Goal: Task Accomplishment & Management: Manage account settings

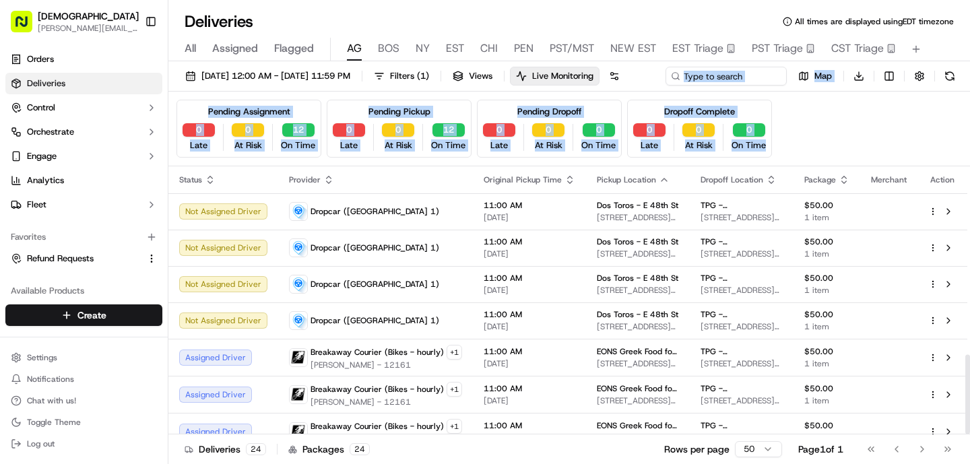
scroll to position [637, 0]
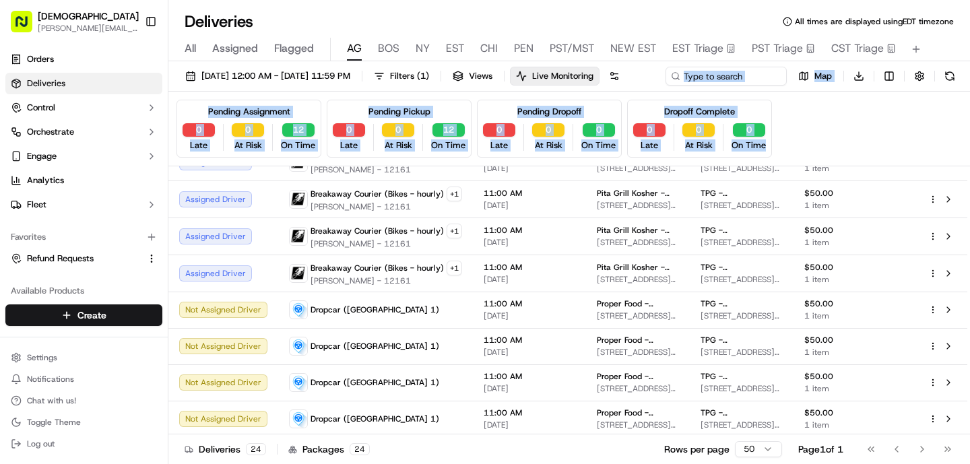
click at [756, 116] on div "Pending Assignment 0 Late 0 At Risk 12 On Time Pending Pickup 0 Late 0 At Risk …" at bounding box center [569, 129] width 802 height 75
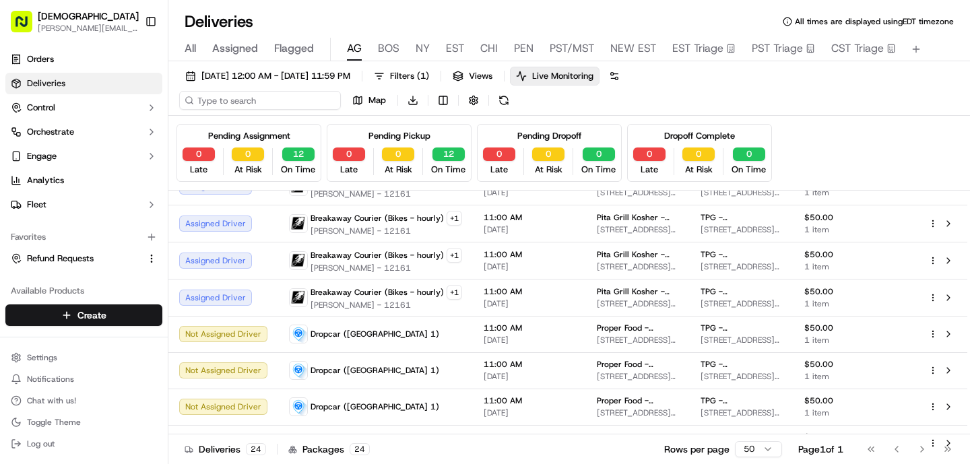
click at [228, 102] on input at bounding box center [260, 100] width 162 height 19
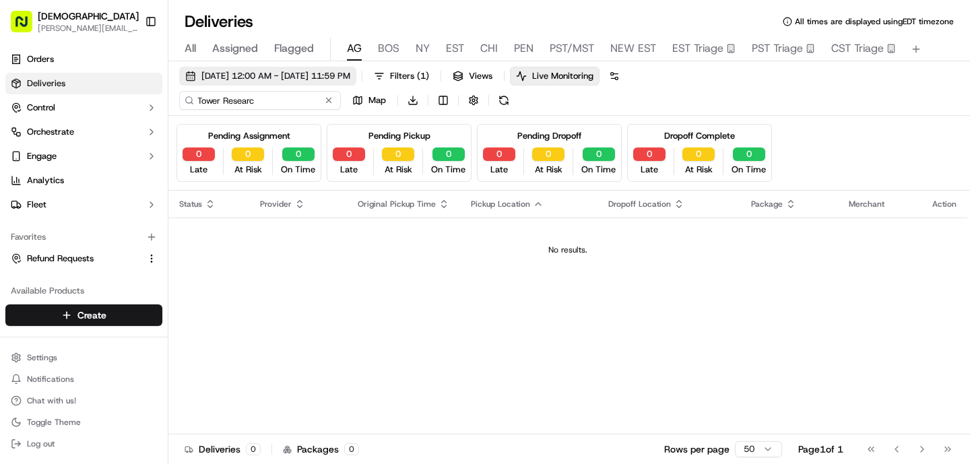
type input "Tower Researc"
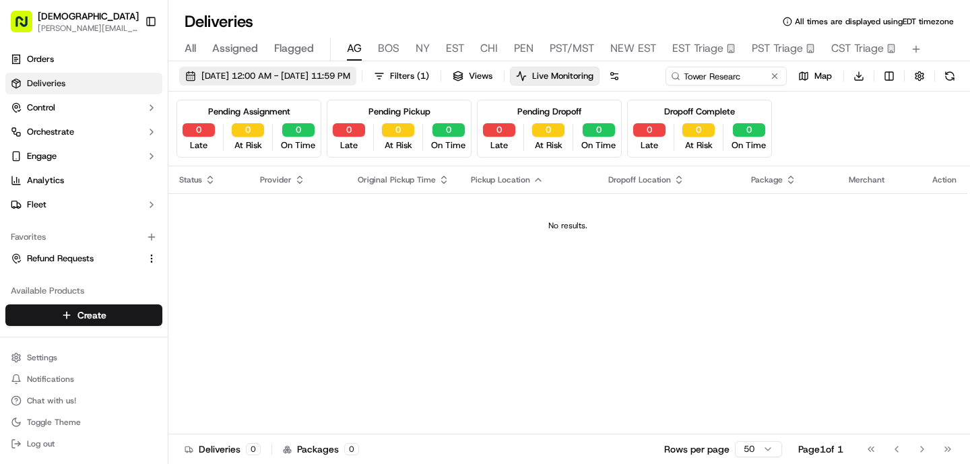
click at [203, 73] on span "[DATE] 12:00 AM - [DATE] 11:59 PM" at bounding box center [275, 76] width 149 height 12
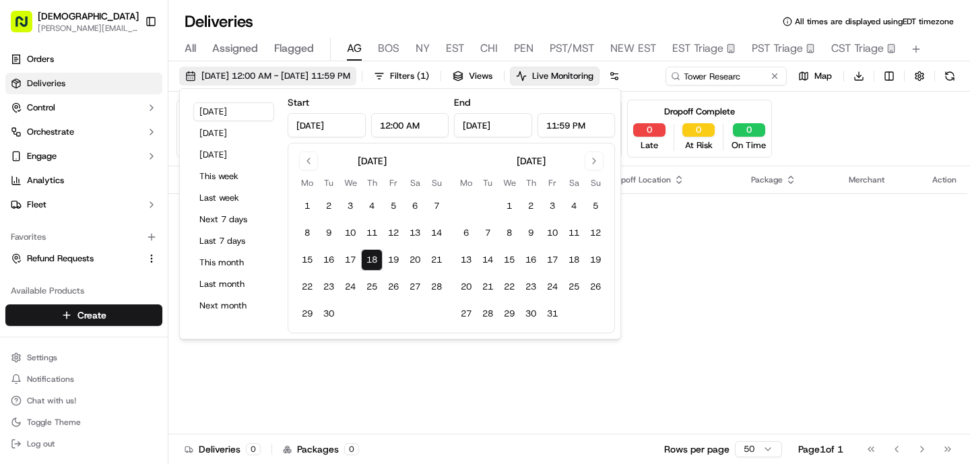
click at [203, 73] on span "[DATE] 12:00 AM - [DATE] 11:59 PM" at bounding box center [275, 76] width 149 height 12
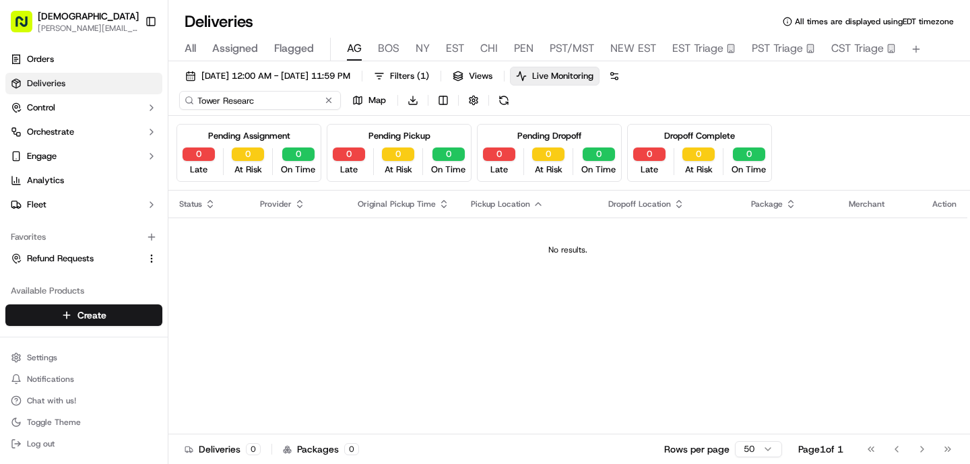
click at [271, 102] on input "Tower Researc" at bounding box center [260, 100] width 162 height 19
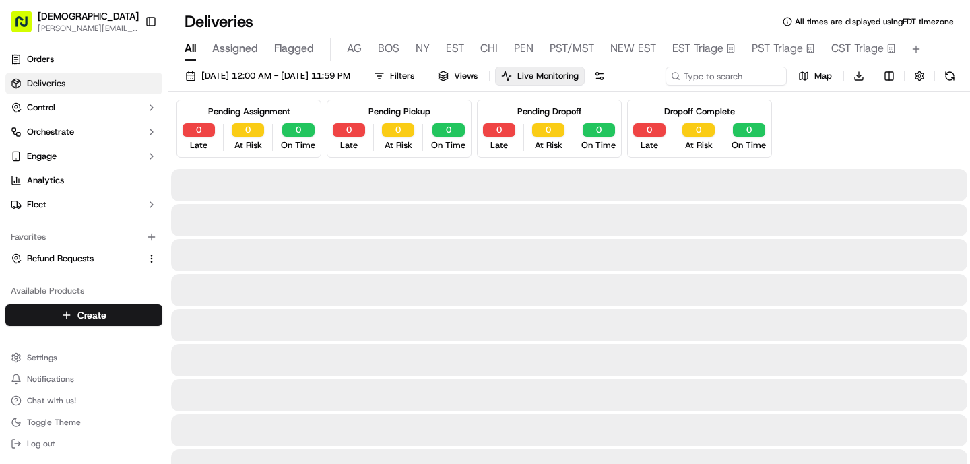
click at [188, 46] on span "All" at bounding box center [190, 48] width 11 height 16
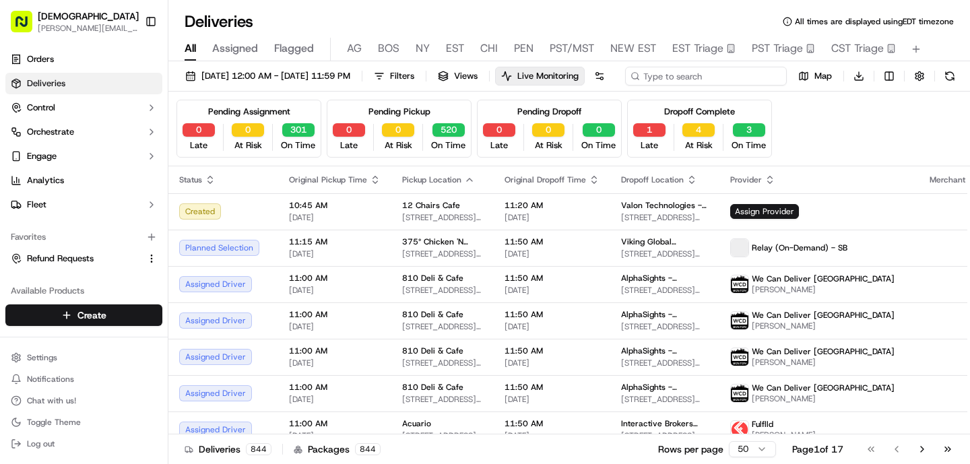
click at [625, 86] on input at bounding box center [706, 76] width 162 height 19
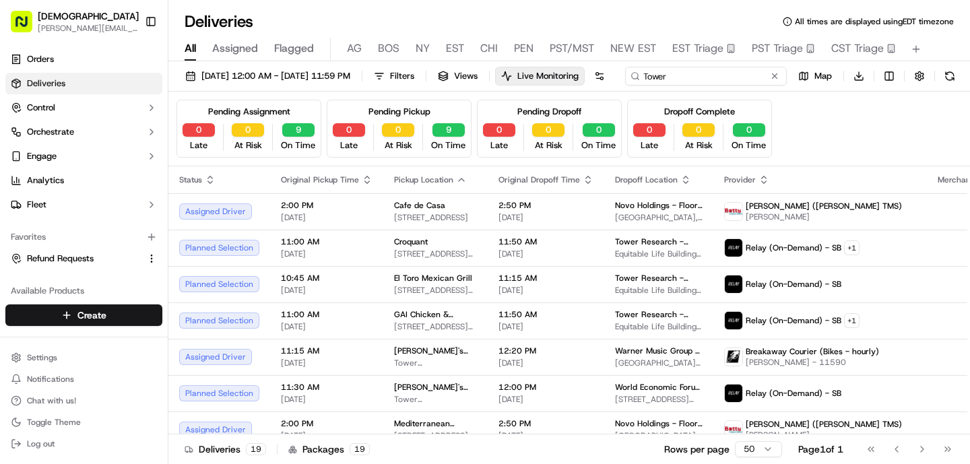
drag, startPoint x: 251, startPoint y: 102, endPoint x: 175, endPoint y: 102, distance: 75.4
click at [175, 92] on div "09/18/2025 12:00 AM - 09/18/2025 11:59 PM Filters Views Live Monitoring Tower M…" at bounding box center [569, 79] width 802 height 25
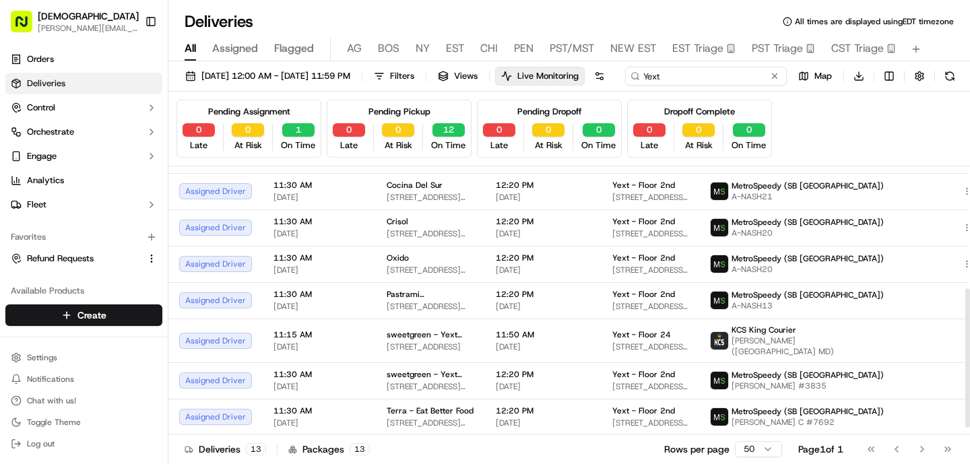
scroll to position [247, 0]
type input "Yext"
click at [601, 92] on div "09/18/2025 12:00 AM - 09/18/2025 11:59 PM Filters Views Live Monitoring Yext Ma…" at bounding box center [569, 79] width 802 height 25
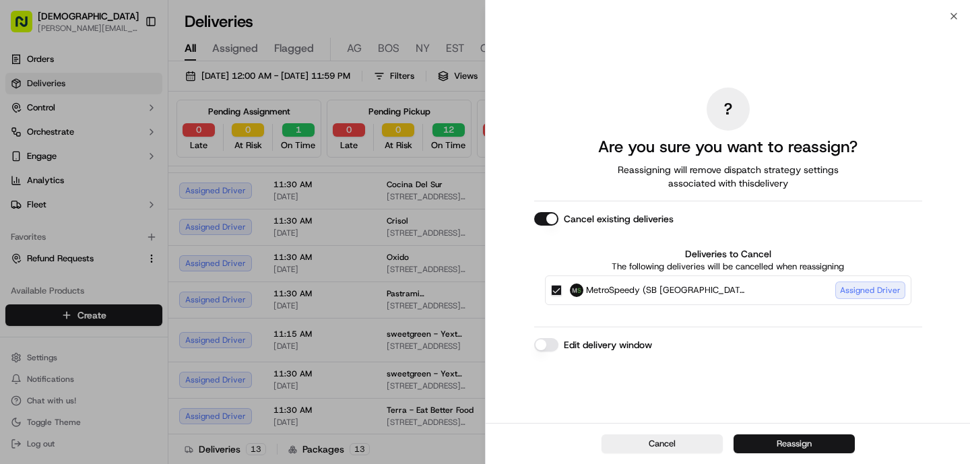
click at [777, 443] on button "Reassign" at bounding box center [793, 443] width 121 height 19
click at [752, 449] on button "Reassign" at bounding box center [793, 443] width 121 height 19
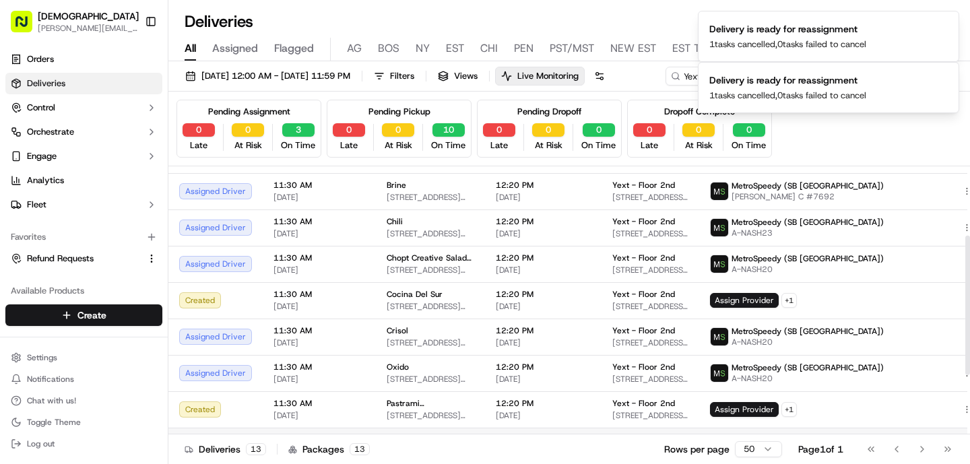
scroll to position [133, 0]
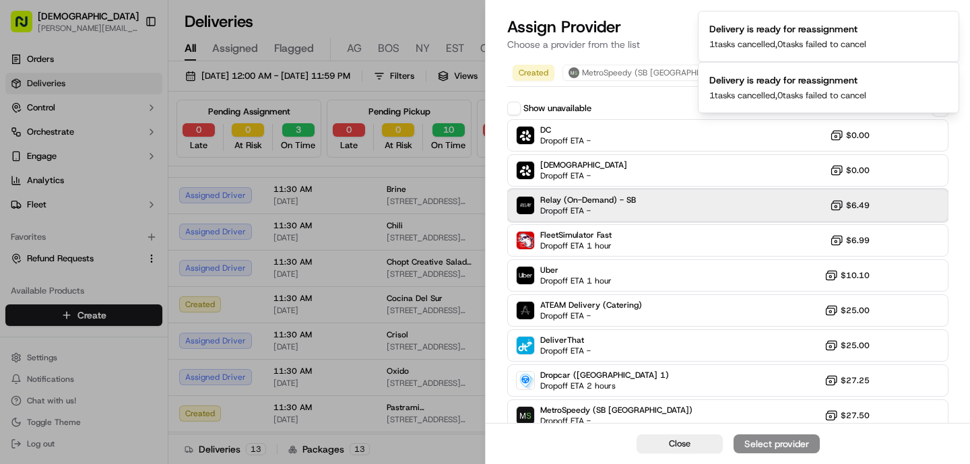
click at [557, 203] on span "Relay (On-Demand) - SB" at bounding box center [588, 200] width 96 height 11
click at [774, 445] on div "Assign Provider" at bounding box center [777, 443] width 66 height 13
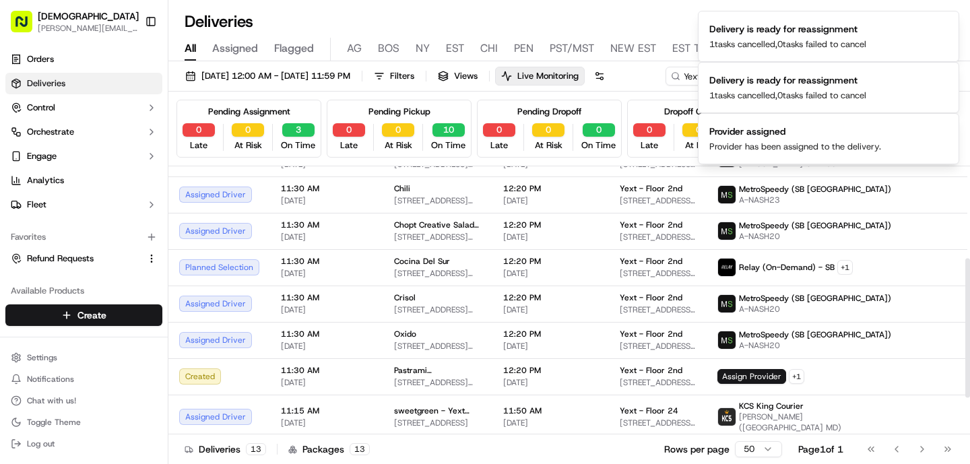
scroll to position [176, 0]
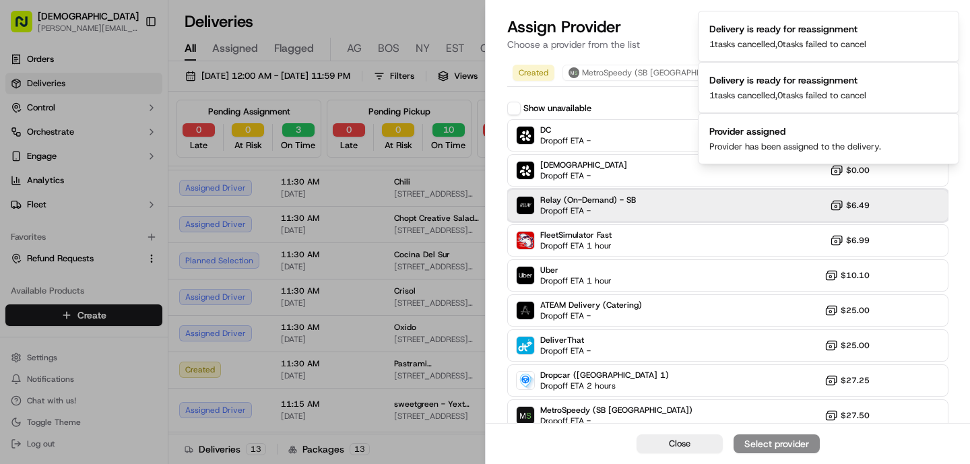
click at [552, 207] on span "Dropoff ETA -" at bounding box center [587, 210] width 94 height 11
click at [783, 448] on div "Assign Provider" at bounding box center [777, 443] width 66 height 13
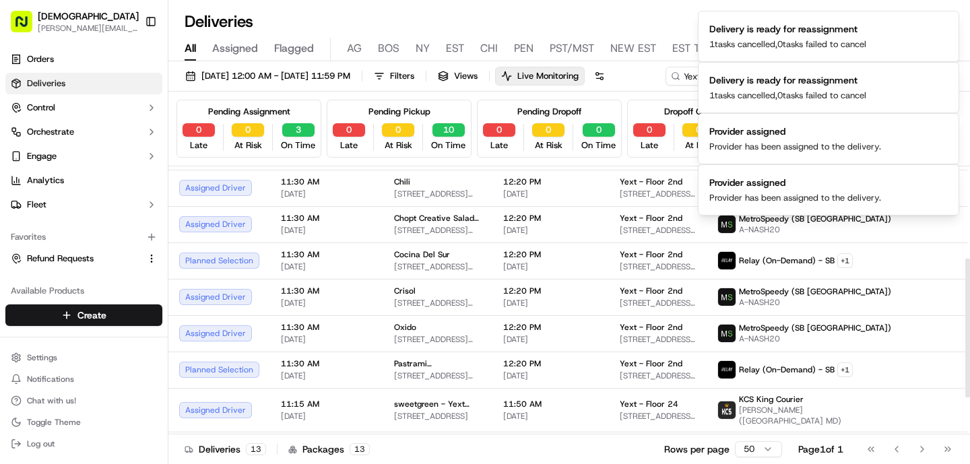
scroll to position [0, 0]
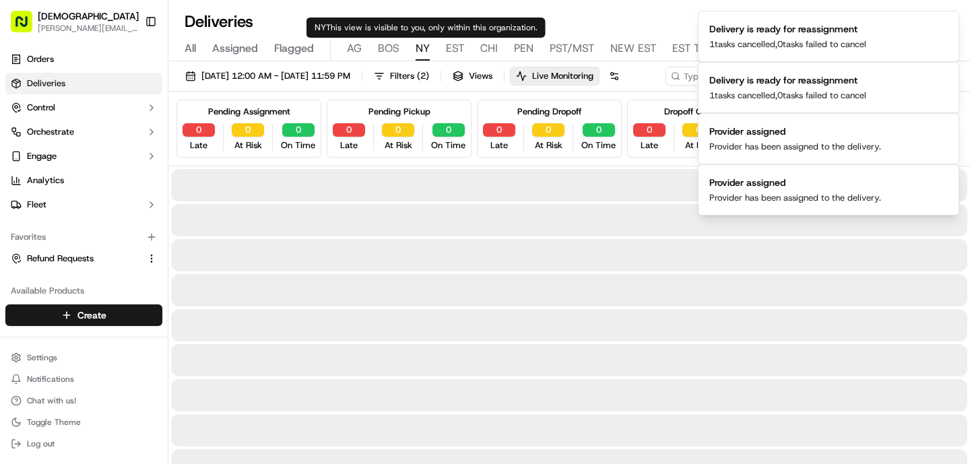
click at [418, 48] on span "NY" at bounding box center [423, 48] width 14 height 16
click at [385, 54] on span "BOS" at bounding box center [389, 48] width 22 height 16
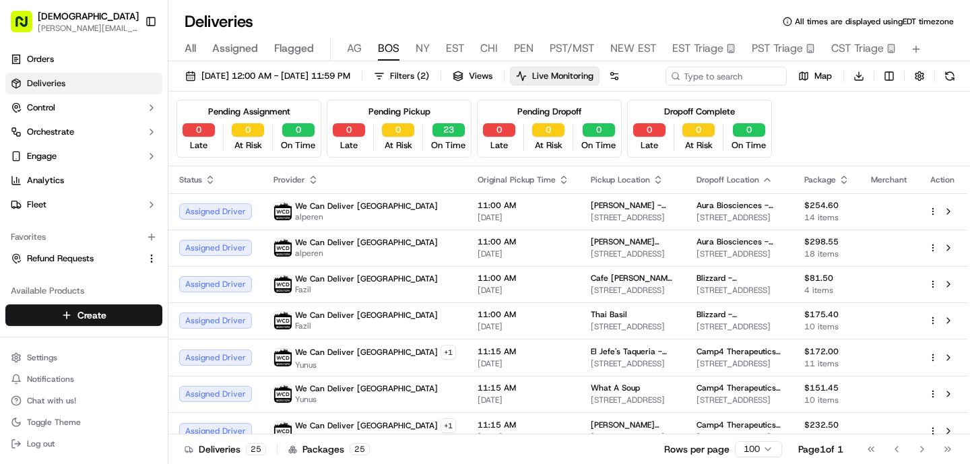
click at [414, 42] on div "All Assigned Flagged [PERSON_NAME] NY EST CHI PEN PST/MST NEW EST EST Triage PS…" at bounding box center [569, 50] width 802 height 24
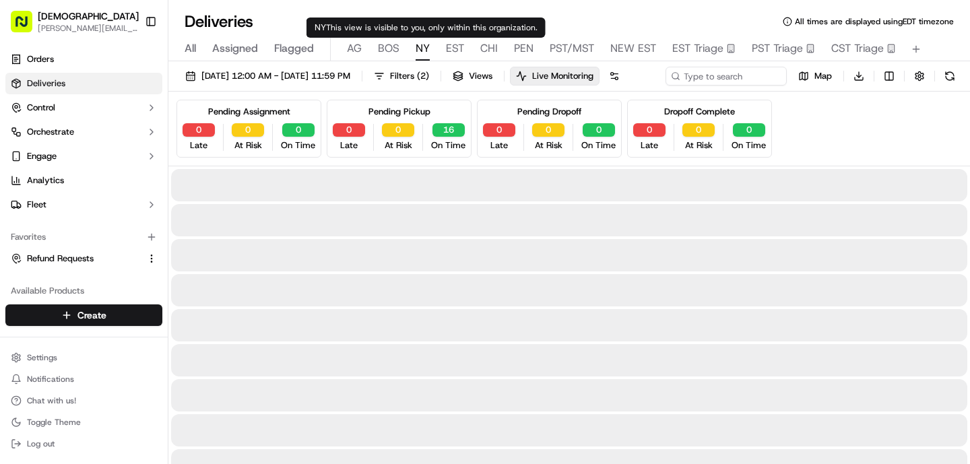
click at [419, 49] on span "NY" at bounding box center [423, 48] width 14 height 16
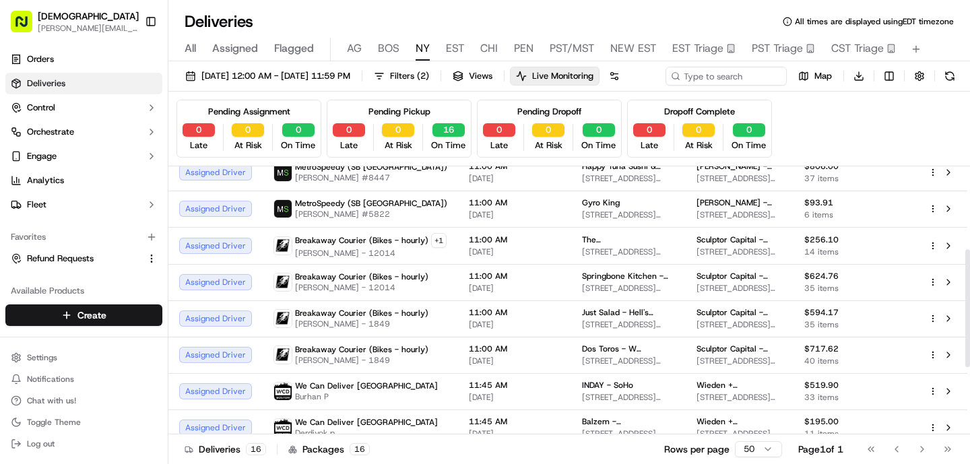
scroll to position [189, 0]
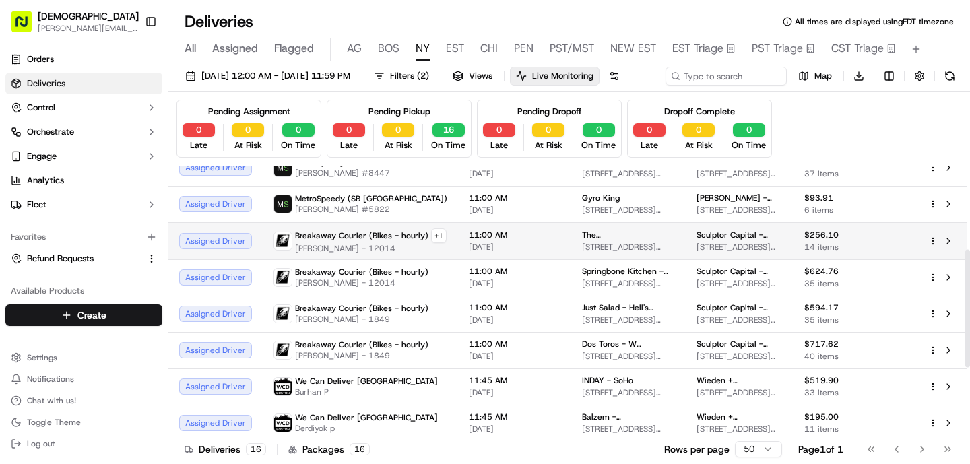
click at [426, 254] on span "[PERSON_NAME] - 12014" at bounding box center [371, 248] width 152 height 11
click at [434, 259] on html "Sharebite o.tucker@sharebite.com Toggle Sidebar Orders Deliveries Control Orche…" at bounding box center [485, 232] width 970 height 464
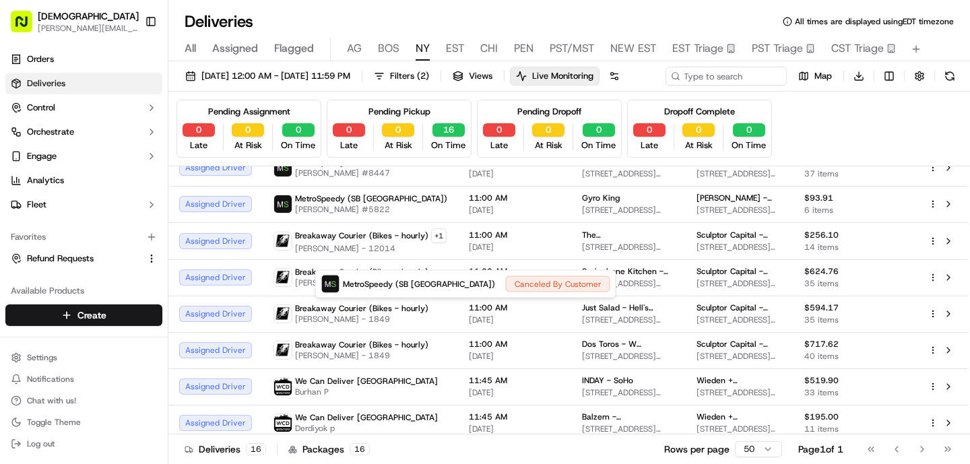
click at [254, 253] on html "Sharebite o.tucker@sharebite.com Toggle Sidebar Orders Deliveries Control Orche…" at bounding box center [485, 232] width 970 height 464
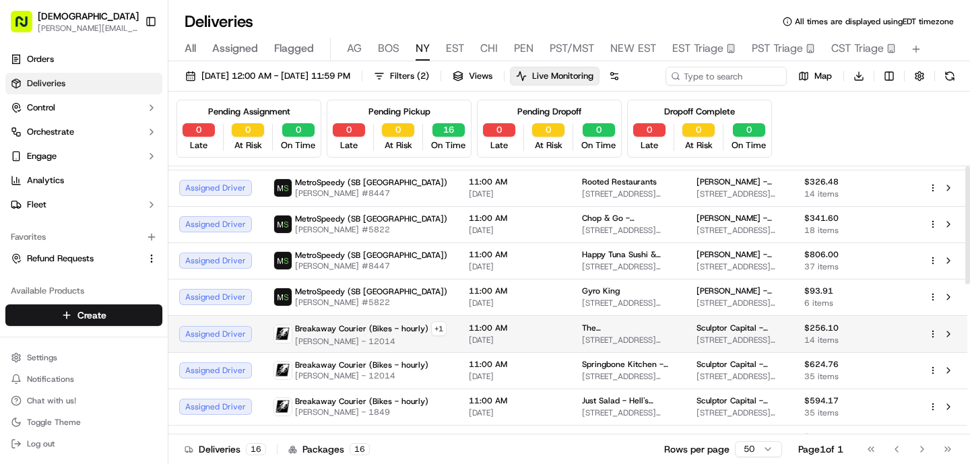
scroll to position [0, 0]
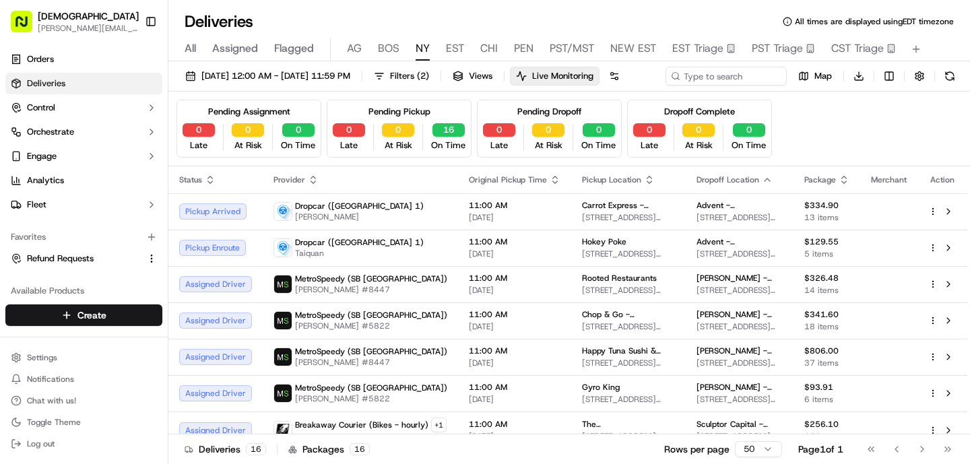
click at [187, 40] on span "All" at bounding box center [190, 48] width 11 height 16
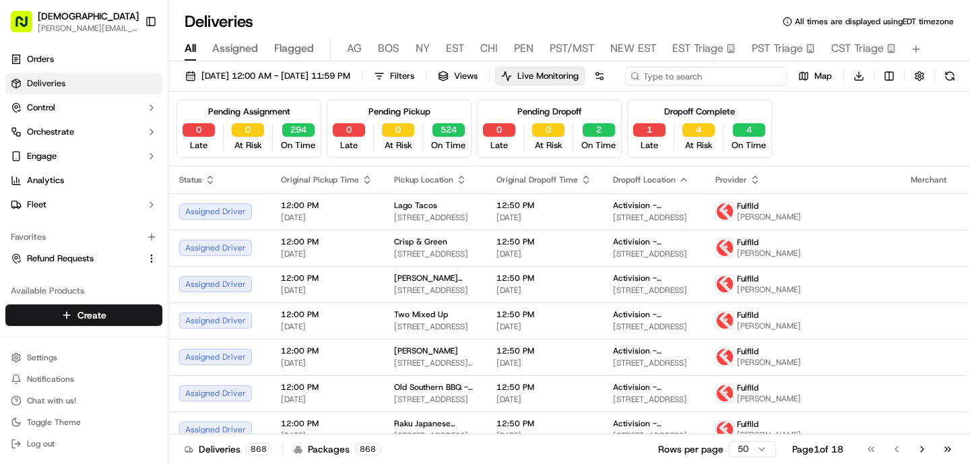
click at [625, 86] on input at bounding box center [706, 76] width 162 height 19
type input "Dropcar"
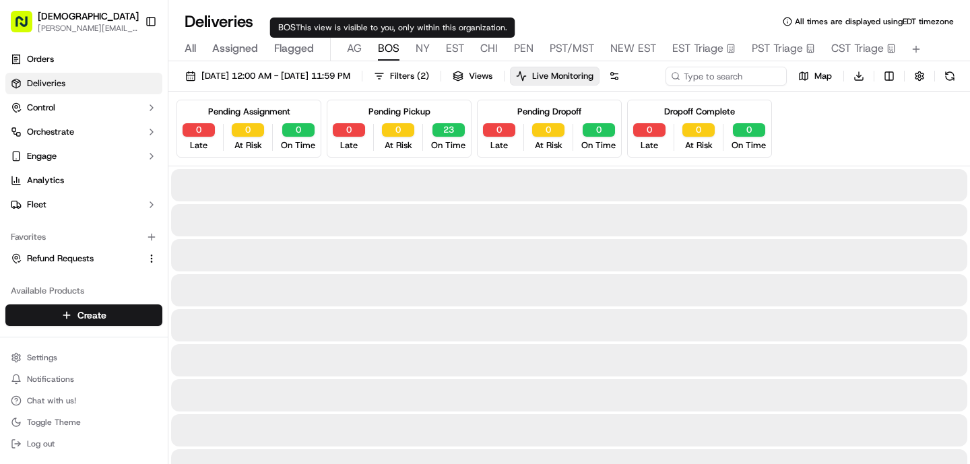
click at [393, 50] on span "BOS" at bounding box center [389, 48] width 22 height 16
click at [424, 47] on span "NY" at bounding box center [423, 48] width 14 height 16
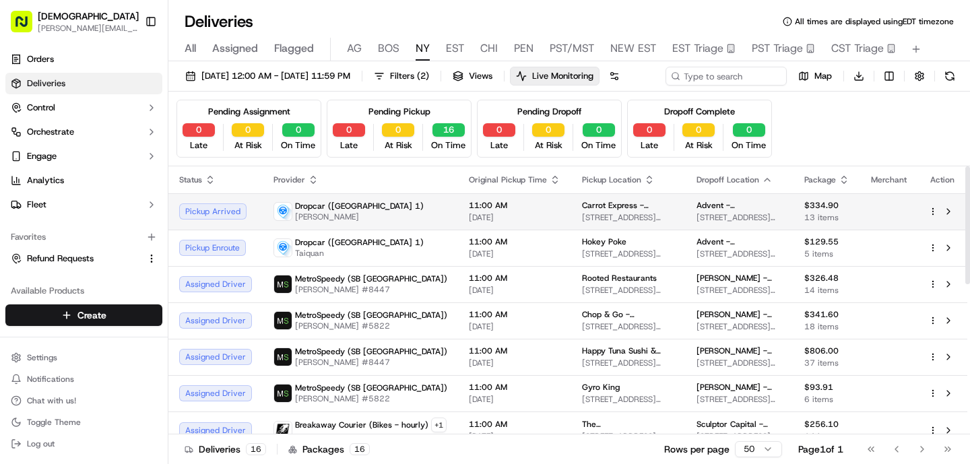
click at [480, 223] on span "[DATE]" at bounding box center [515, 217] width 92 height 11
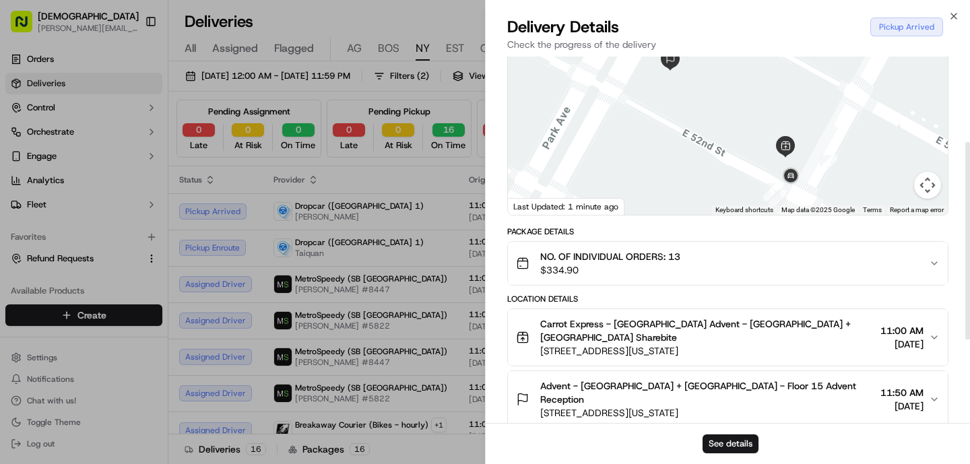
scroll to position [311, 0]
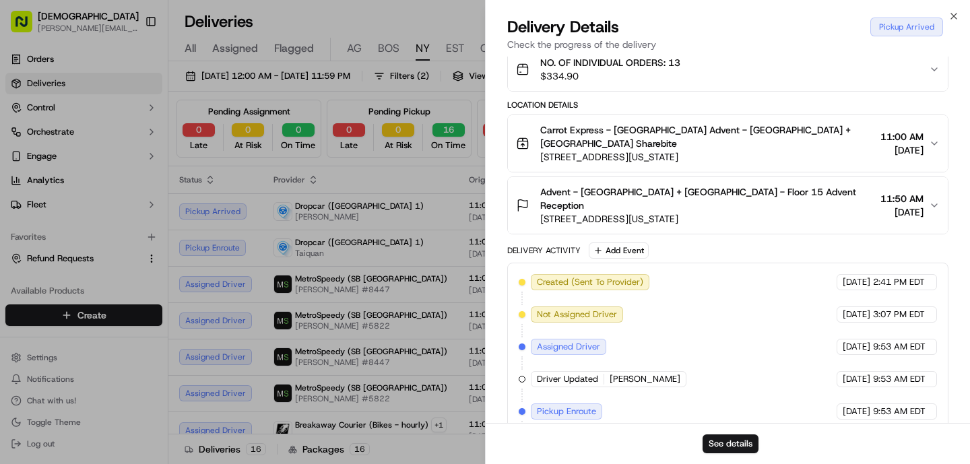
click at [611, 212] on span "[STREET_ADDRESS][US_STATE]" at bounding box center [707, 218] width 335 height 13
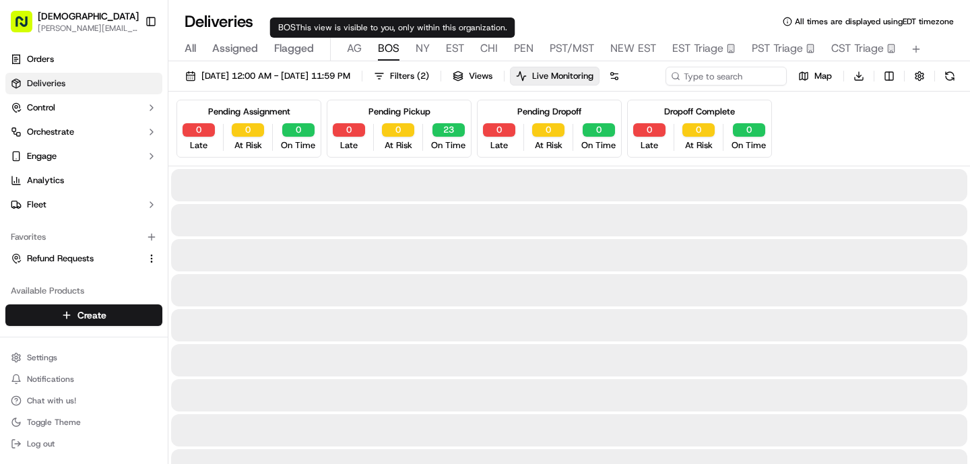
click at [381, 52] on span "BOS" at bounding box center [389, 48] width 22 height 16
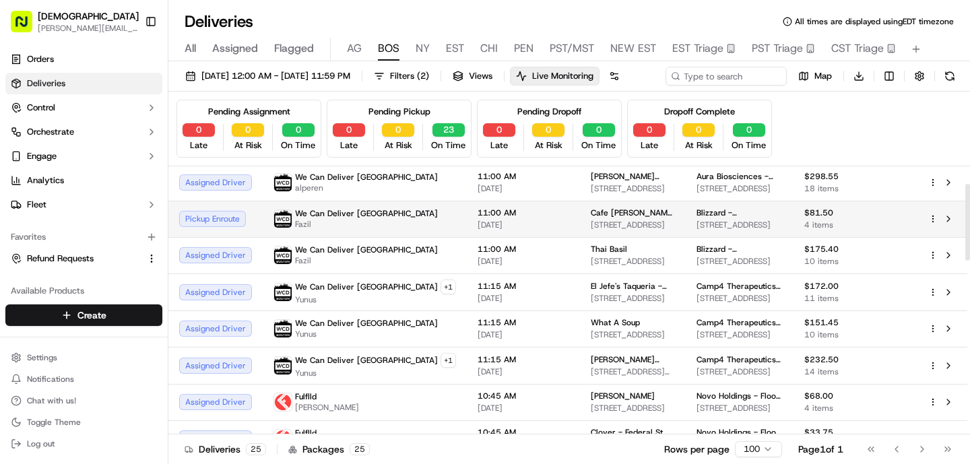
scroll to position [58, 0]
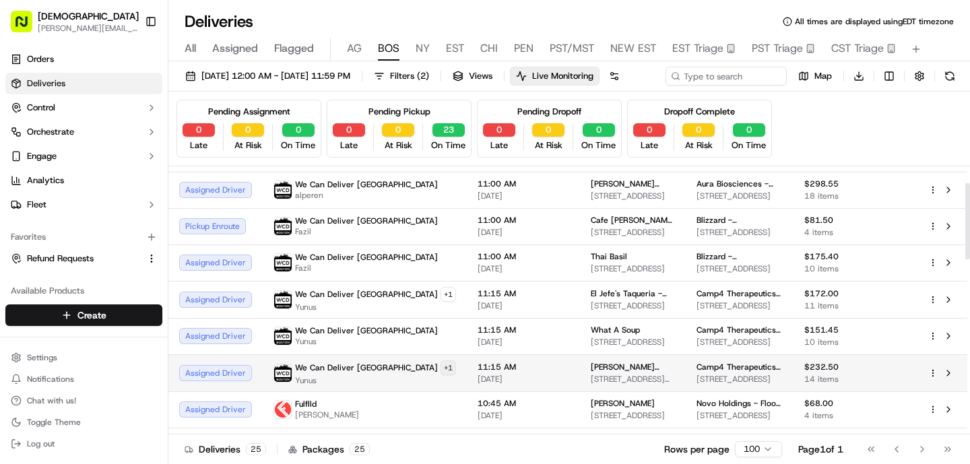
click at [381, 392] on html "Sharebite o.tucker@sharebite.com Toggle Sidebar Orders Deliveries Control Orche…" at bounding box center [485, 232] width 970 height 464
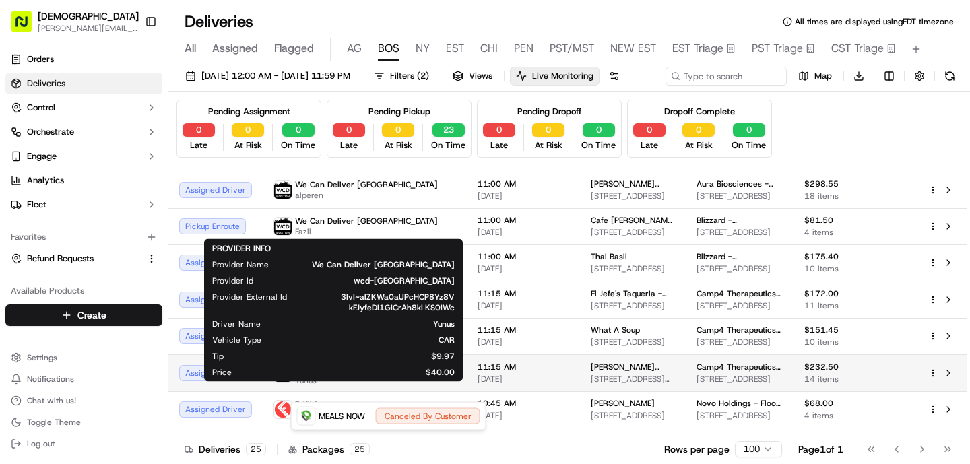
click at [381, 392] on html "Sharebite o.tucker@sharebite.com Toggle Sidebar Orders Deliveries Control Orche…" at bounding box center [485, 232] width 970 height 464
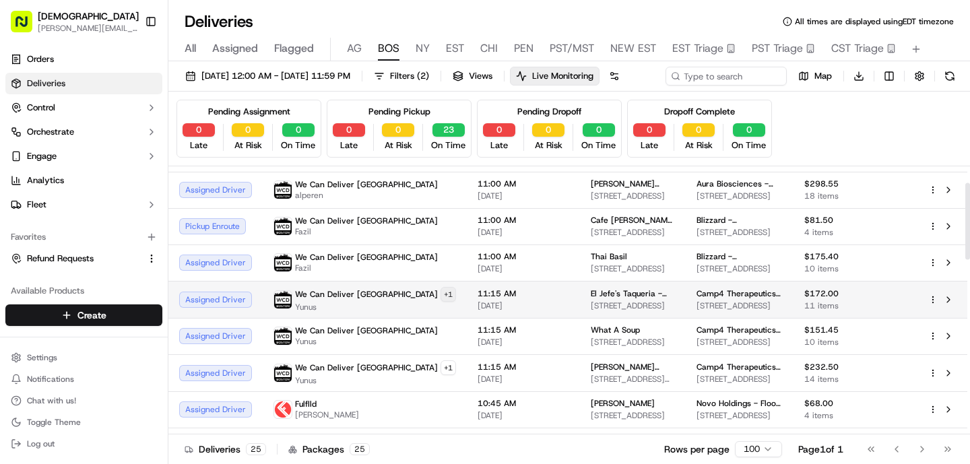
click at [391, 316] on html "Sharebite o.tucker@sharebite.com Toggle Sidebar Orders Deliveries Control Orche…" at bounding box center [485, 232] width 970 height 464
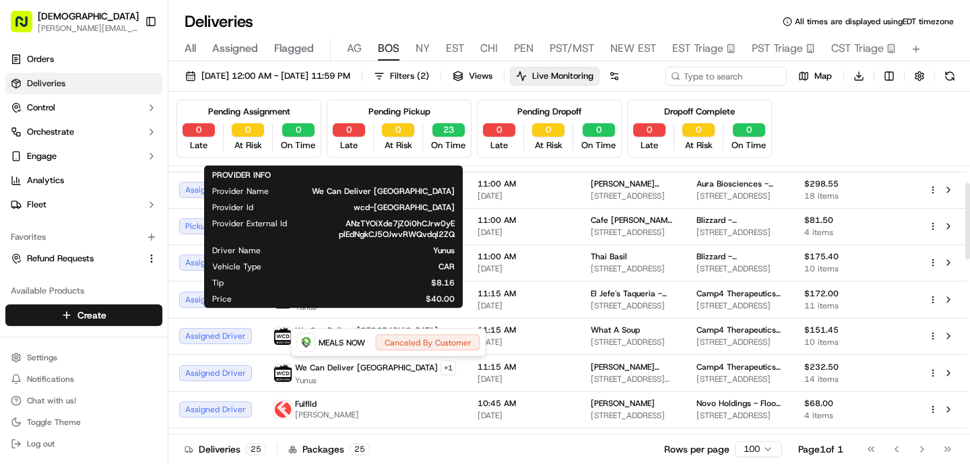
click at [391, 316] on html "Sharebite o.tucker@sharebite.com Toggle Sidebar Orders Deliveries Control Orche…" at bounding box center [485, 232] width 970 height 464
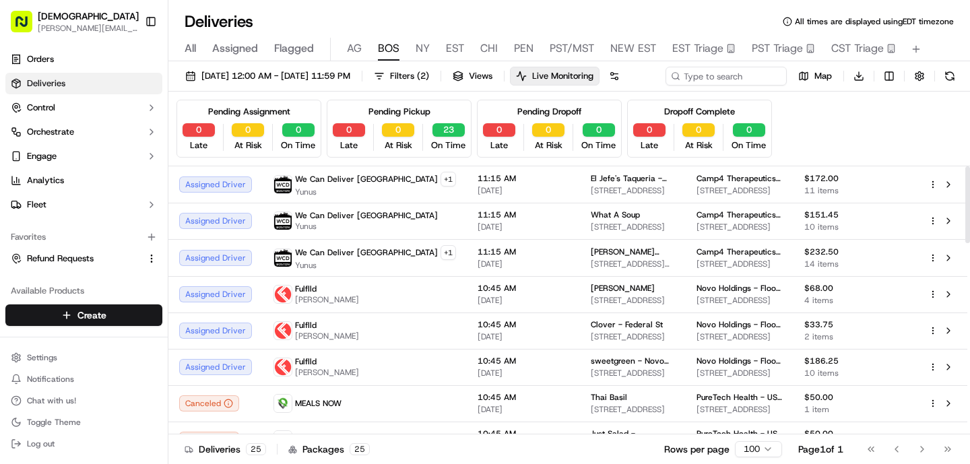
scroll to position [0, 0]
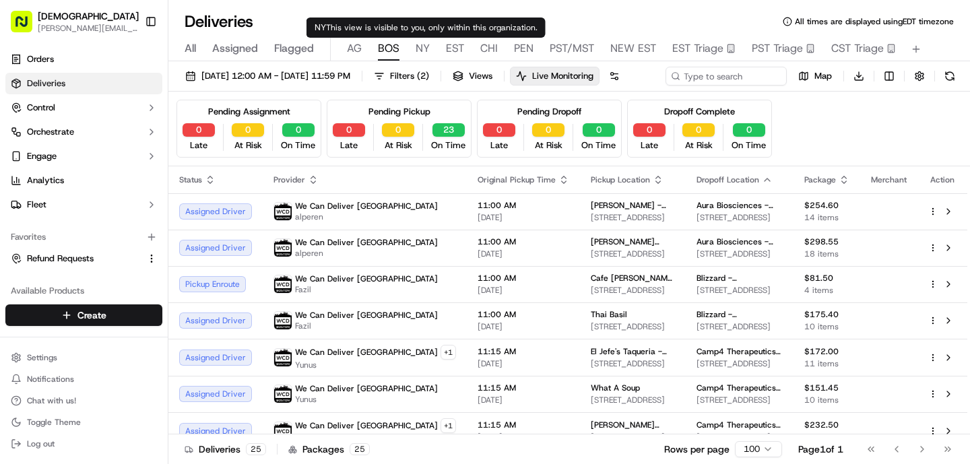
click at [424, 53] on span "NY" at bounding box center [423, 48] width 14 height 16
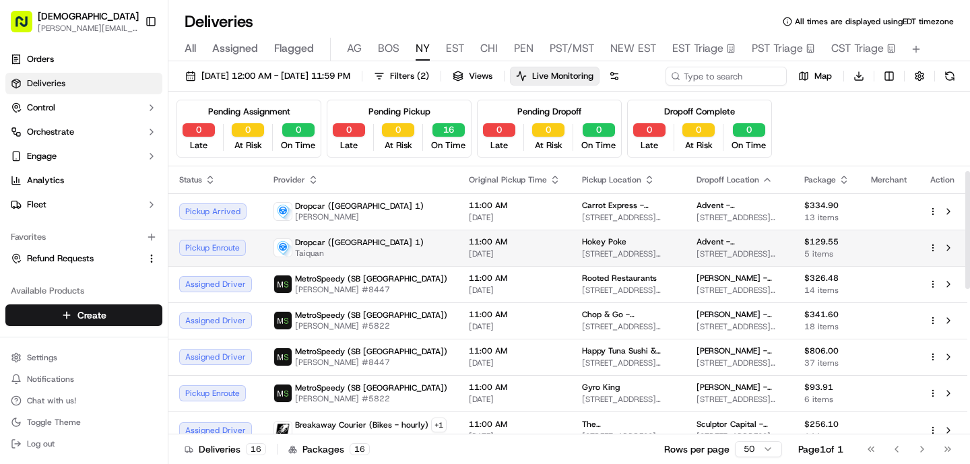
scroll to position [29, 0]
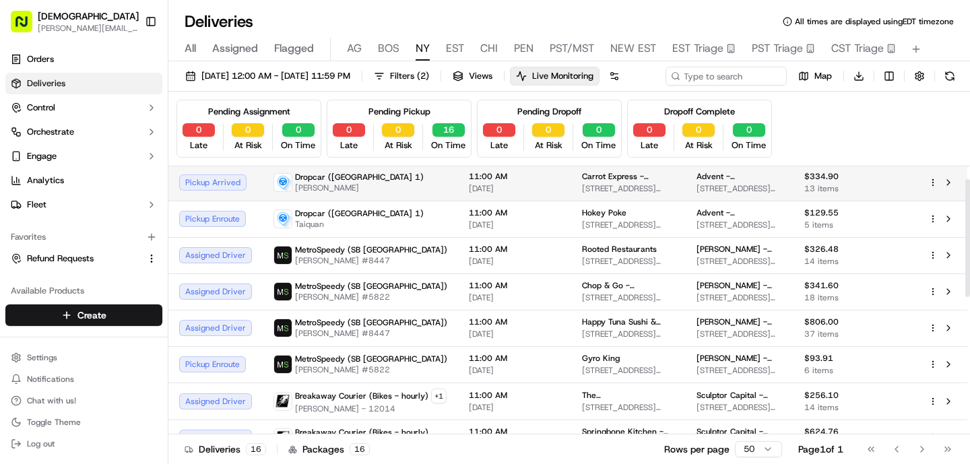
click at [432, 201] on td "Dropcar (NYC 1) Zachary" at bounding box center [360, 182] width 195 height 36
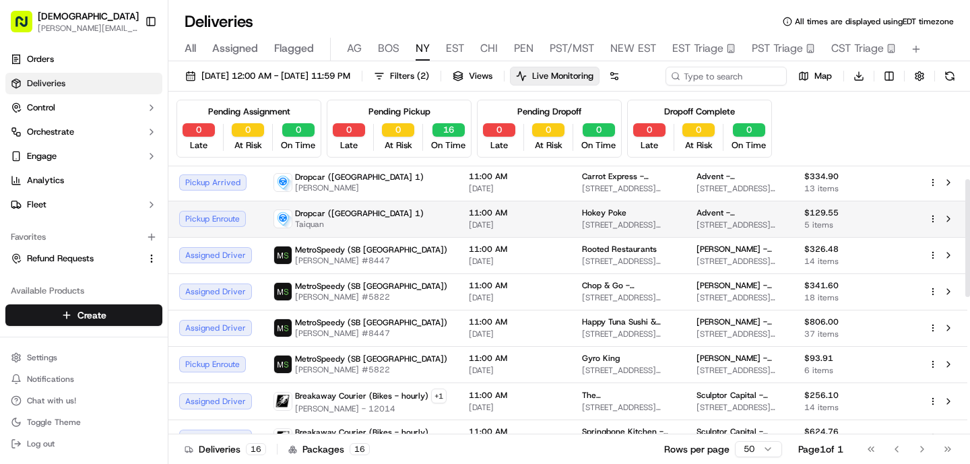
click at [396, 230] on div "Dropcar (NYC 1) Taiquan" at bounding box center [360, 219] width 174 height 22
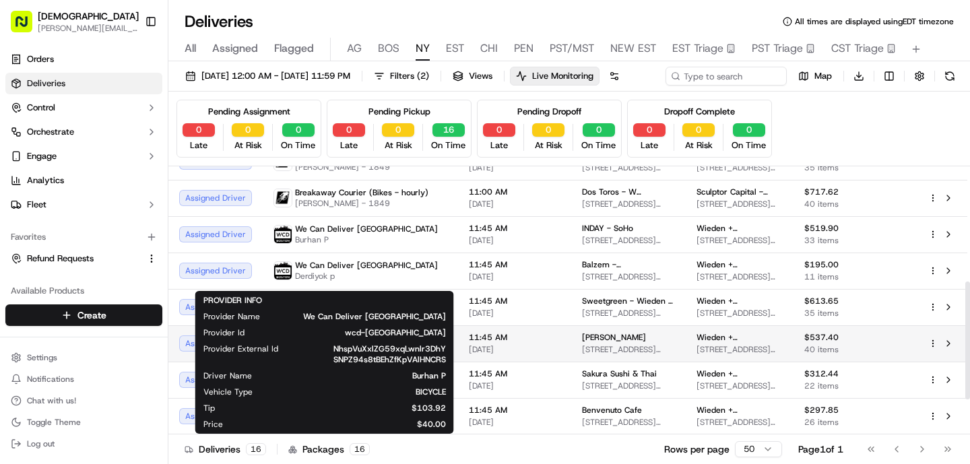
scroll to position [172, 0]
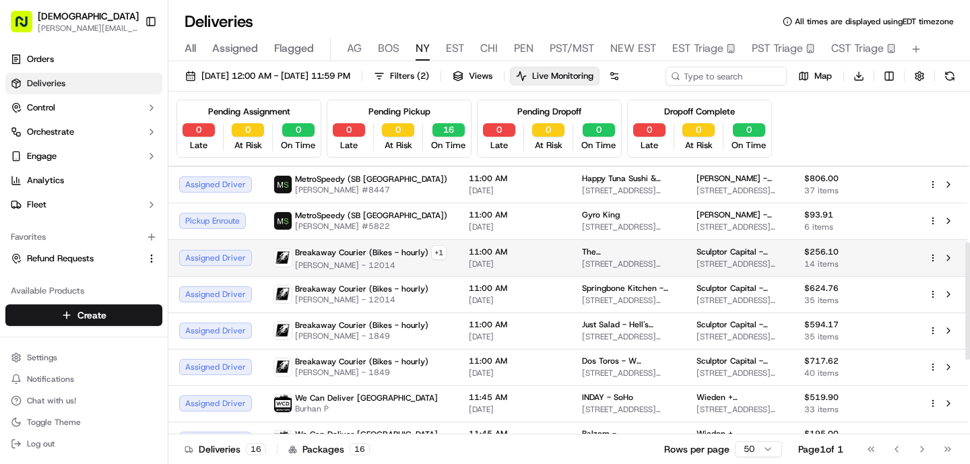
click at [369, 271] on span "[PERSON_NAME] - 12014" at bounding box center [371, 265] width 152 height 11
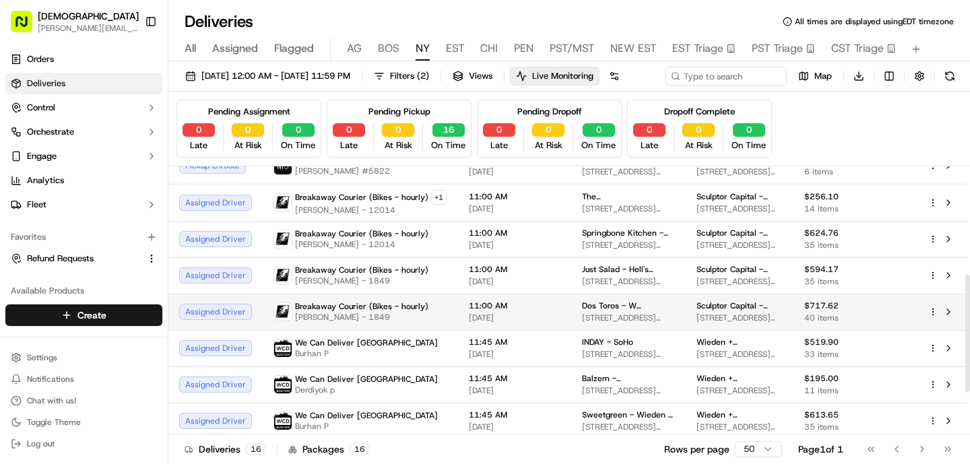
scroll to position [253, 0]
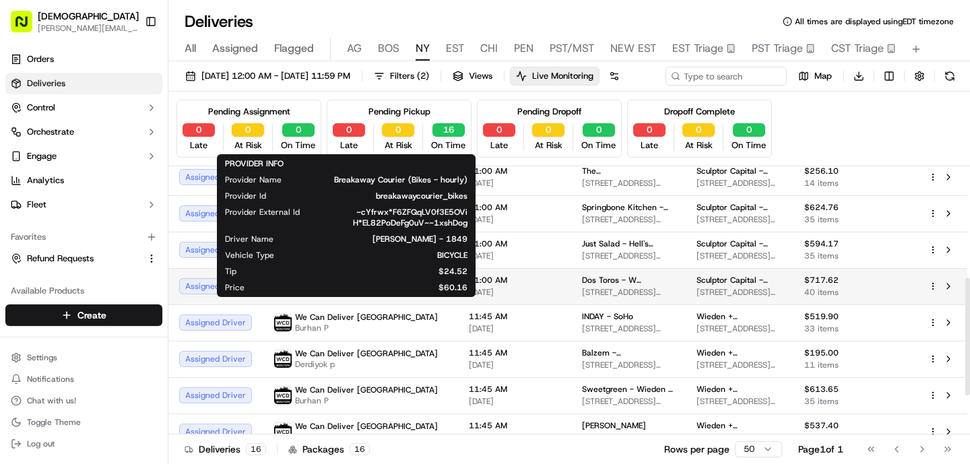
click at [350, 299] on td "Breakaway Courier (Bikes - hourly) Yevgeniy Chopenko - 1849" at bounding box center [360, 286] width 195 height 36
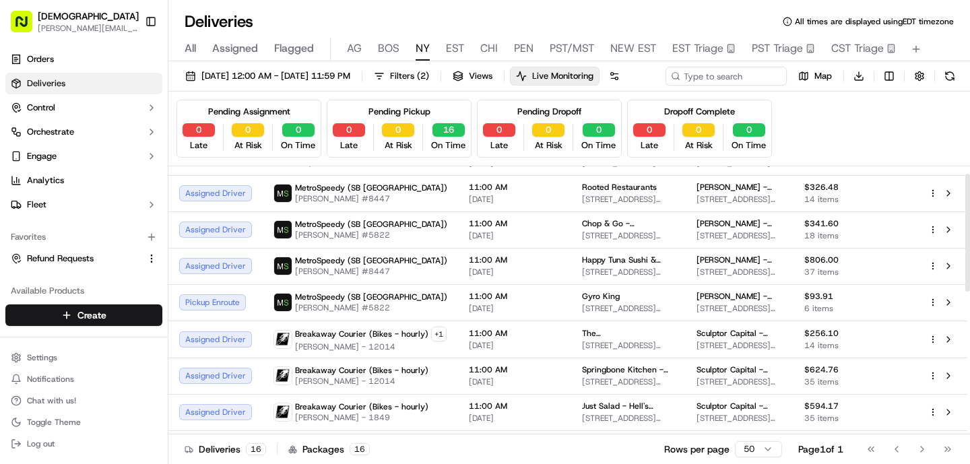
scroll to position [0, 0]
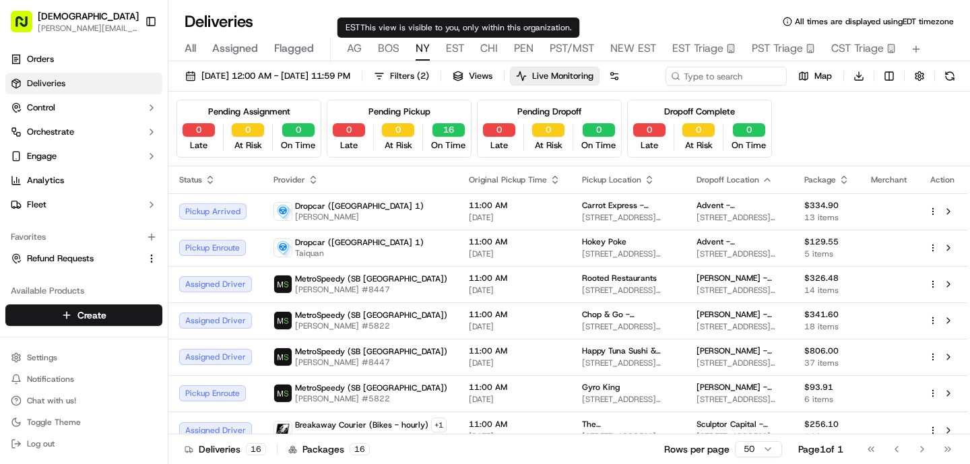
click at [455, 51] on span "EST" at bounding box center [455, 48] width 18 height 16
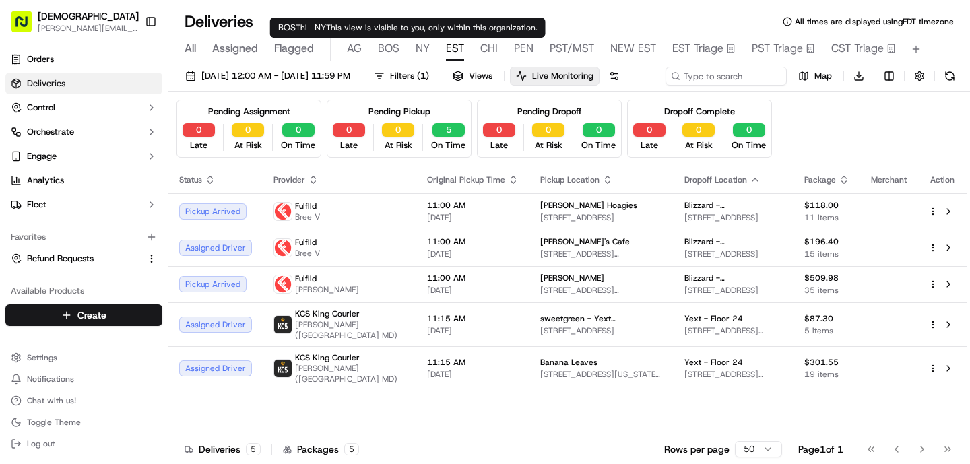
click at [423, 44] on span "NY" at bounding box center [423, 48] width 14 height 16
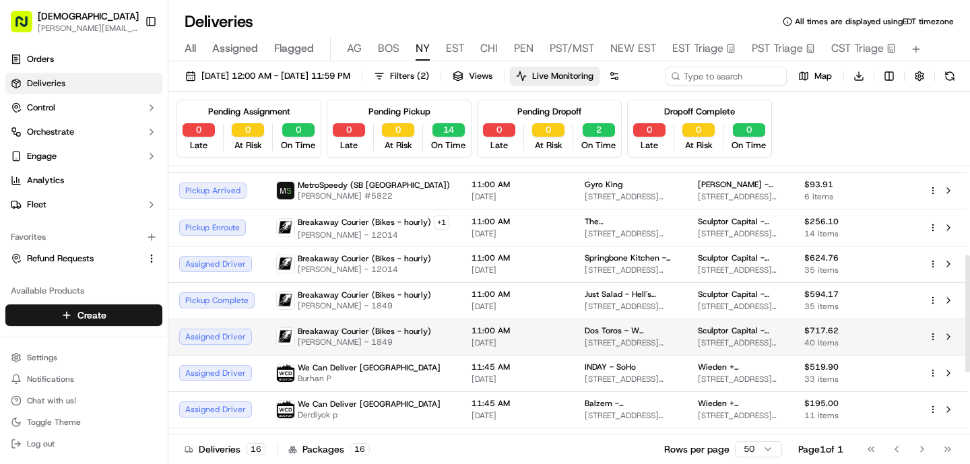
scroll to position [201, 0]
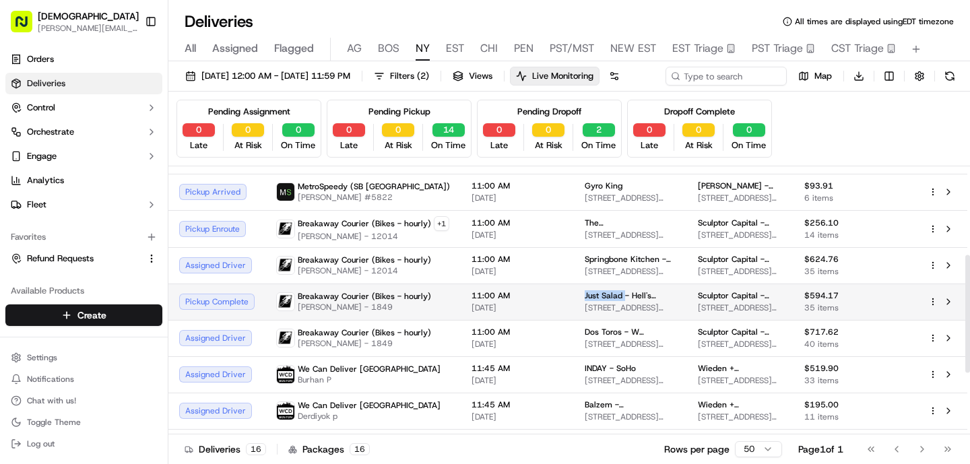
drag, startPoint x: 615, startPoint y: 317, endPoint x: 571, endPoint y: 318, distance: 43.8
click at [574, 318] on td "Just Salad - Hell's Kitchen 321 W 49th St, New York, NY 10019, USA" at bounding box center [630, 302] width 113 height 36
copy span "Just Salad"
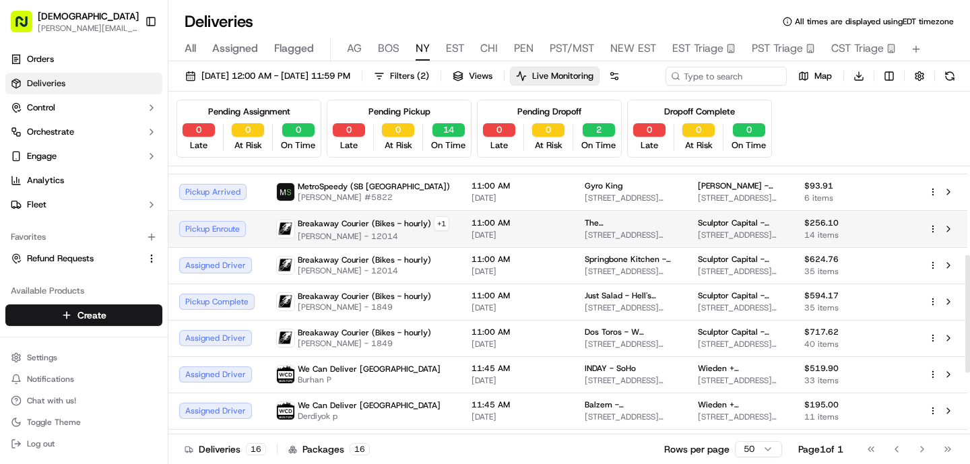
drag, startPoint x: 594, startPoint y: 247, endPoint x: 657, endPoint y: 244, distance: 62.7
click at [657, 228] on div "The [DEMOGRAPHIC_DATA] Shop" at bounding box center [631, 223] width 92 height 11
copy span "Chick Shop"
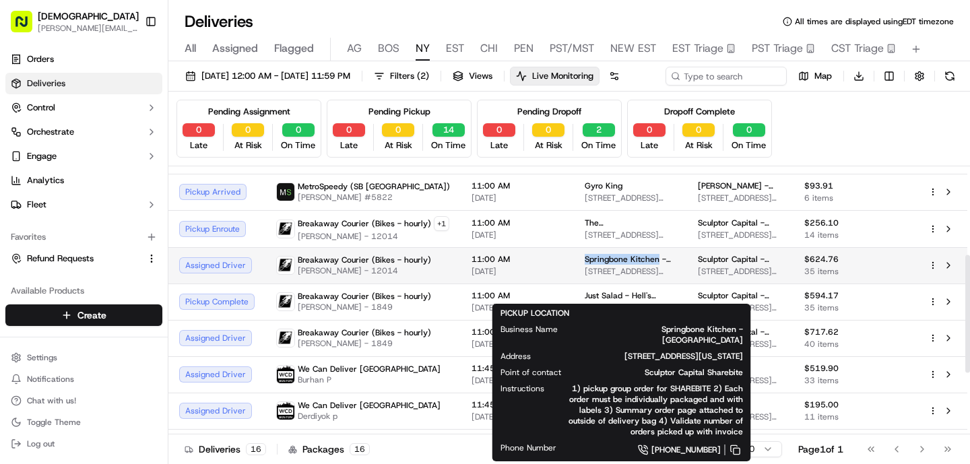
drag, startPoint x: 570, startPoint y: 282, endPoint x: 650, endPoint y: 284, distance: 80.2
click at [650, 284] on td "Springbone Kitchen - Midtown East 25 E 51st St, New York, NY 10022, USA" at bounding box center [630, 265] width 113 height 36
copy span "Springbone Kitchen"
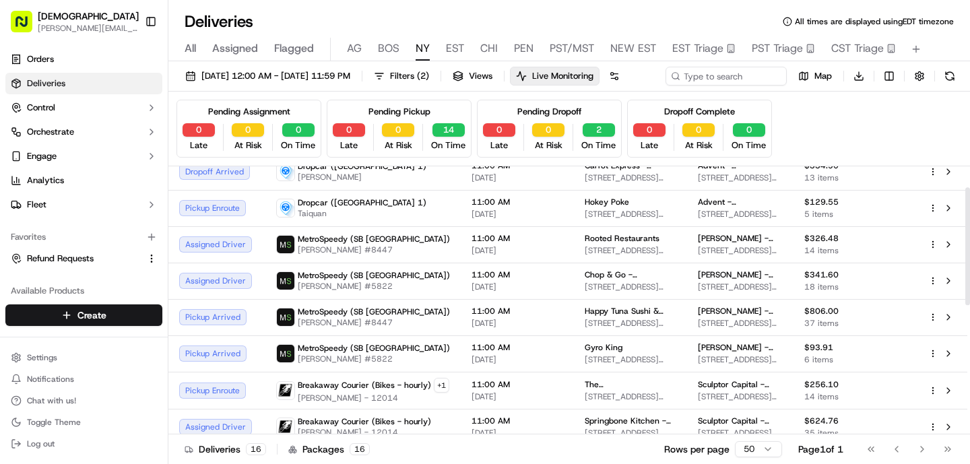
scroll to position [37, 0]
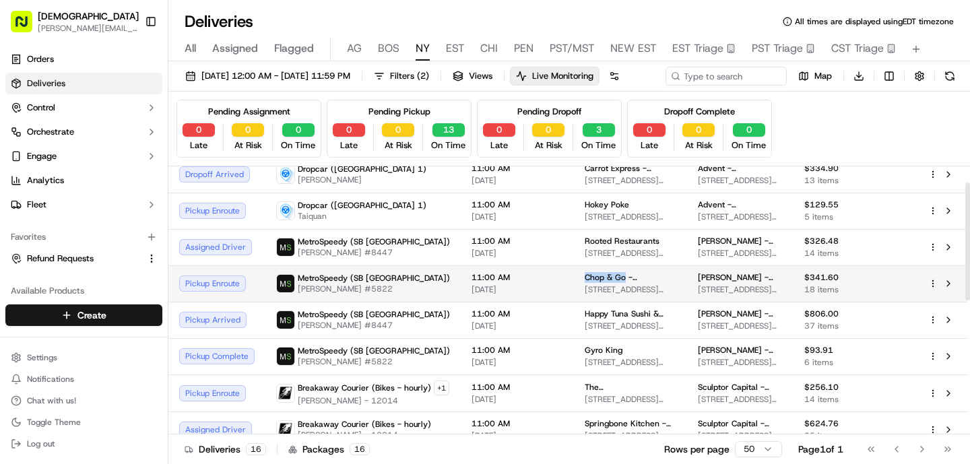
drag, startPoint x: 617, startPoint y: 301, endPoint x: 577, endPoint y: 300, distance: 40.4
click at [585, 283] on span "Chop & Go - [PERSON_NAME][GEOGRAPHIC_DATA][PERSON_NAME]" at bounding box center [631, 277] width 92 height 11
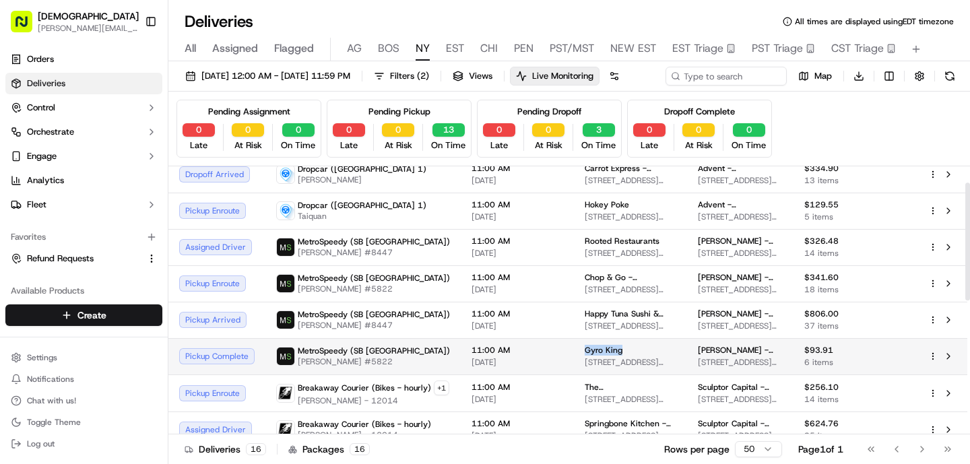
drag, startPoint x: 618, startPoint y: 375, endPoint x: 575, endPoint y: 373, distance: 43.2
click at [575, 373] on td "Gyro King 520 9th Ave, New York, NY 10018, USA" at bounding box center [630, 356] width 113 height 36
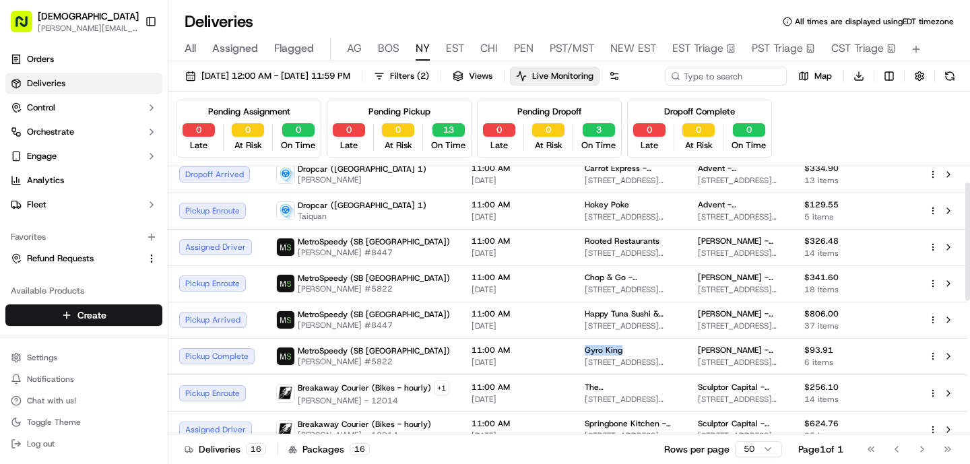
copy span "Gyro King"
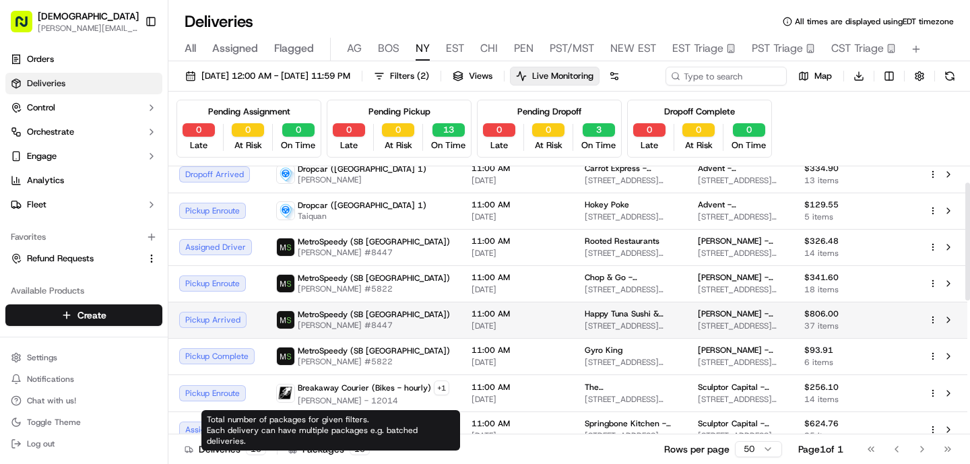
click at [280, 328] on td "MetroSpeedy (SB NYC) Ramiro G #8447" at bounding box center [362, 320] width 195 height 36
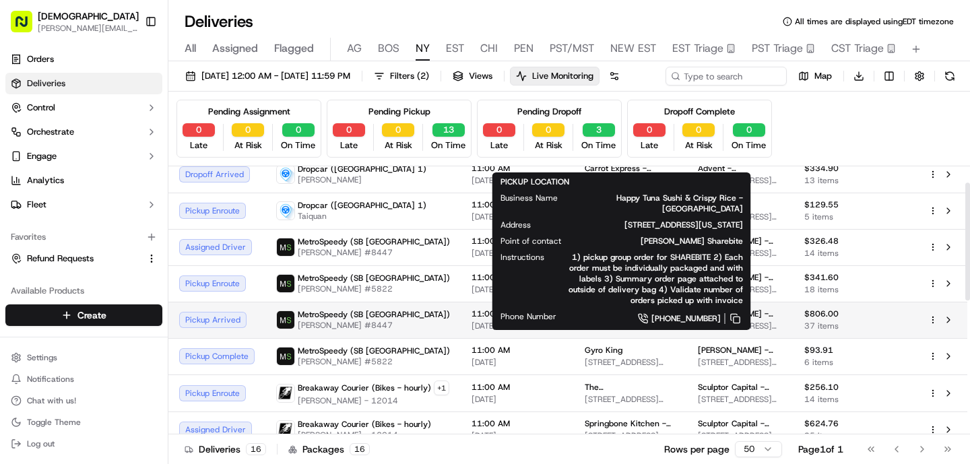
click at [622, 319] on span "Happy Tuna Sushi & Crispy Rice - [GEOGRAPHIC_DATA]" at bounding box center [631, 313] width 92 height 11
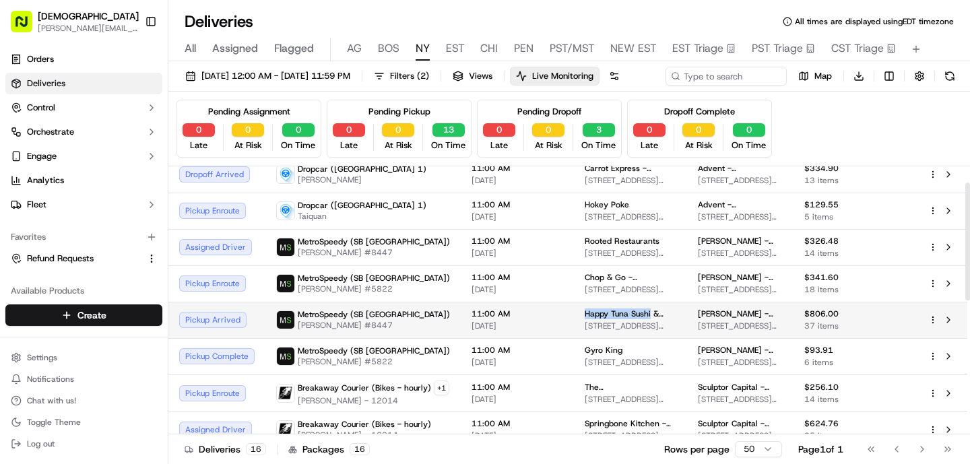
drag, startPoint x: 643, startPoint y: 337, endPoint x: 573, endPoint y: 336, distance: 70.1
click at [574, 336] on td "Happy Tuna Sushi & Crispy Rice - Grand Central 380 Lexington Ave, New York, NY …" at bounding box center [630, 320] width 113 height 36
copy span "Happy Tuna Sushi"
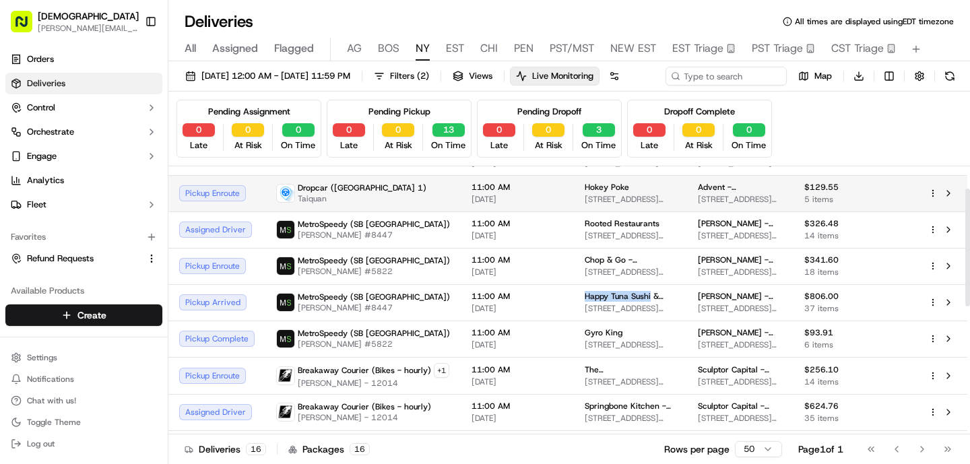
scroll to position [0, 0]
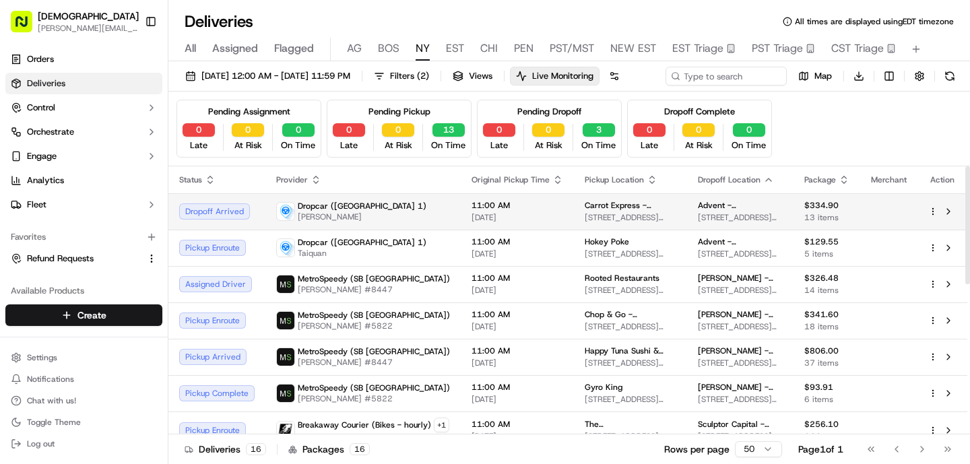
click at [461, 230] on td "11:00 AM 09/18/2025" at bounding box center [517, 211] width 113 height 36
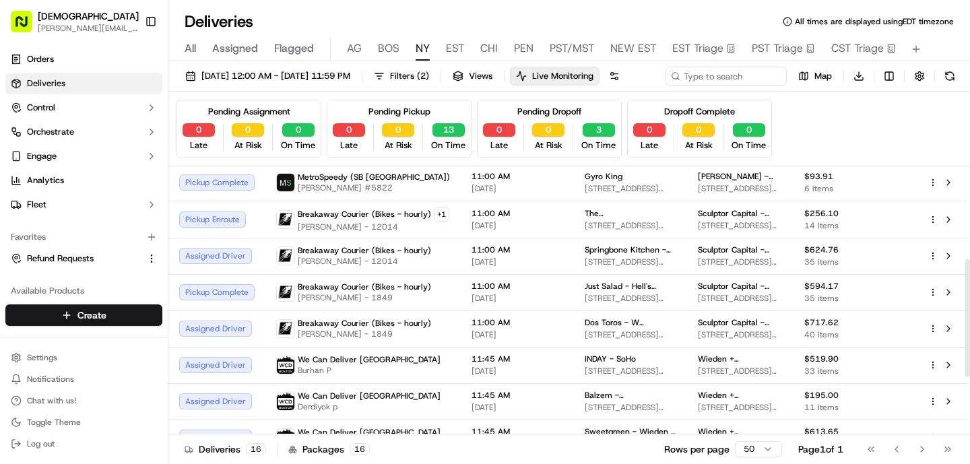
scroll to position [214, 0]
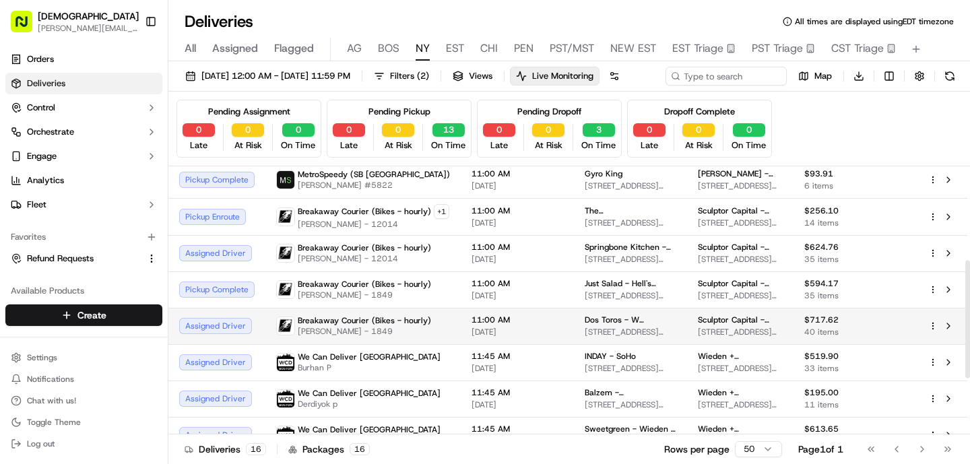
click at [395, 326] on span "Breakaway Courier (Bikes - hourly)" at bounding box center [364, 320] width 133 height 11
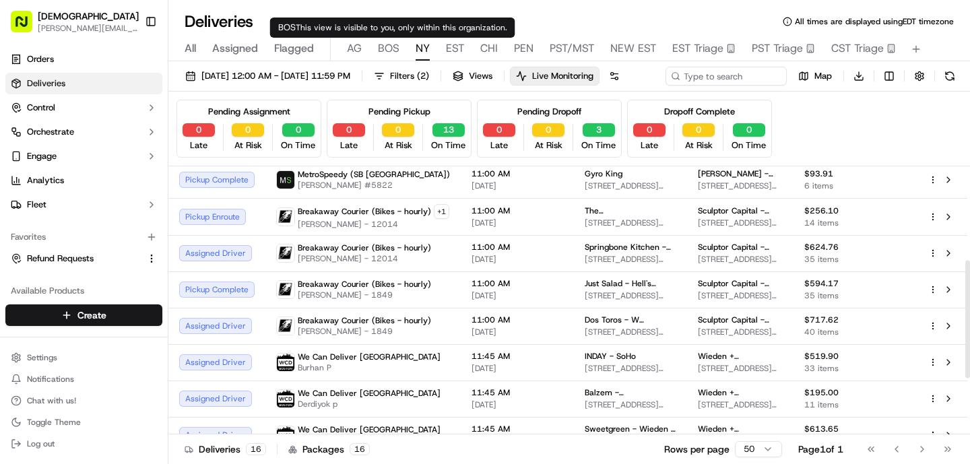
click at [392, 44] on span "BOS" at bounding box center [389, 48] width 22 height 16
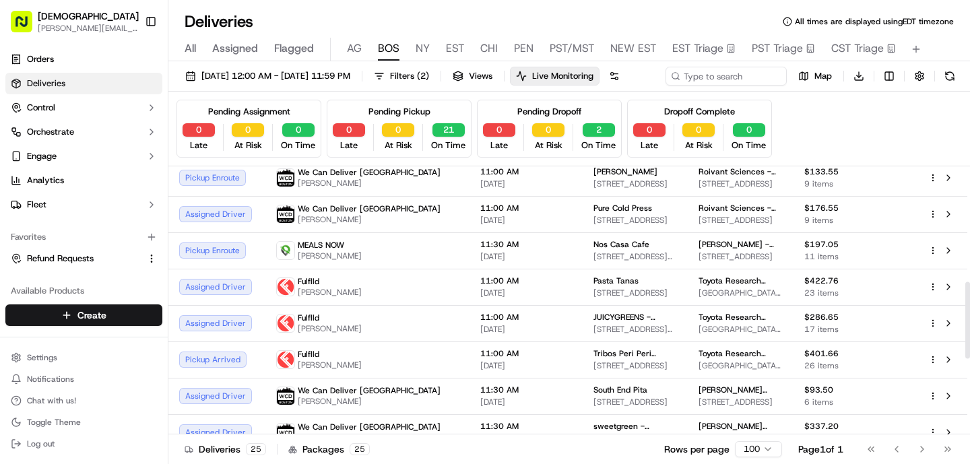
scroll to position [670, 0]
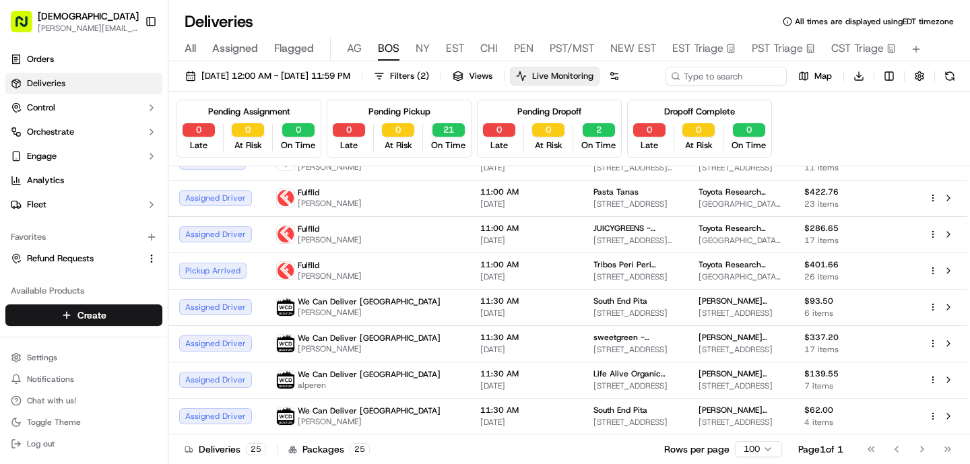
click at [593, 79] on span "Live Monitoring" at bounding box center [562, 76] width 61 height 12
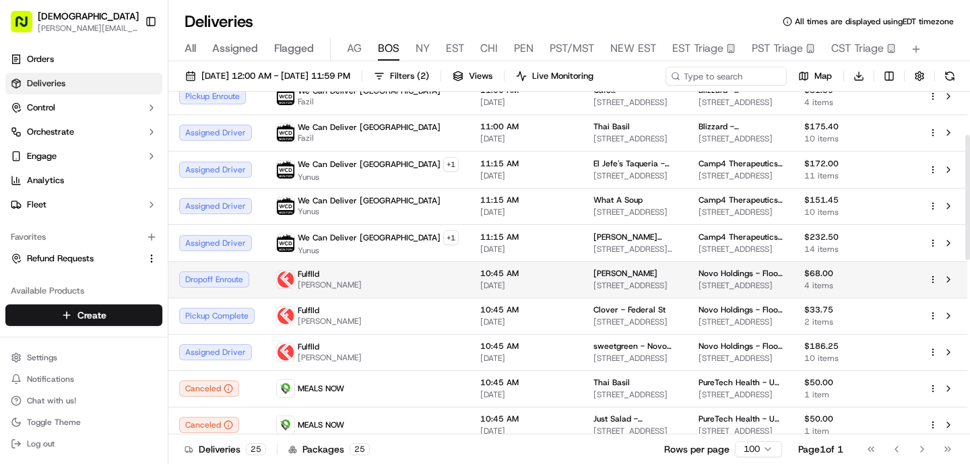
scroll to position [122, 0]
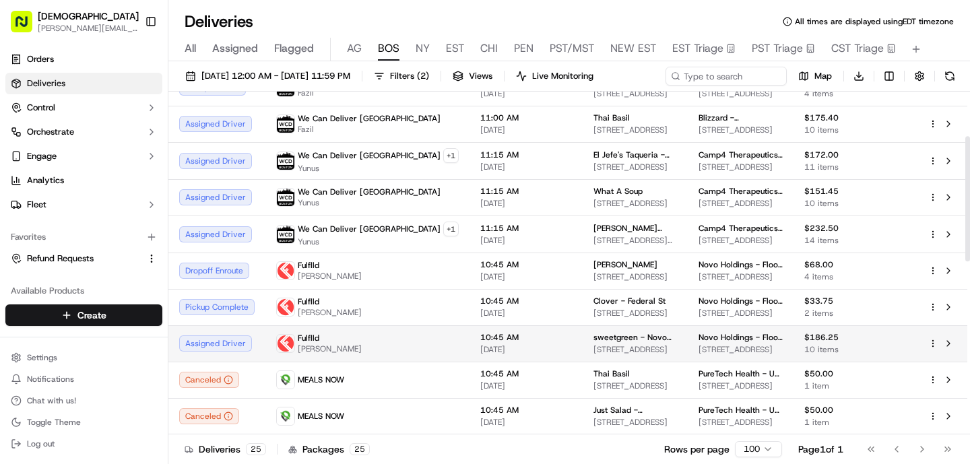
click at [480, 350] on span "[DATE]" at bounding box center [526, 349] width 92 height 11
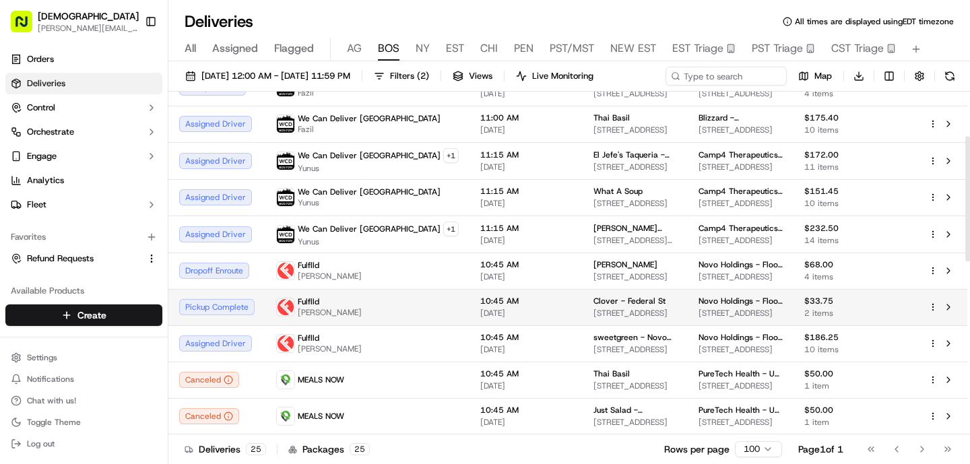
click at [404, 319] on td "Fulflld Stanley Chaperon" at bounding box center [367, 307] width 204 height 36
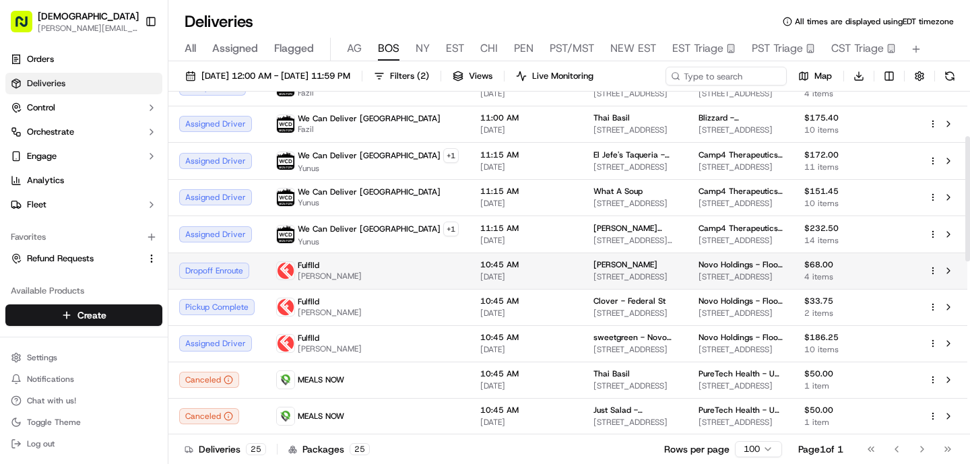
click at [380, 278] on div "Fulflld Stanley Chaperon" at bounding box center [367, 271] width 183 height 22
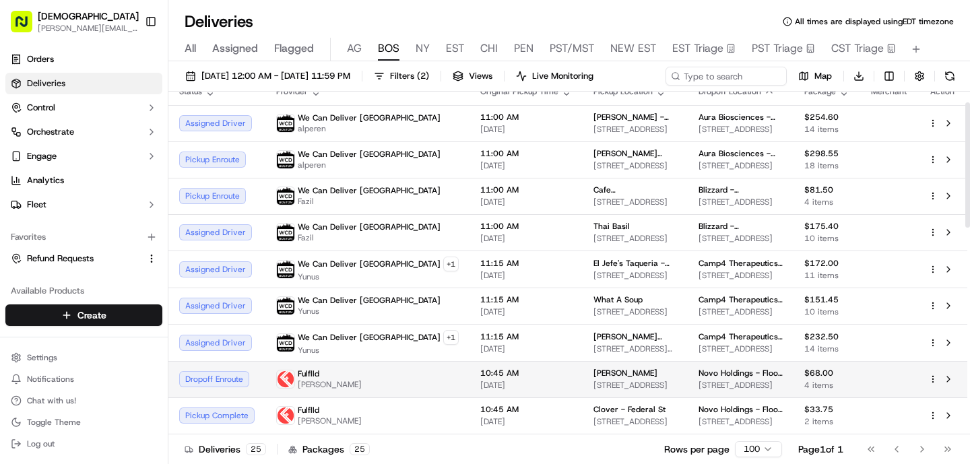
scroll to position [0, 0]
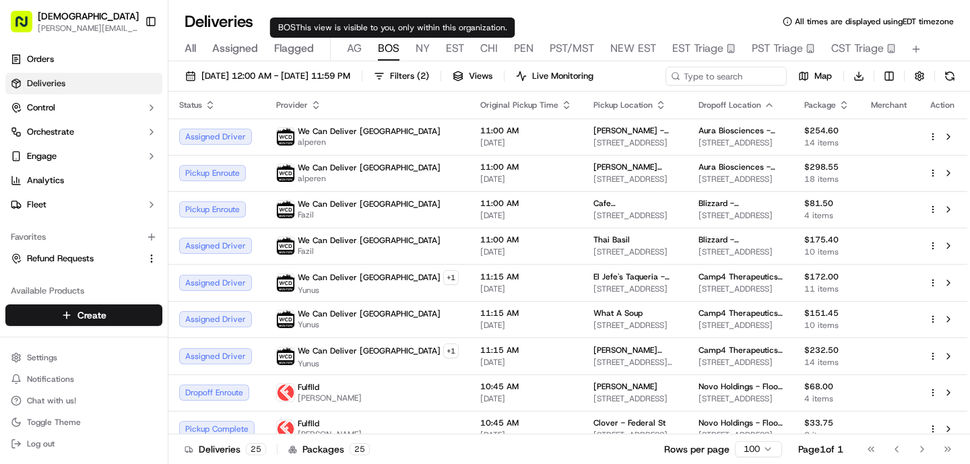
click at [407, 46] on div "All Assigned Flagged [PERSON_NAME] NY EST CHI PEN PST/MST NEW EST EST Triage PS…" at bounding box center [569, 50] width 802 height 24
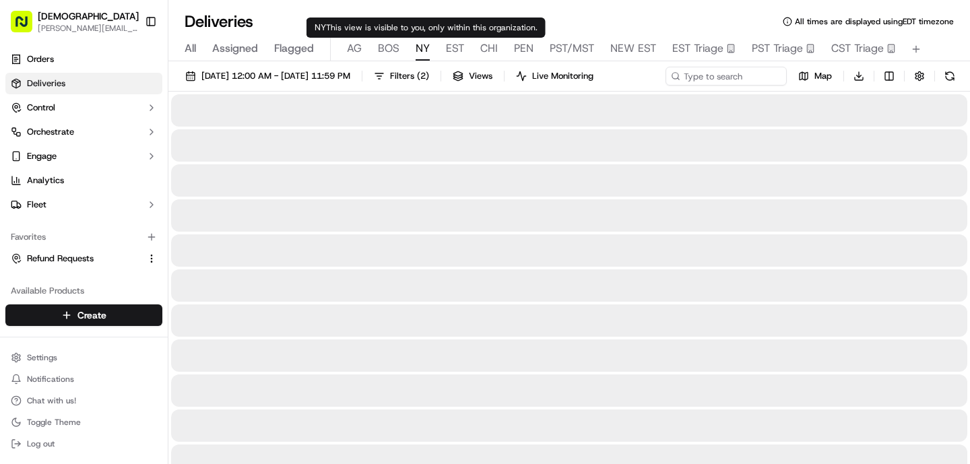
click at [423, 46] on span "NY" at bounding box center [423, 48] width 14 height 16
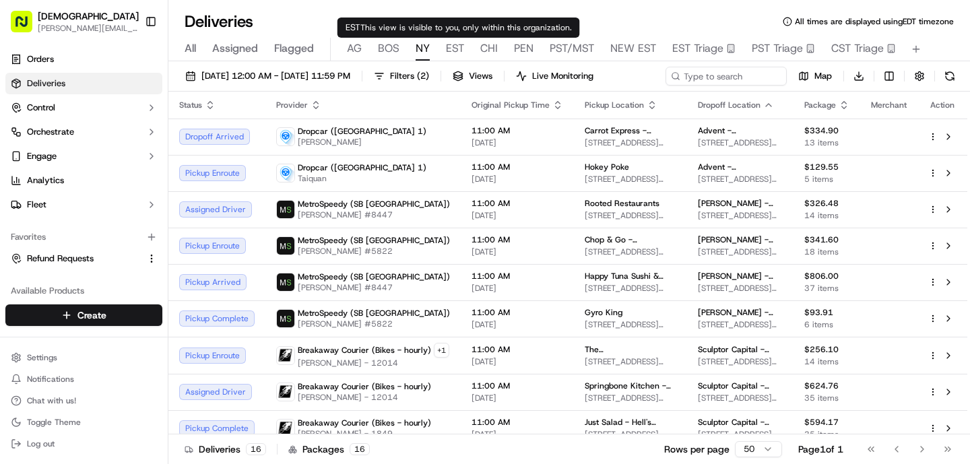
click at [458, 46] on span "EST" at bounding box center [455, 48] width 18 height 16
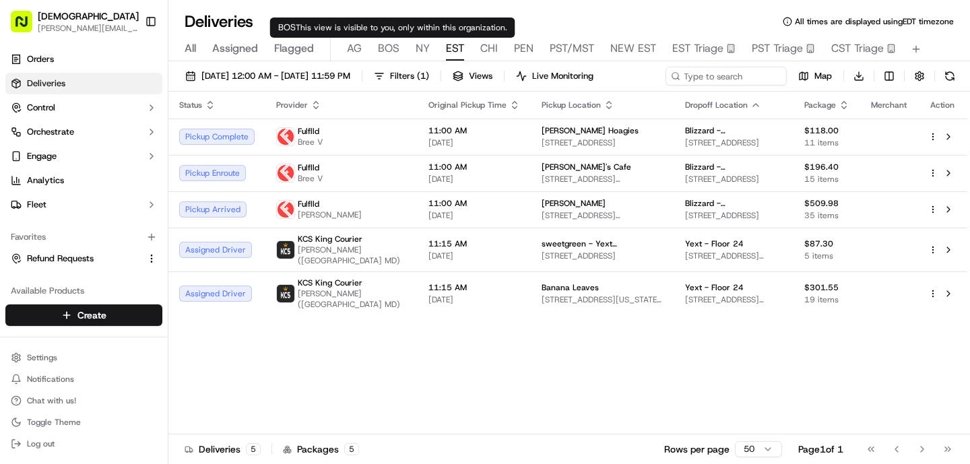
click at [393, 48] on span "BOS" at bounding box center [389, 48] width 22 height 16
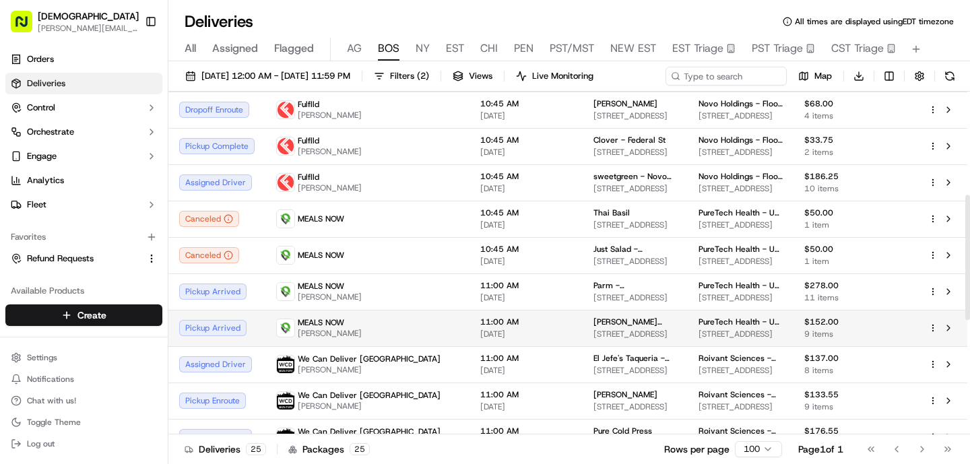
scroll to position [284, 0]
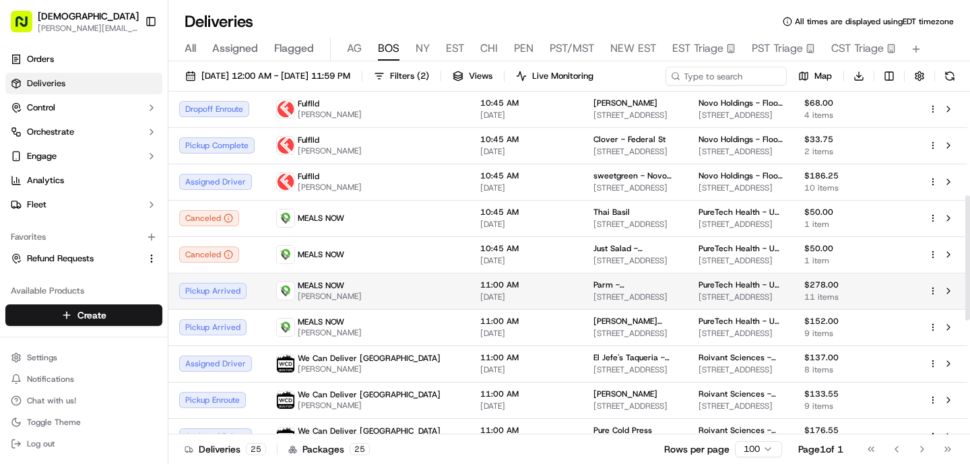
click at [387, 298] on div "MEALS NOW Mustafa Turkmen" at bounding box center [367, 291] width 183 height 22
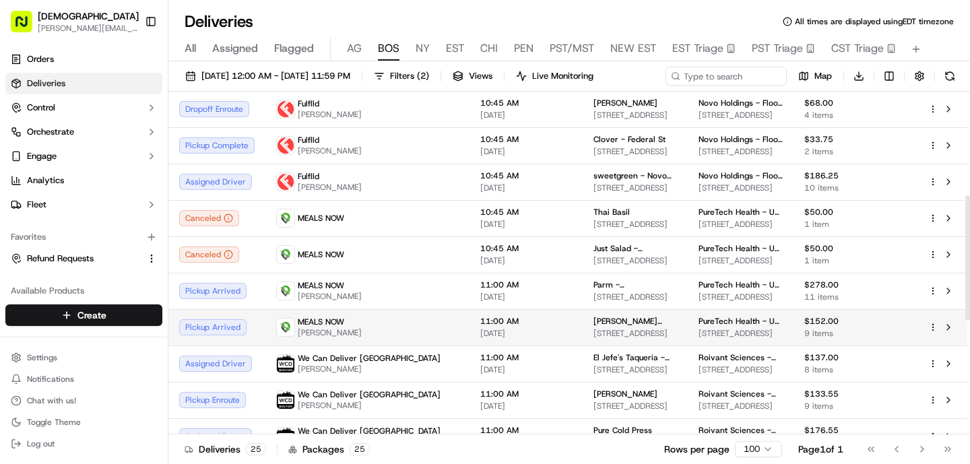
click at [383, 329] on div "MEALS NOW Mustafa Turkmen" at bounding box center [367, 328] width 183 height 22
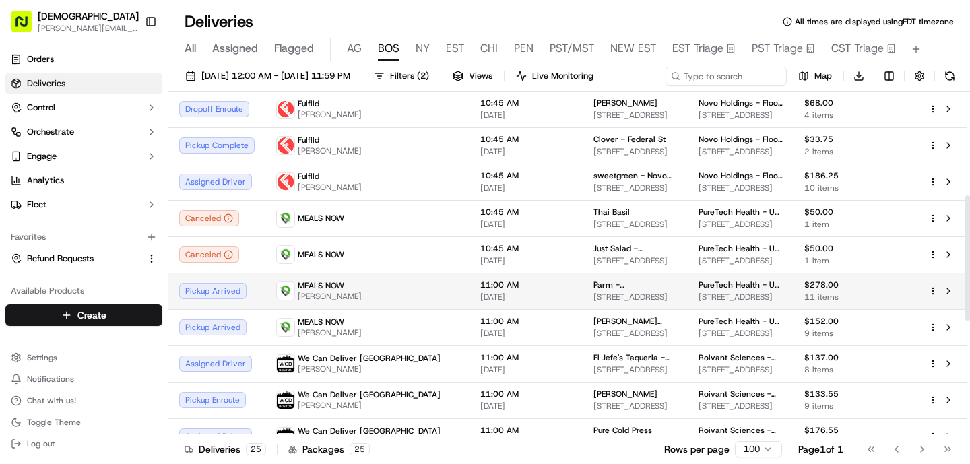
click at [386, 285] on div "MEALS NOW Mustafa Turkmen" at bounding box center [367, 291] width 183 height 22
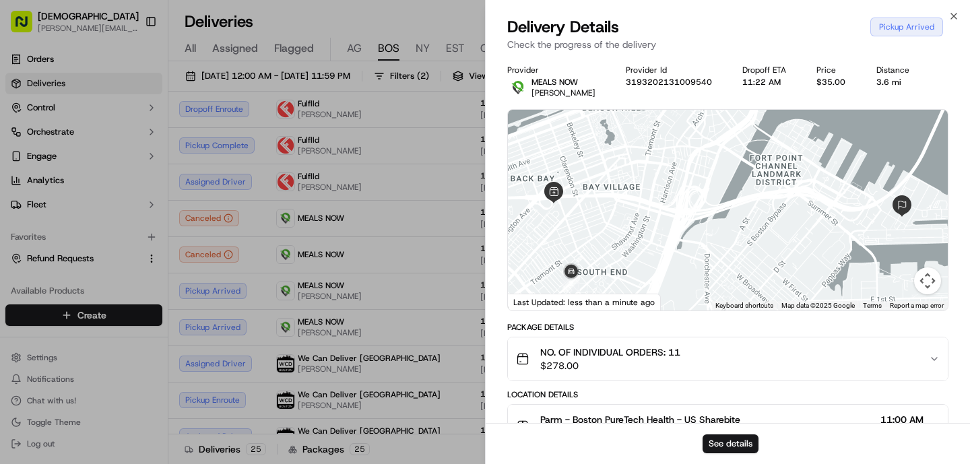
scroll to position [311, 0]
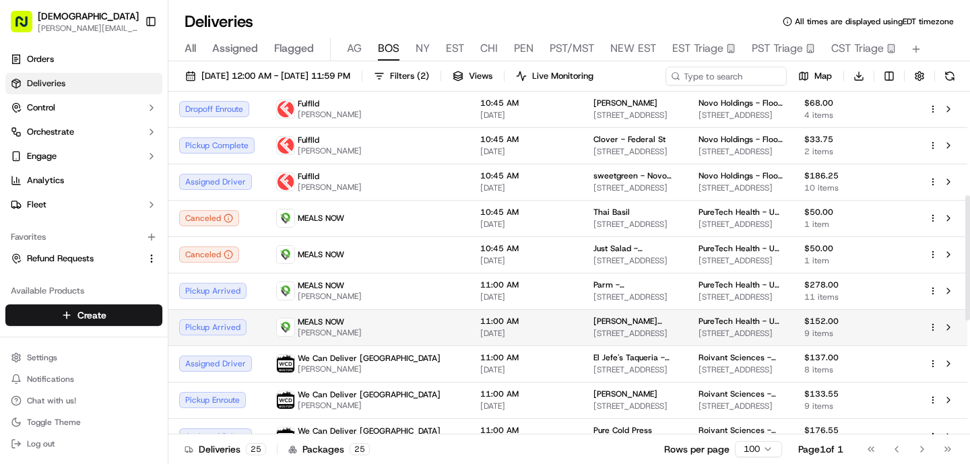
click at [408, 326] on td "MEALS NOW Mustafa Turkmen" at bounding box center [367, 327] width 204 height 36
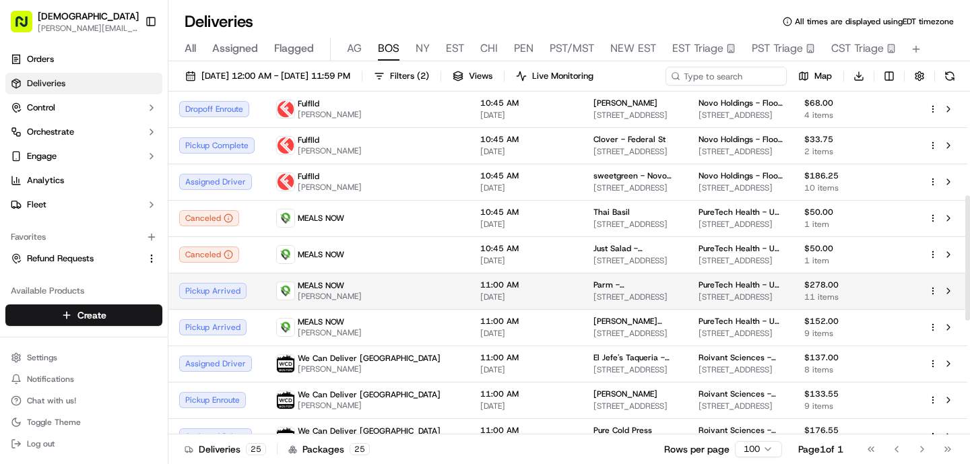
click at [480, 297] on span "[DATE]" at bounding box center [526, 297] width 92 height 11
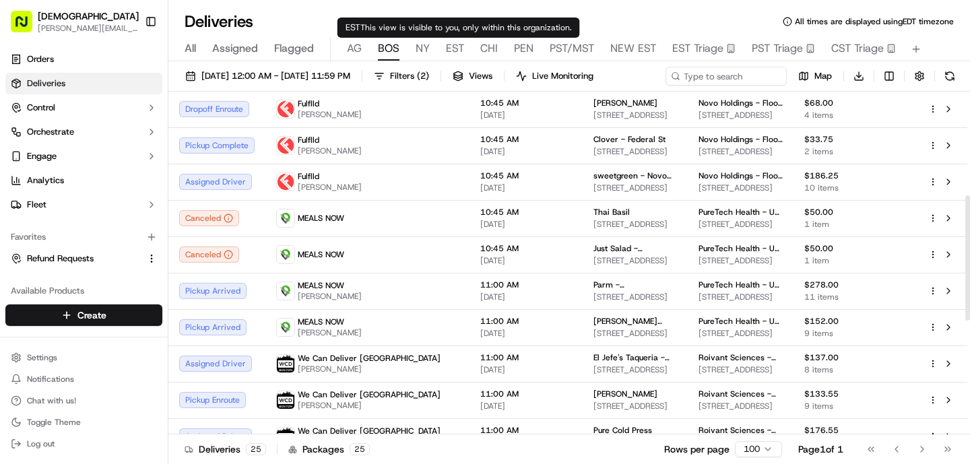
click at [455, 49] on span "EST" at bounding box center [455, 48] width 18 height 16
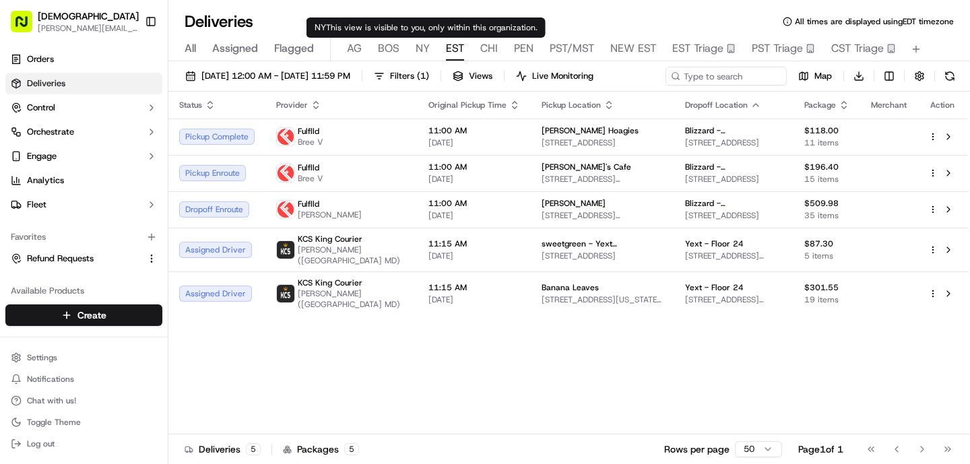
click at [424, 50] on span "NY" at bounding box center [423, 48] width 14 height 16
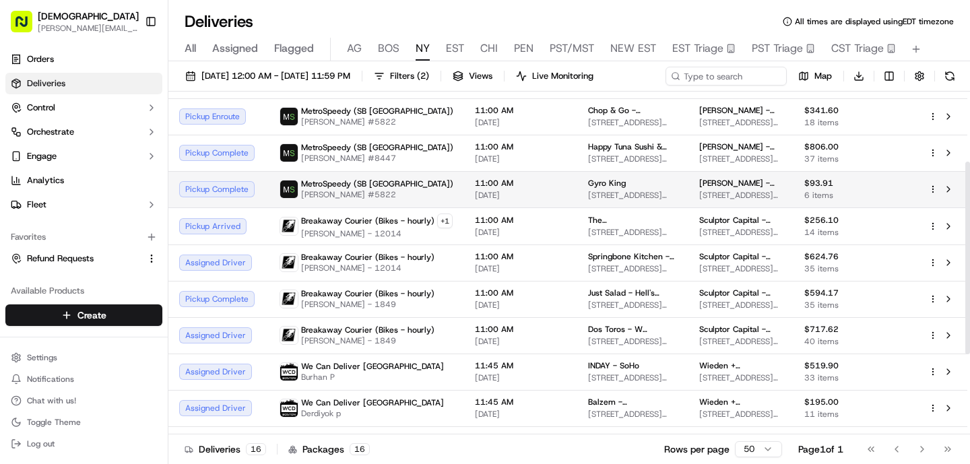
scroll to position [131, 0]
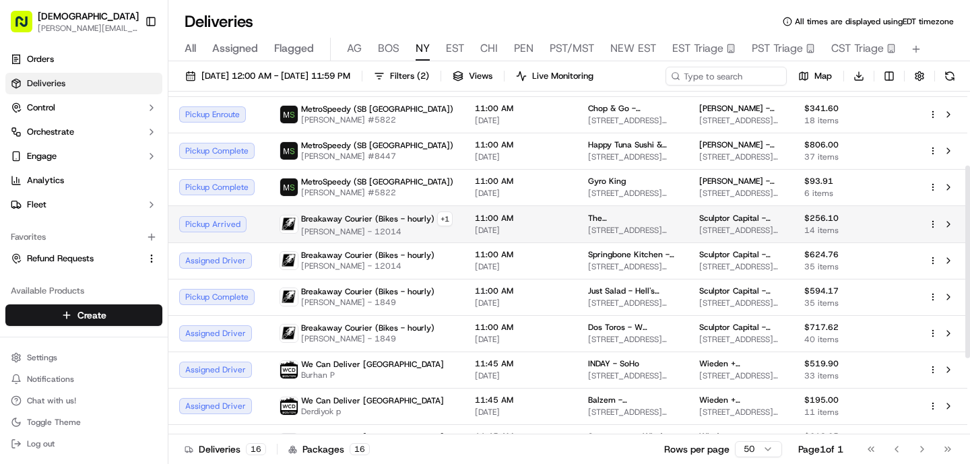
click at [478, 236] on td "11:00 AM 09/18/2025" at bounding box center [520, 223] width 113 height 37
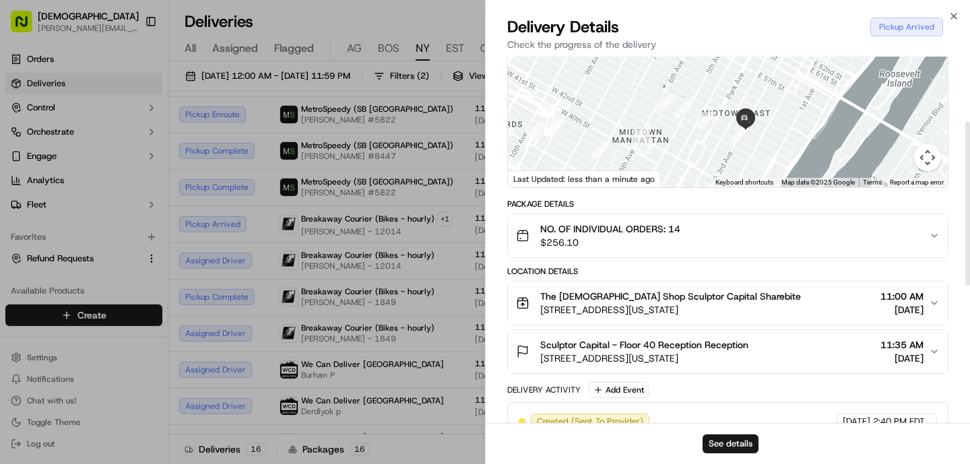
scroll to position [0, 0]
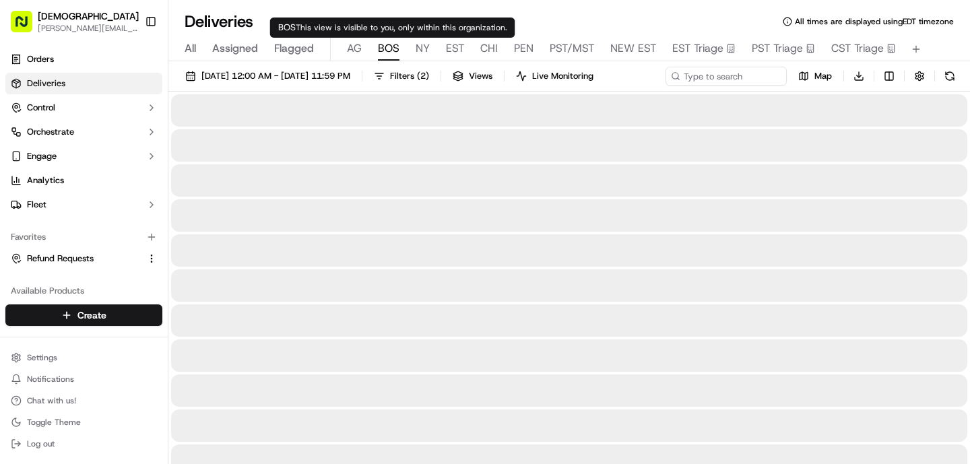
click at [386, 47] on span "BOS" at bounding box center [389, 48] width 22 height 16
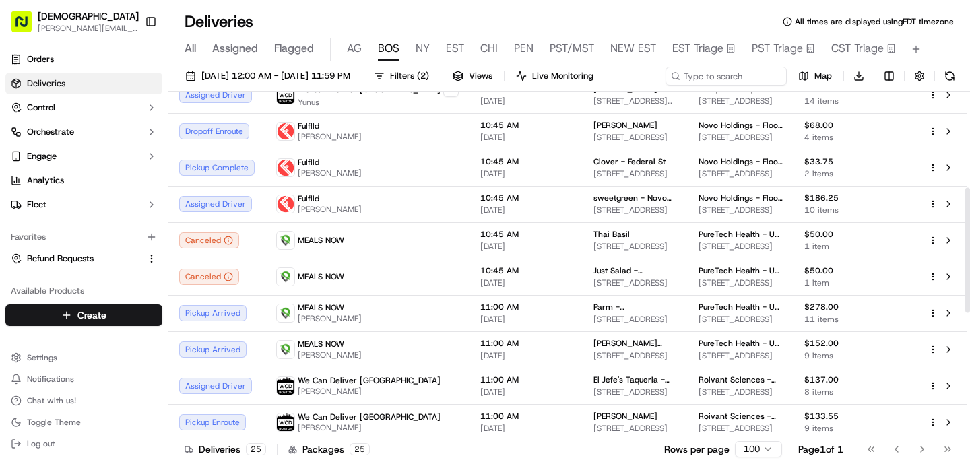
scroll to position [263, 0]
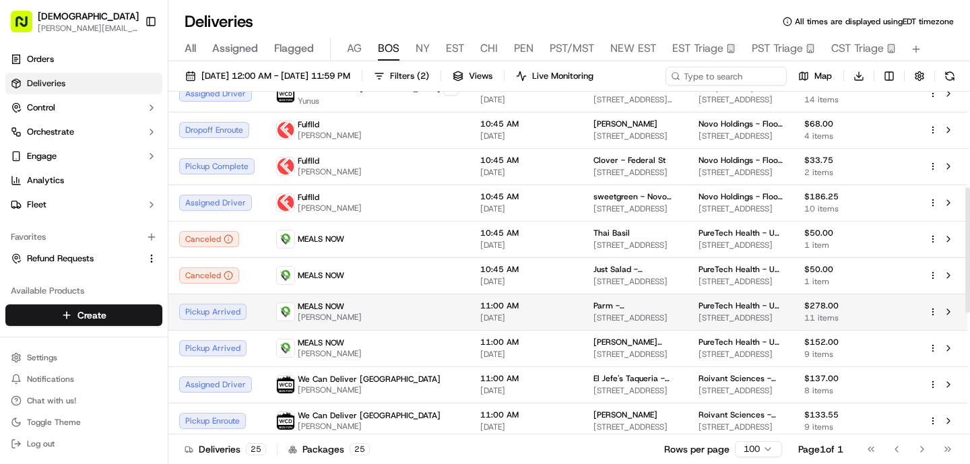
click at [382, 304] on div "MEALS NOW Mustafa Turkmen" at bounding box center [367, 312] width 183 height 22
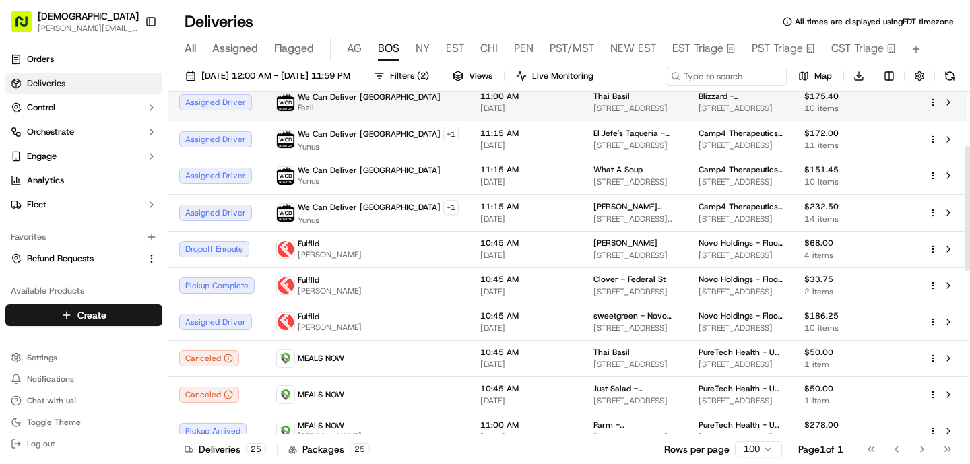
scroll to position [150, 0]
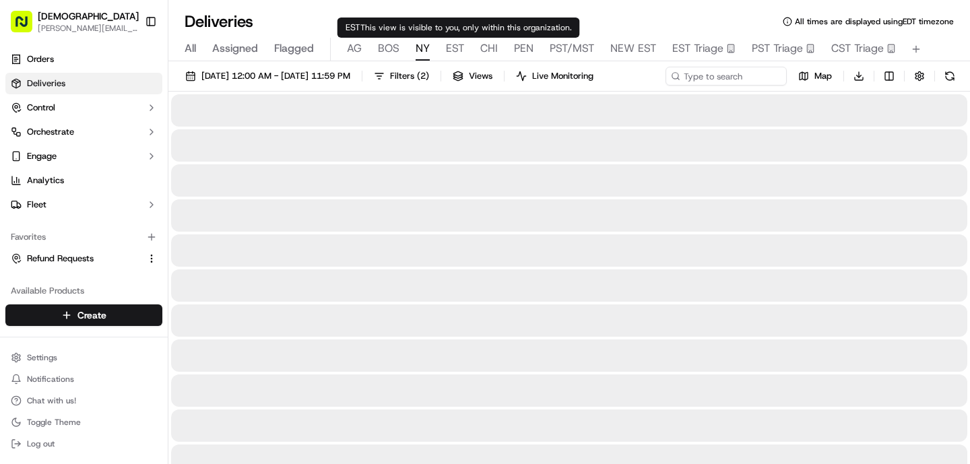
click at [422, 42] on span "NY" at bounding box center [423, 48] width 14 height 16
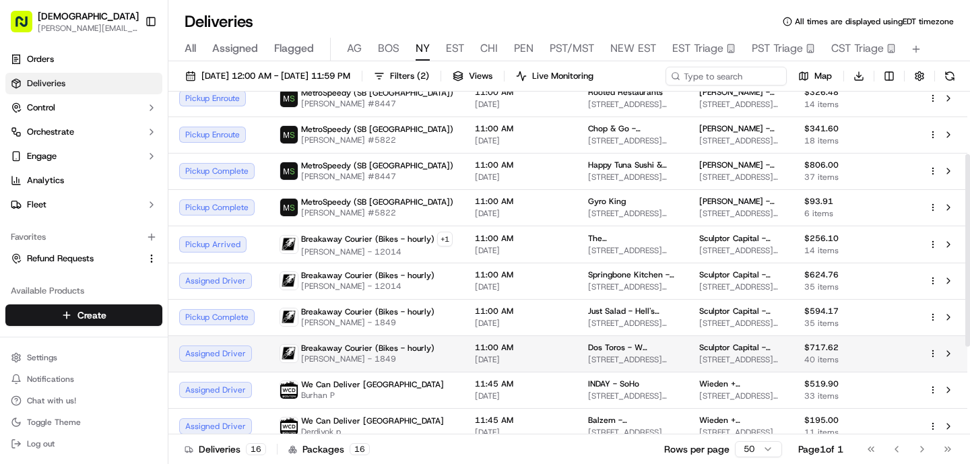
scroll to position [108, 0]
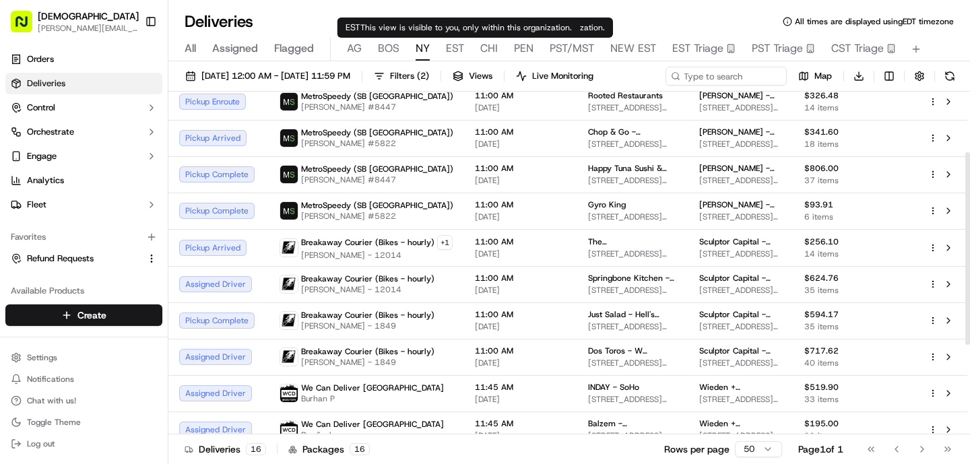
click at [455, 49] on span "EST" at bounding box center [455, 48] width 18 height 16
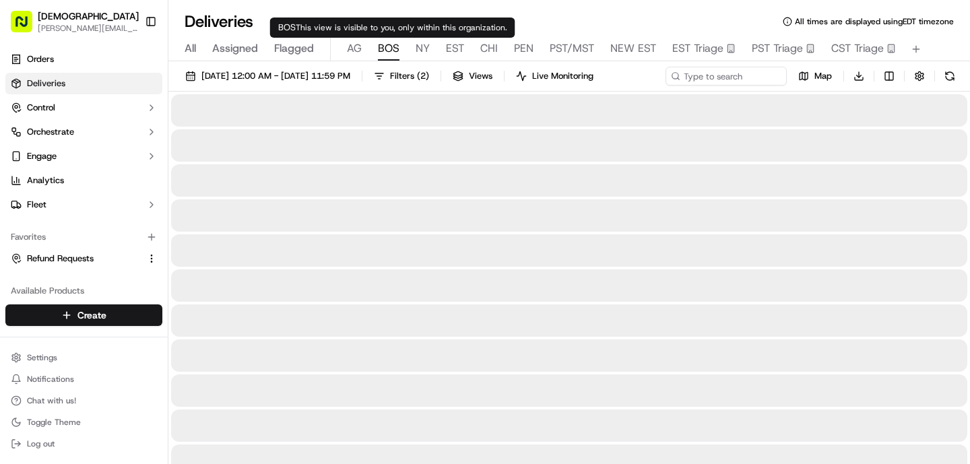
click at [393, 49] on span "BOS" at bounding box center [389, 48] width 22 height 16
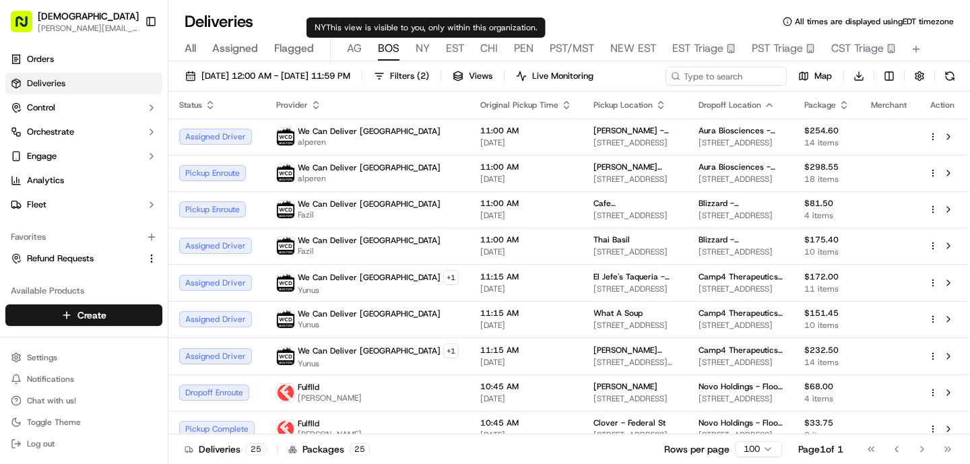
click at [424, 48] on span "NY" at bounding box center [423, 48] width 14 height 16
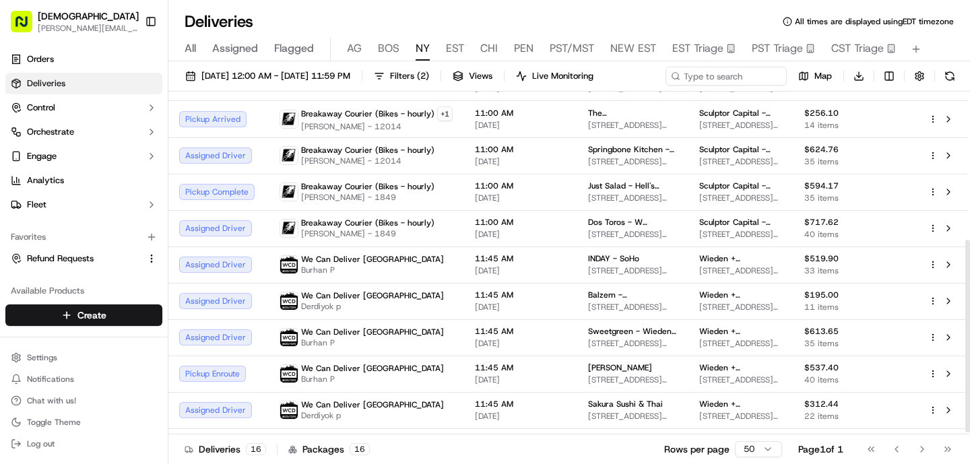
scroll to position [267, 0]
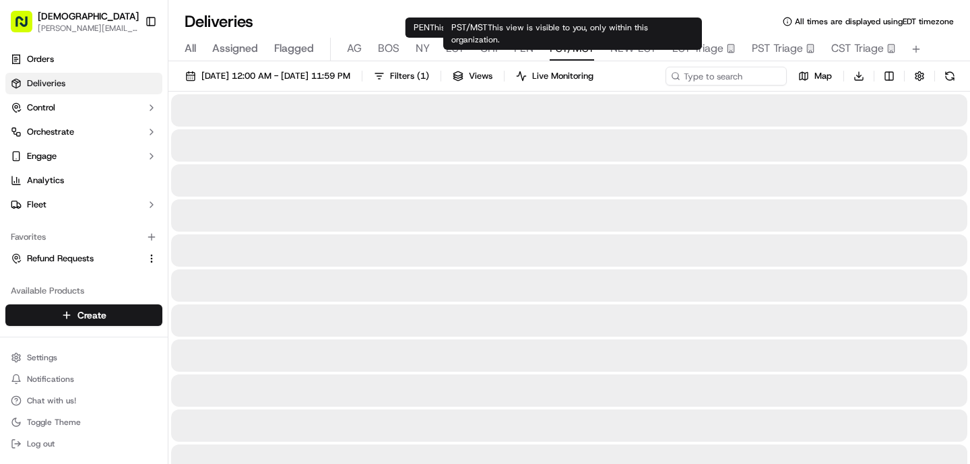
click at [550, 48] on span "PST/MST" at bounding box center [572, 48] width 44 height 16
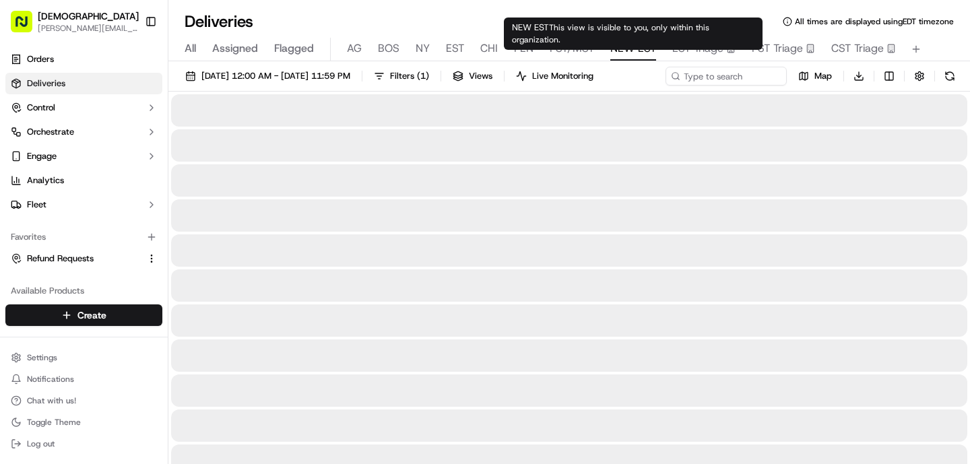
click at [620, 40] on body "Sharebite o.tucker@sharebite.com Toggle Sidebar Orders Deliveries Control Orche…" at bounding box center [485, 232] width 970 height 464
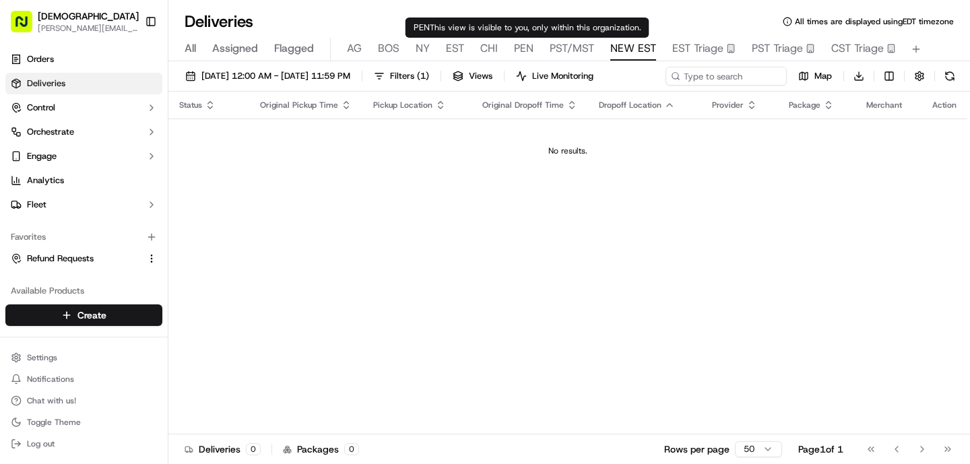
click at [492, 47] on span "CHI" at bounding box center [489, 48] width 18 height 16
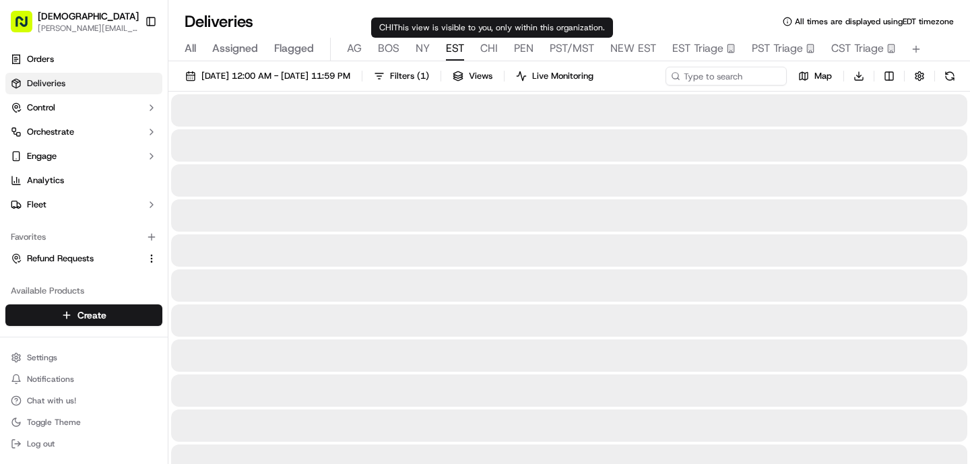
click at [453, 46] on span "EST" at bounding box center [455, 48] width 18 height 16
click at [416, 42] on span "NY" at bounding box center [423, 48] width 14 height 16
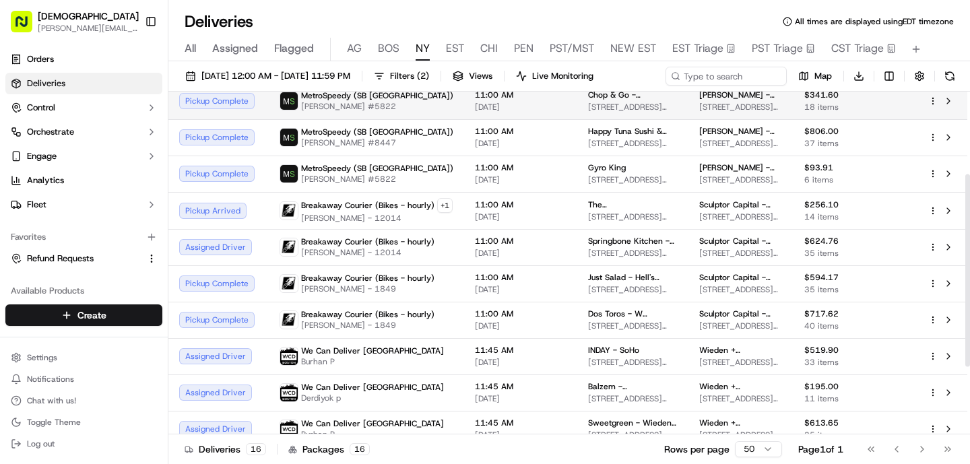
scroll to position [148, 0]
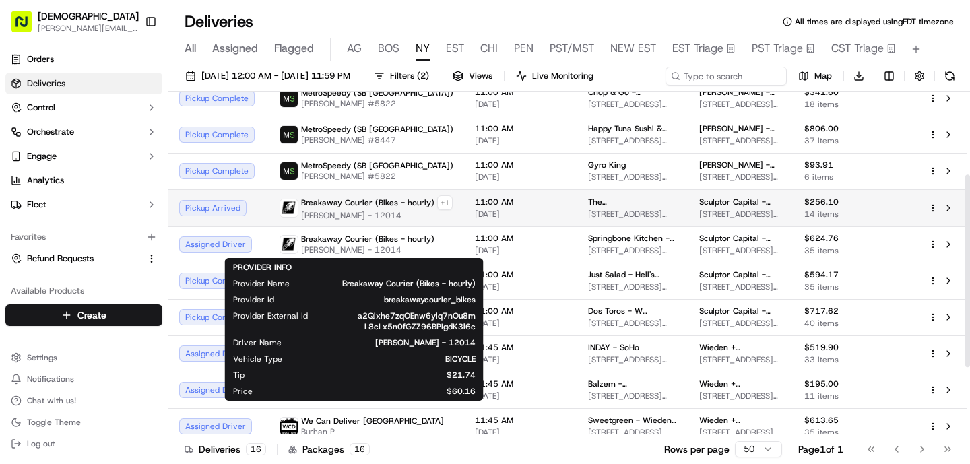
click at [394, 209] on div "Breakaway Courier (Bikes - hourly) + 1" at bounding box center [377, 202] width 152 height 15
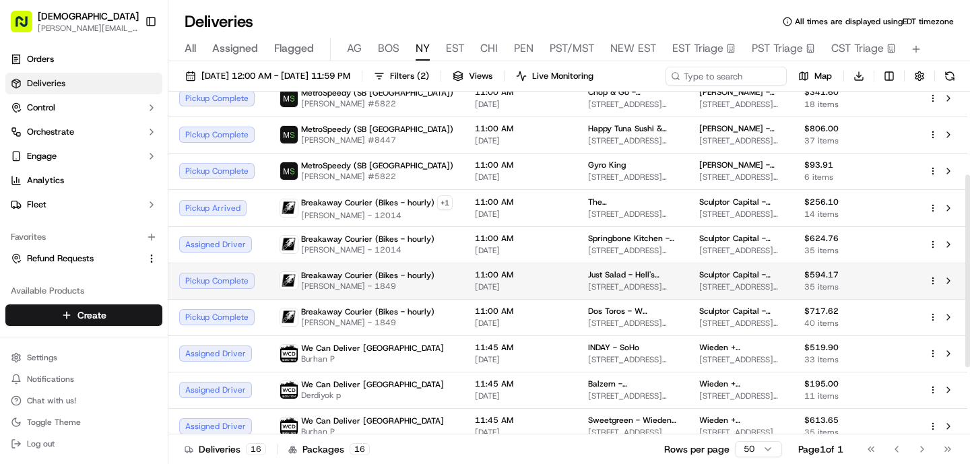
click at [396, 281] on span "[PERSON_NAME] - 1849" at bounding box center [367, 286] width 133 height 11
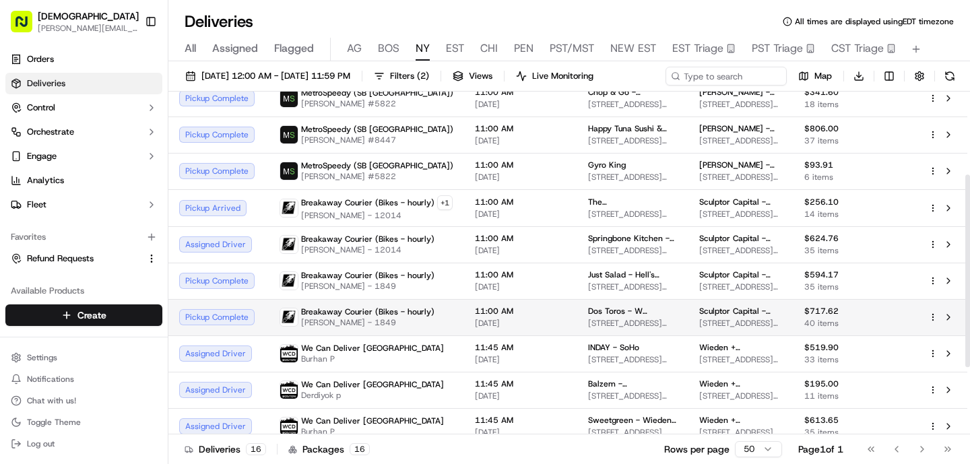
click at [397, 327] on span "[PERSON_NAME] - 1849" at bounding box center [367, 322] width 133 height 11
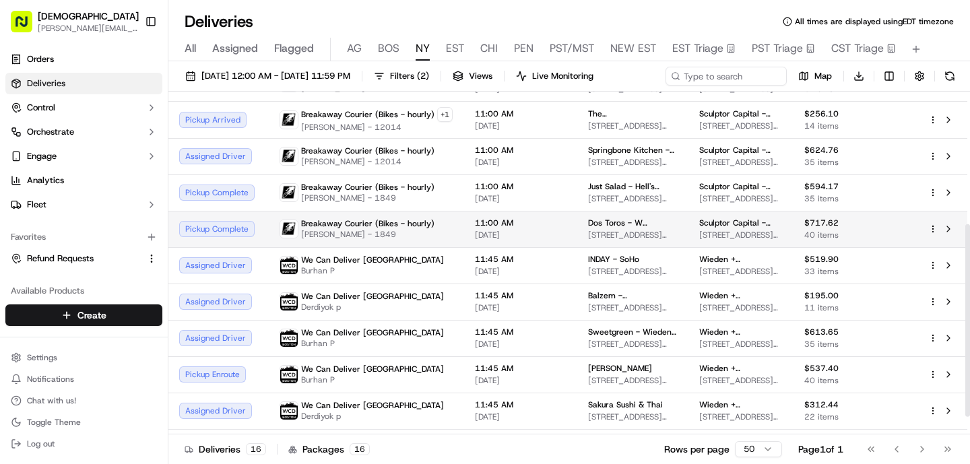
scroll to position [267, 0]
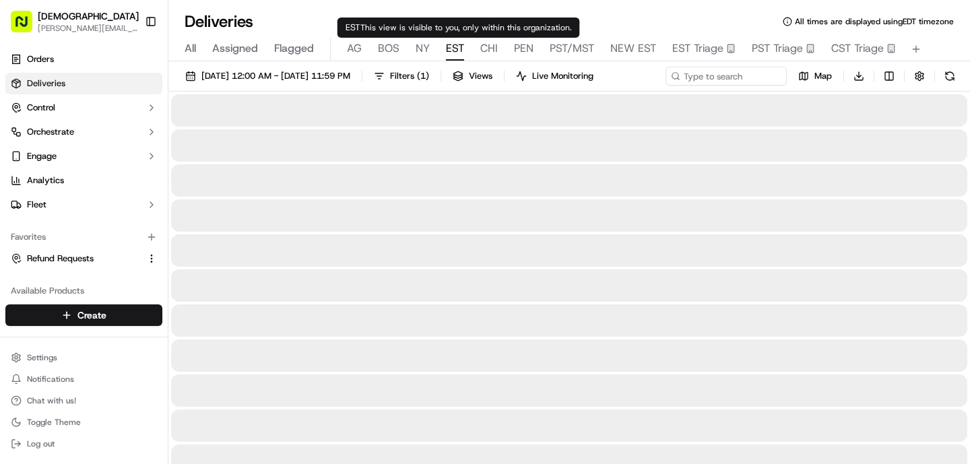
click at [454, 50] on span "EST" at bounding box center [455, 48] width 18 height 16
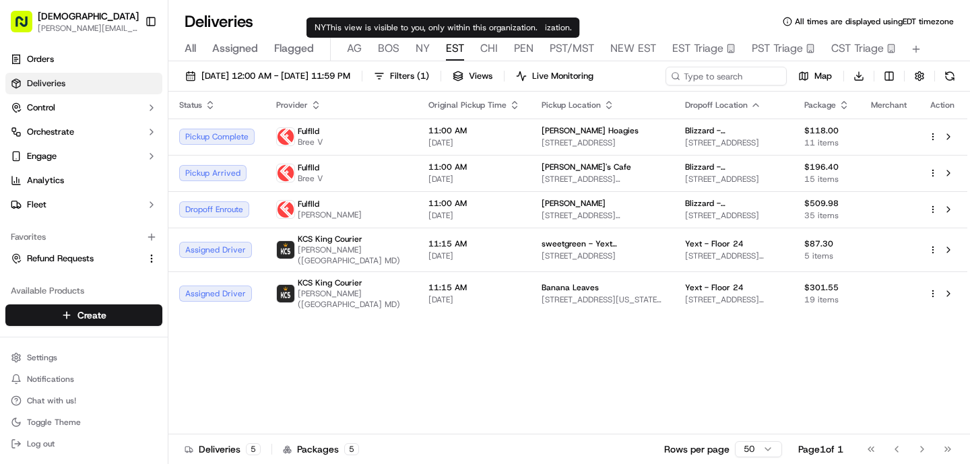
click at [418, 50] on span "NY" at bounding box center [423, 48] width 14 height 16
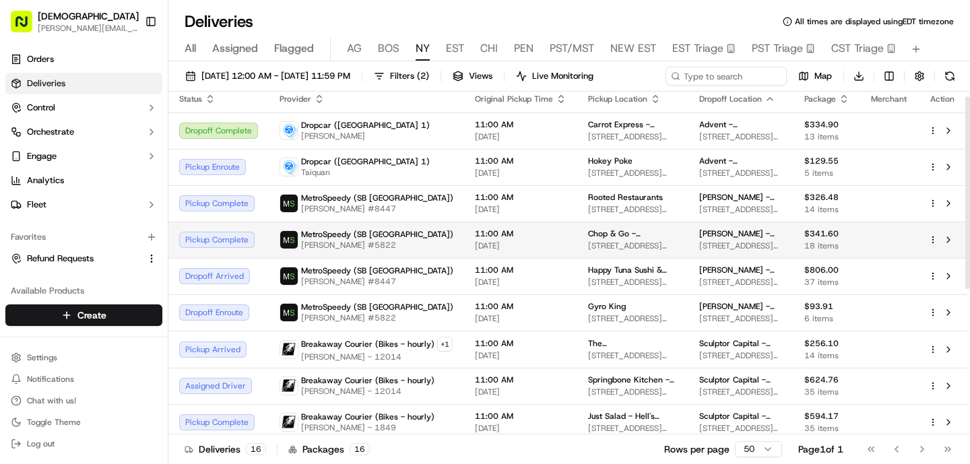
scroll to position [12, 0]
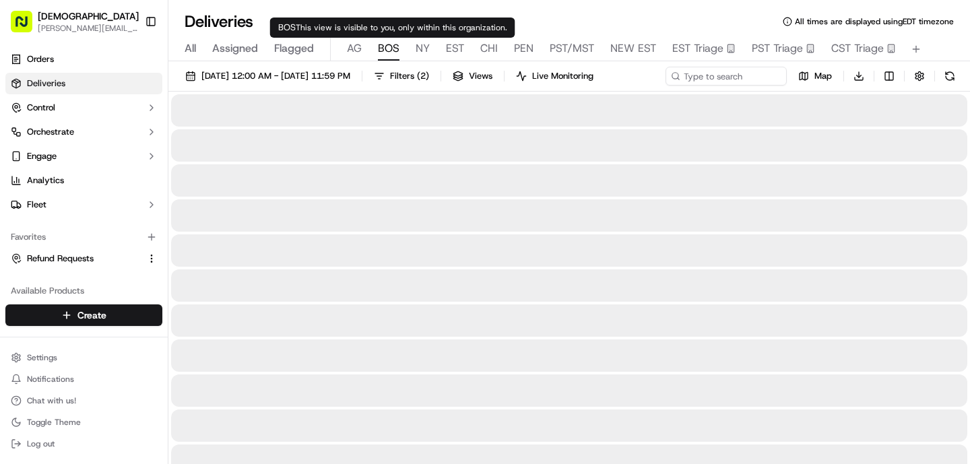
click at [391, 53] on span "BOS" at bounding box center [389, 48] width 22 height 16
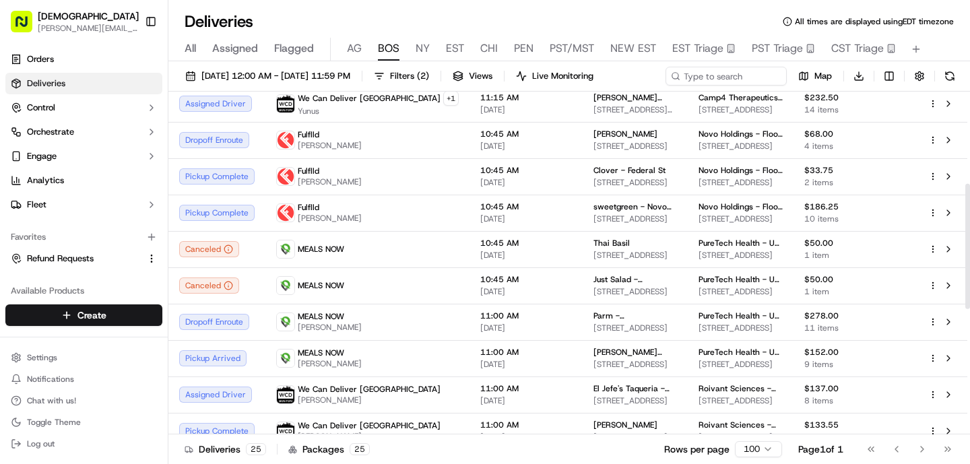
scroll to position [257, 0]
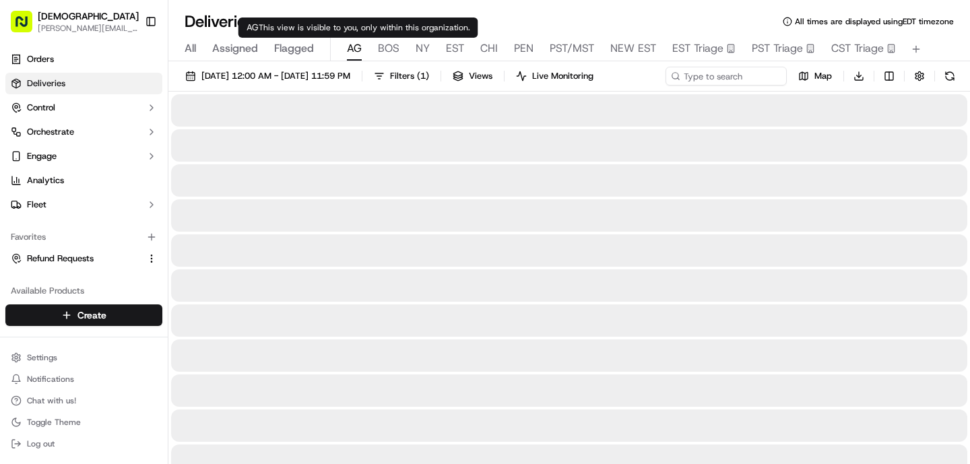
click at [354, 46] on span "AG" at bounding box center [354, 48] width 15 height 16
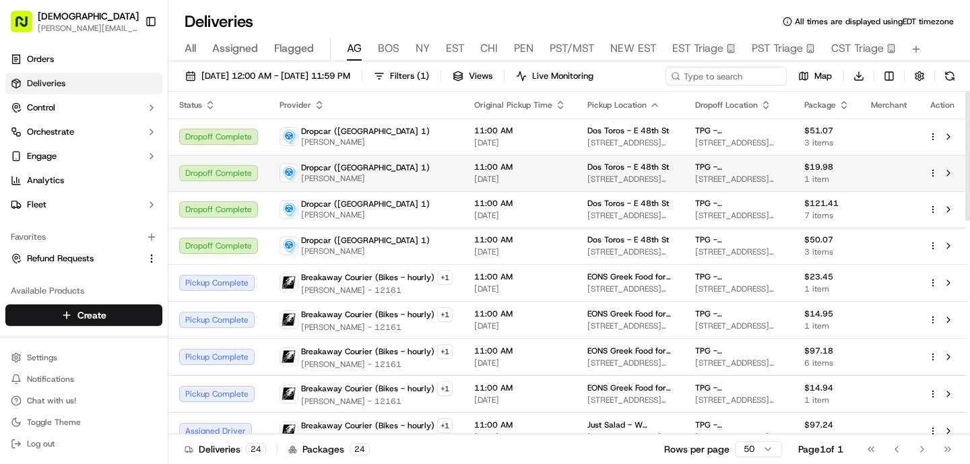
click at [382, 185] on td "Dropcar (NYC 1) Cody" at bounding box center [366, 173] width 195 height 36
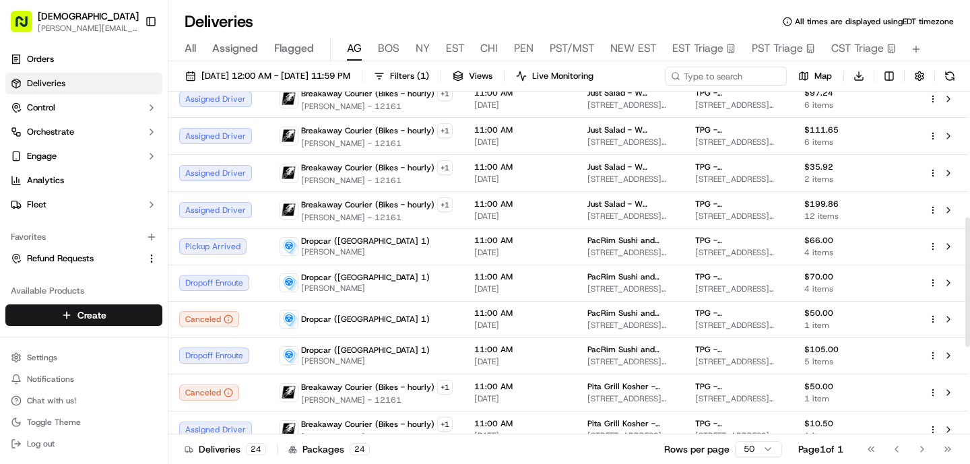
scroll to position [333, 0]
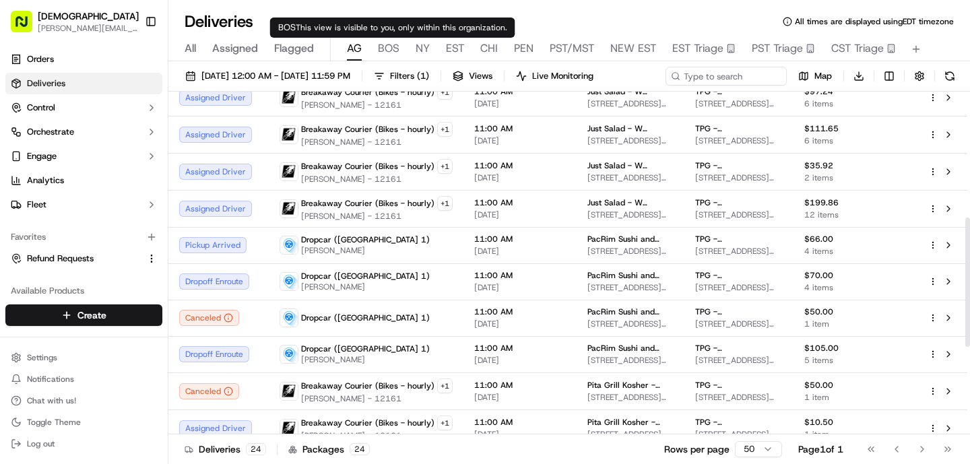
click at [391, 44] on span "BOS" at bounding box center [389, 48] width 22 height 16
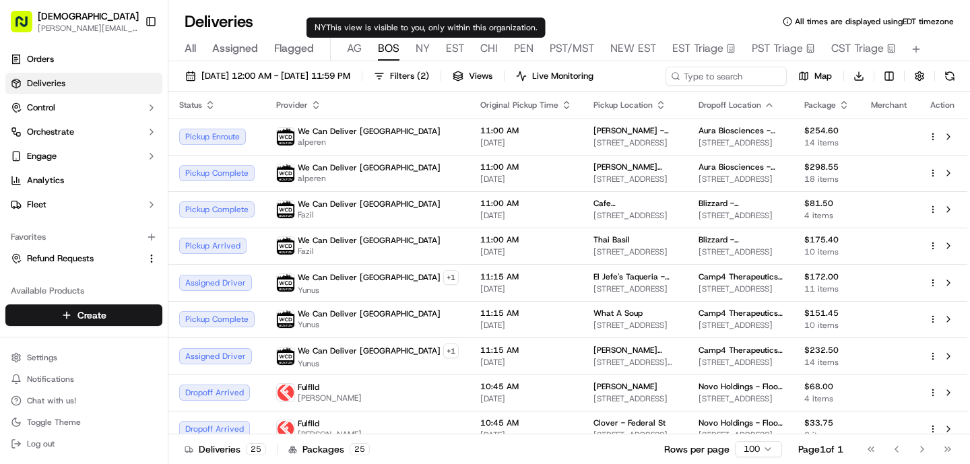
click at [419, 48] on span "NY" at bounding box center [423, 48] width 14 height 16
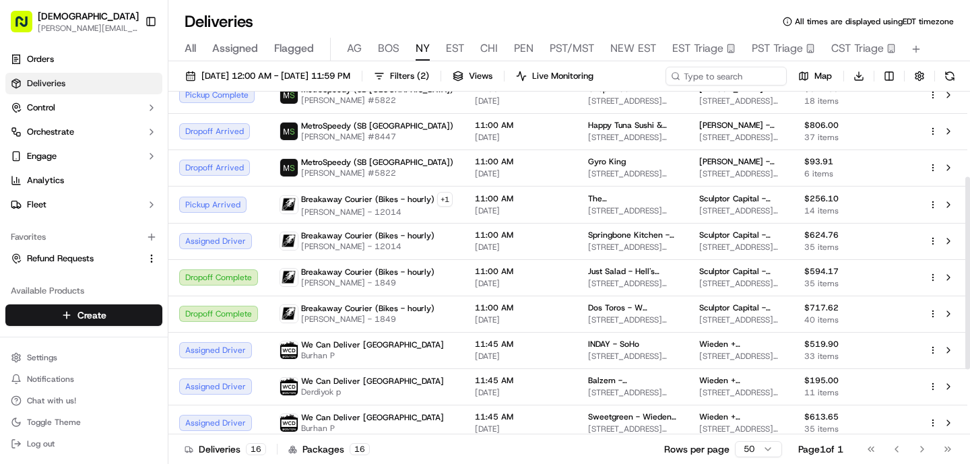
scroll to position [152, 0]
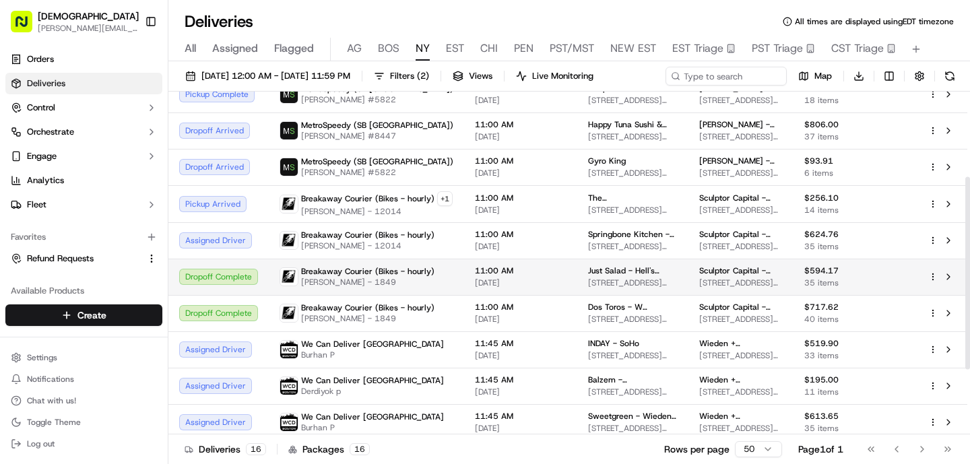
click at [377, 272] on span "Breakaway Courier (Bikes - hourly)" at bounding box center [367, 271] width 133 height 11
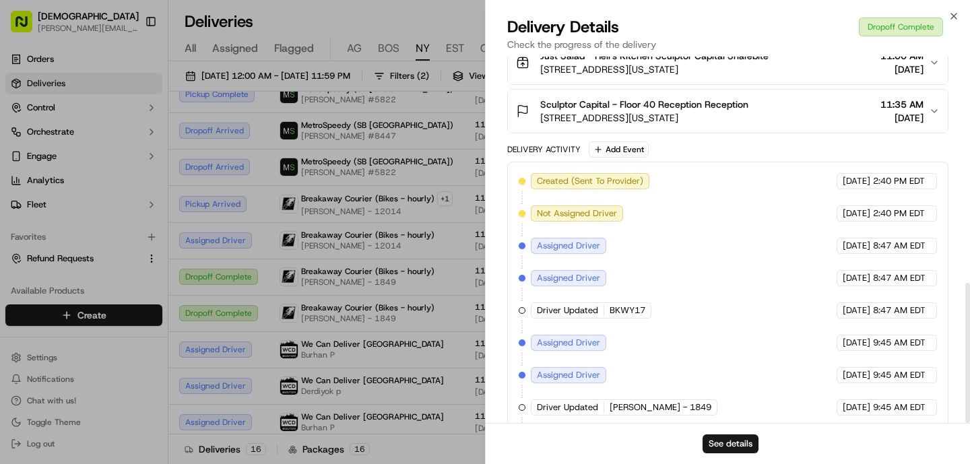
scroll to position [591, 0]
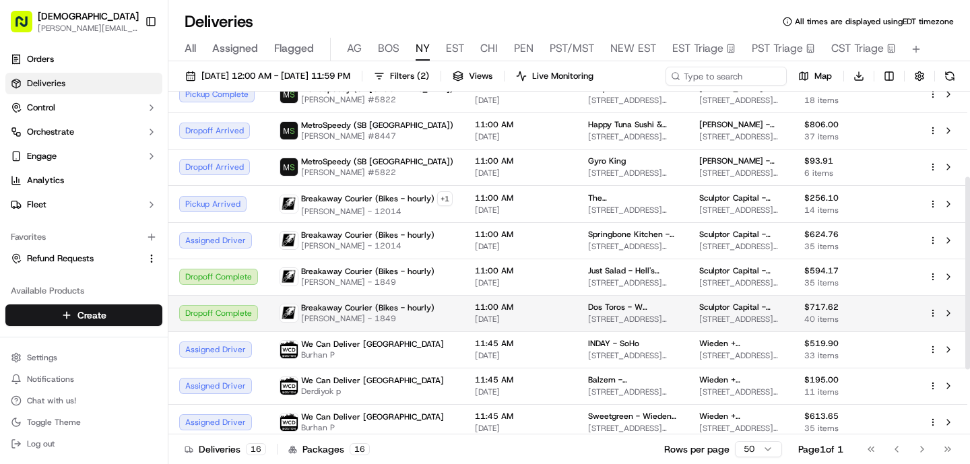
click at [324, 312] on span "Breakaway Courier (Bikes - hourly)" at bounding box center [367, 307] width 133 height 11
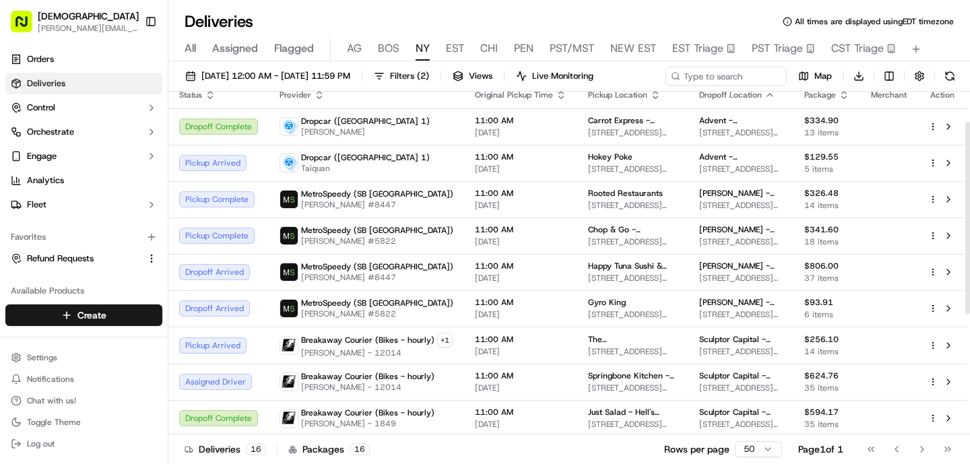
scroll to position [0, 0]
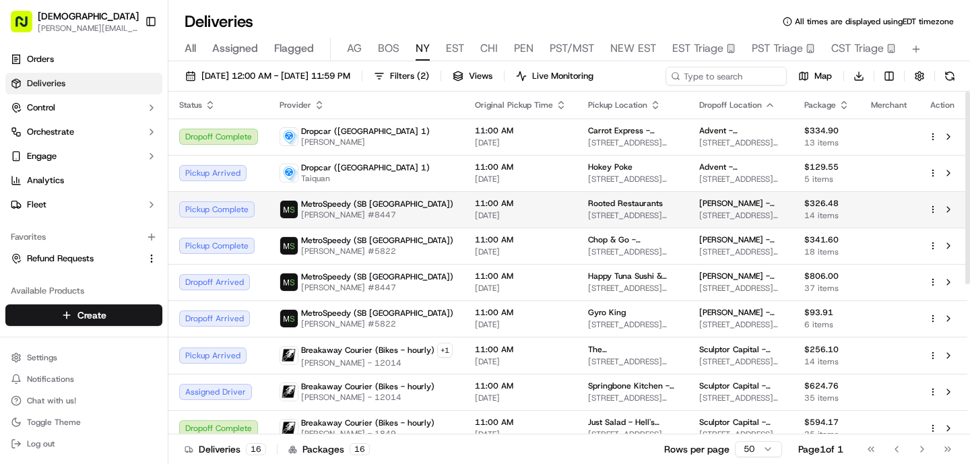
click at [366, 217] on span "[PERSON_NAME] #8447" at bounding box center [377, 214] width 152 height 11
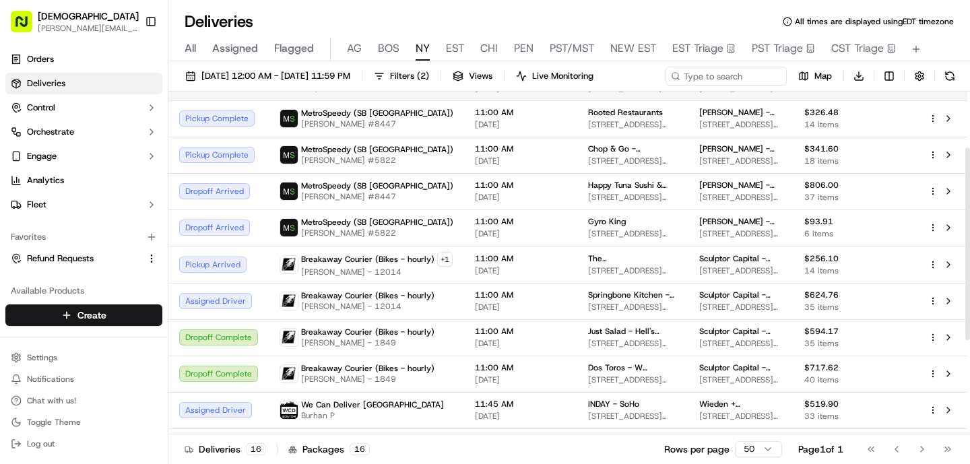
scroll to position [115, 0]
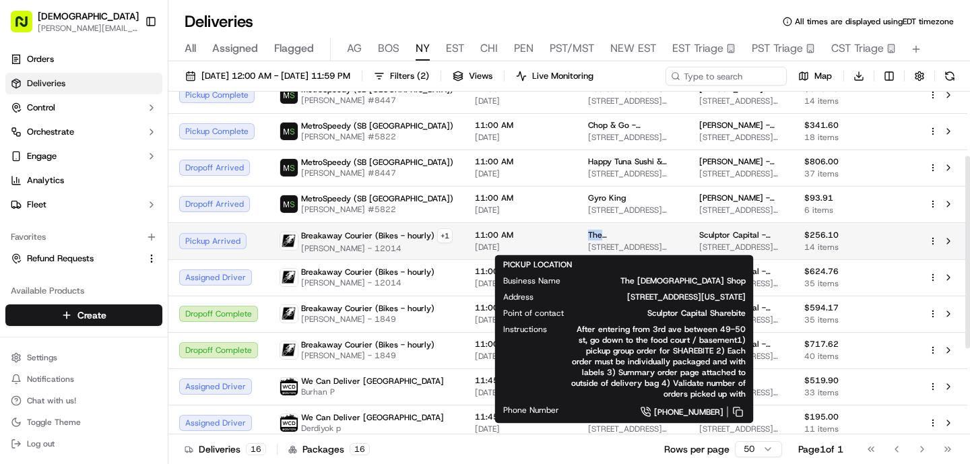
drag, startPoint x: 643, startPoint y: 236, endPoint x: 569, endPoint y: 238, distance: 73.4
click at [577, 238] on td "The Chick Shop 805 3rd Ave, New York, NY 10022, USA" at bounding box center [632, 240] width 111 height 37
copy span "The [DEMOGRAPHIC_DATA] Shop"
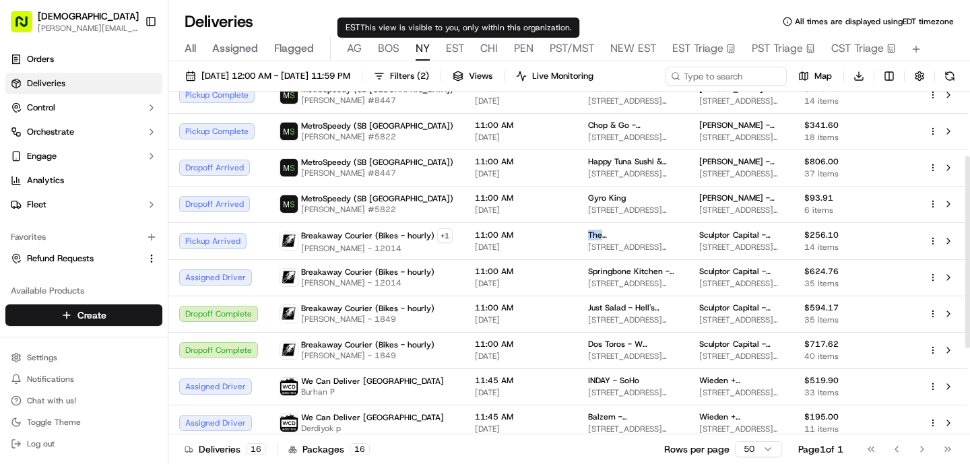
click at [453, 51] on span "EST" at bounding box center [455, 48] width 18 height 16
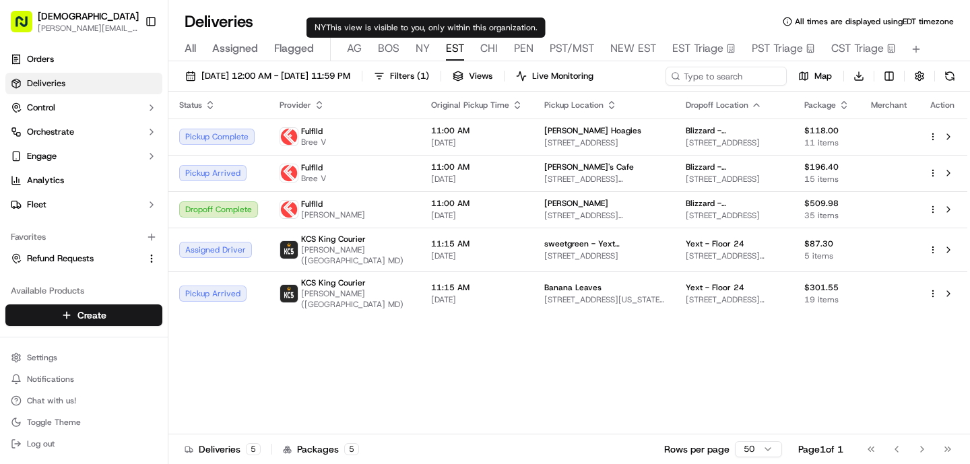
click at [377, 38] on div "All Assigned Flagged [PERSON_NAME] NY EST CHI PEN PST/MST NEW EST EST Triage PS…" at bounding box center [569, 50] width 802 height 24
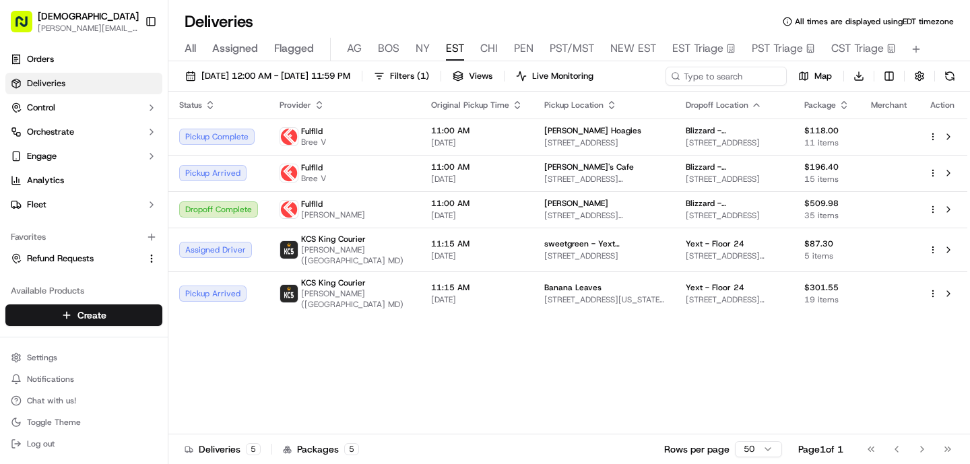
click at [387, 48] on span "BOS" at bounding box center [389, 48] width 22 height 16
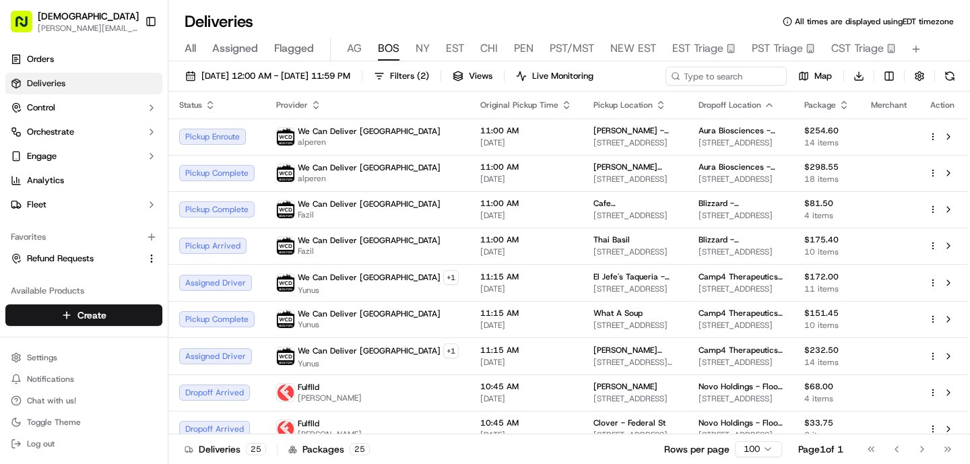
click at [363, 48] on div "All Assigned Flagged [PERSON_NAME] NY EST CHI PEN PST/MST NEW EST EST Triage PS…" at bounding box center [569, 50] width 802 height 24
click at [360, 48] on span "AG" at bounding box center [354, 48] width 15 height 16
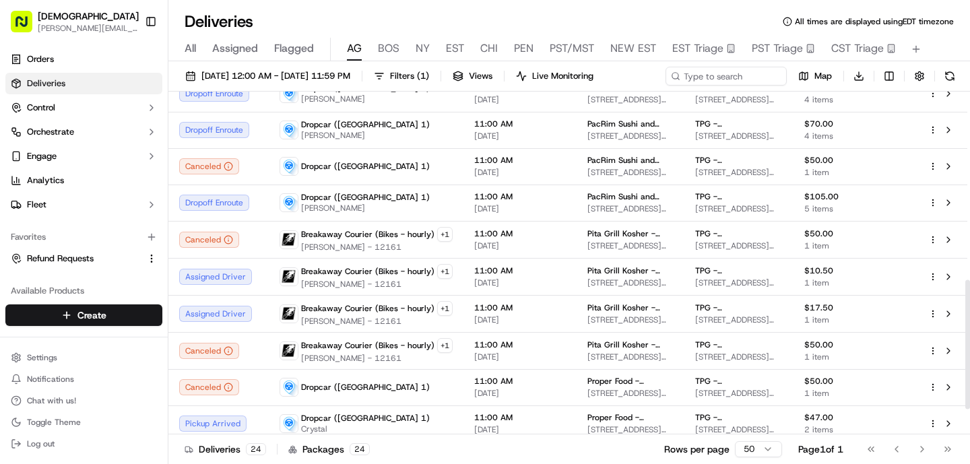
scroll to position [450, 0]
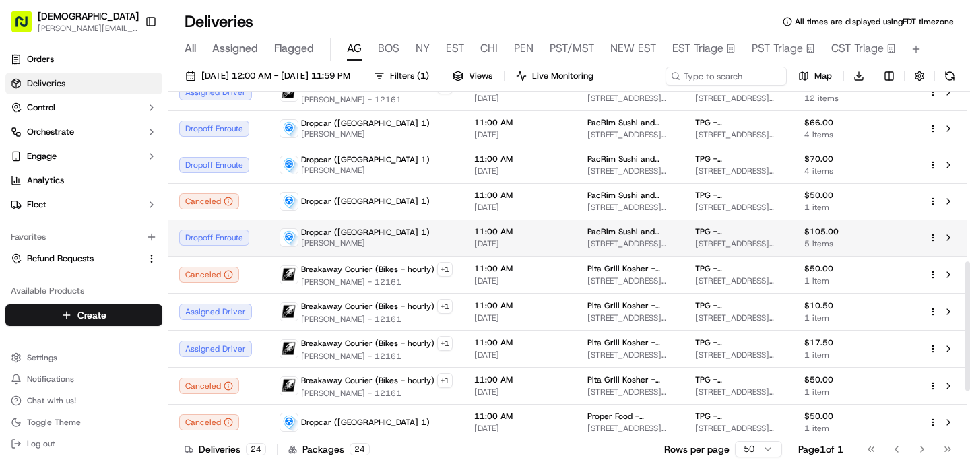
click at [376, 232] on div "Dropcar (NYC 1) Joseph" at bounding box center [366, 238] width 173 height 22
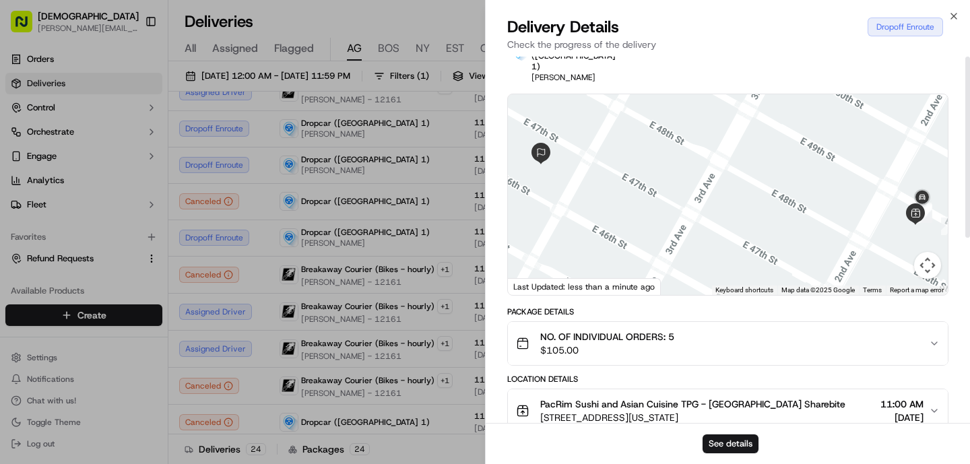
scroll to position [0, 0]
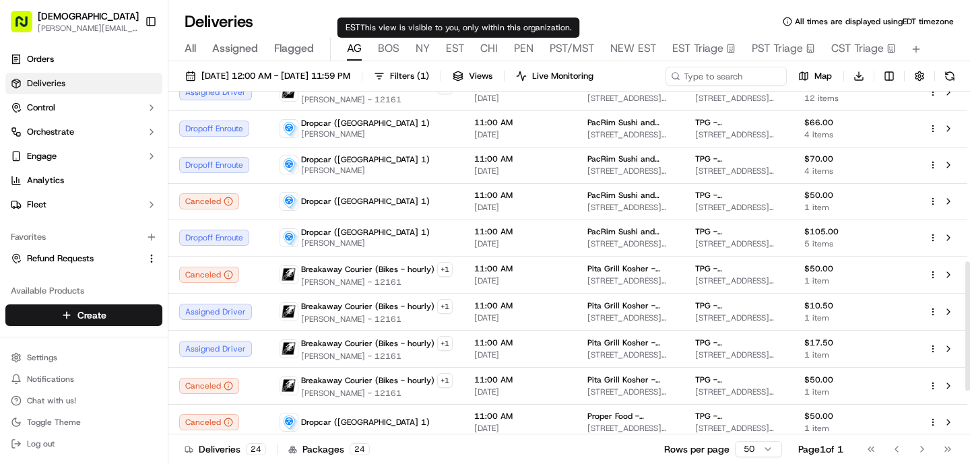
click at [448, 48] on span "EST" at bounding box center [455, 48] width 18 height 16
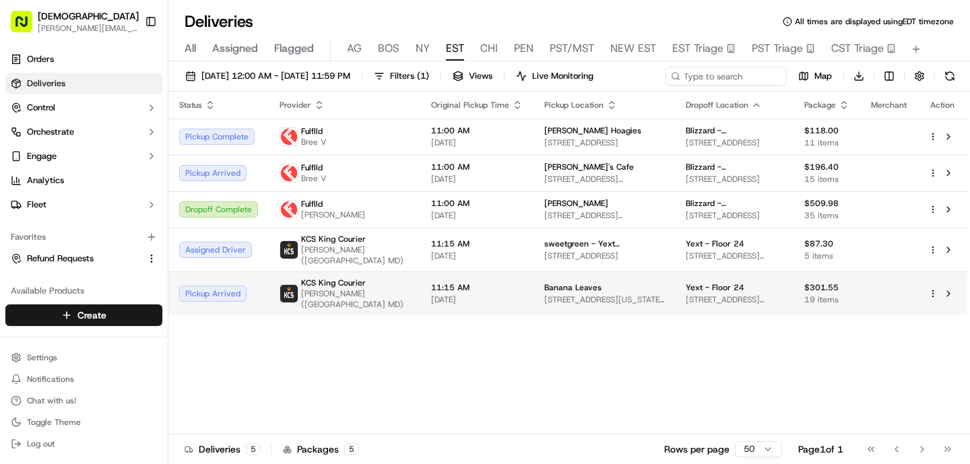
click at [420, 294] on td "11:15 AM 09/18/2025" at bounding box center [476, 293] width 113 height 44
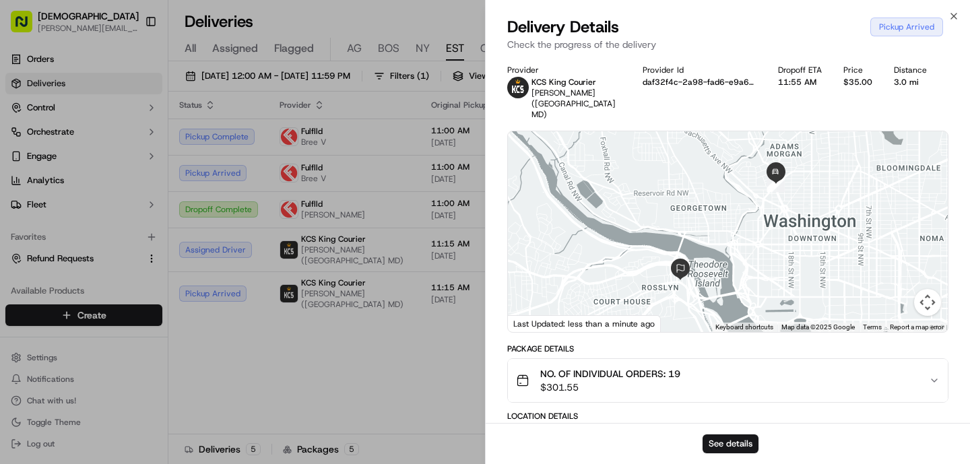
scroll to position [290, 0]
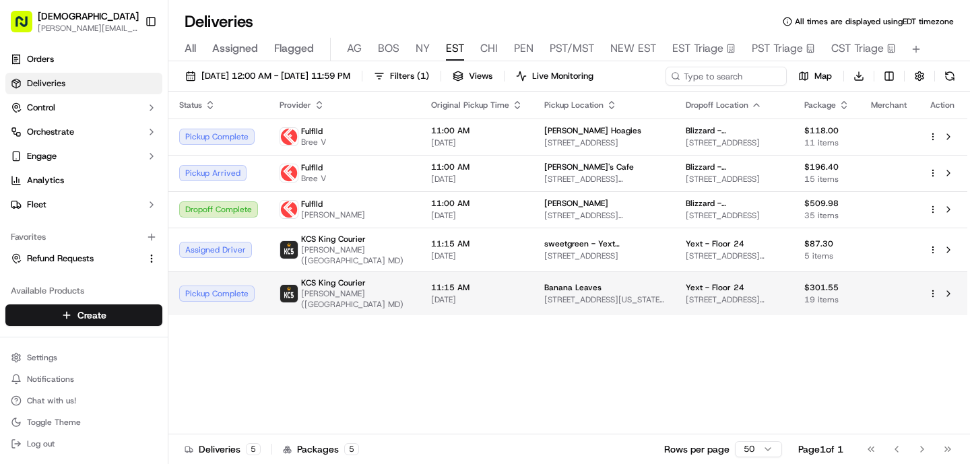
click at [352, 297] on span "[PERSON_NAME] ([GEOGRAPHIC_DATA] MD)" at bounding box center [355, 299] width 108 height 22
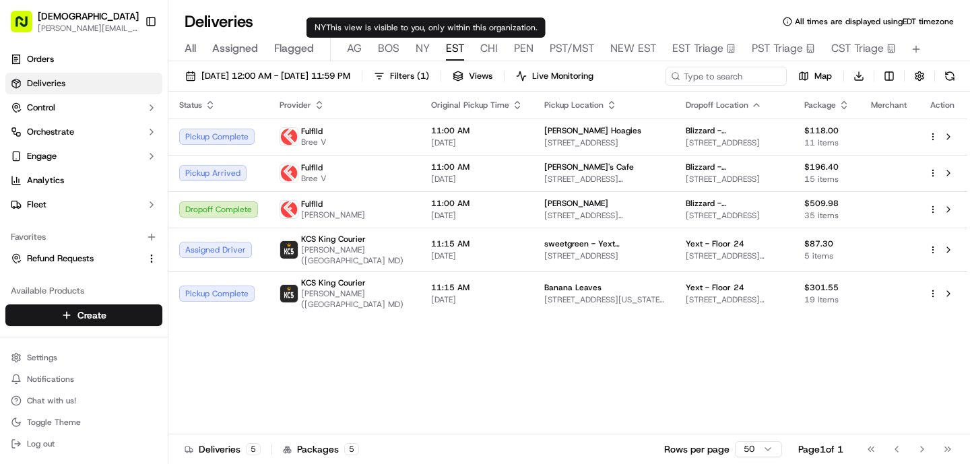
click at [418, 48] on span "NY" at bounding box center [423, 48] width 14 height 16
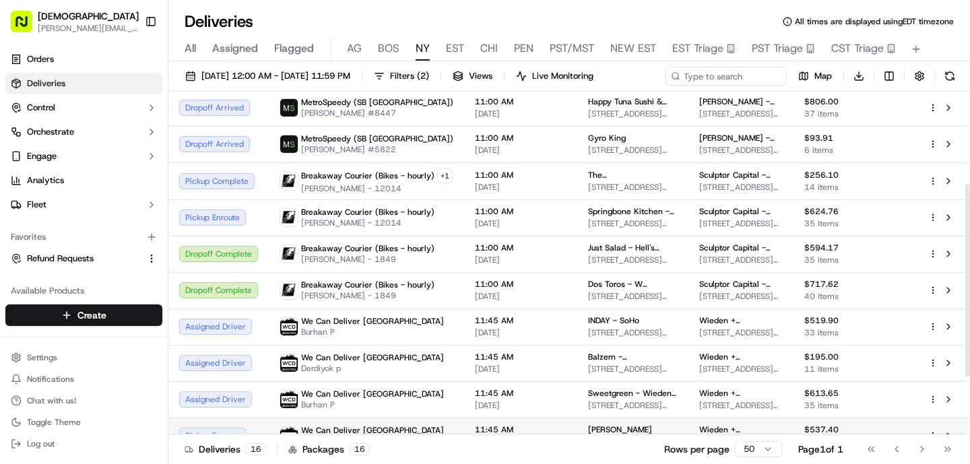
scroll to position [162, 0]
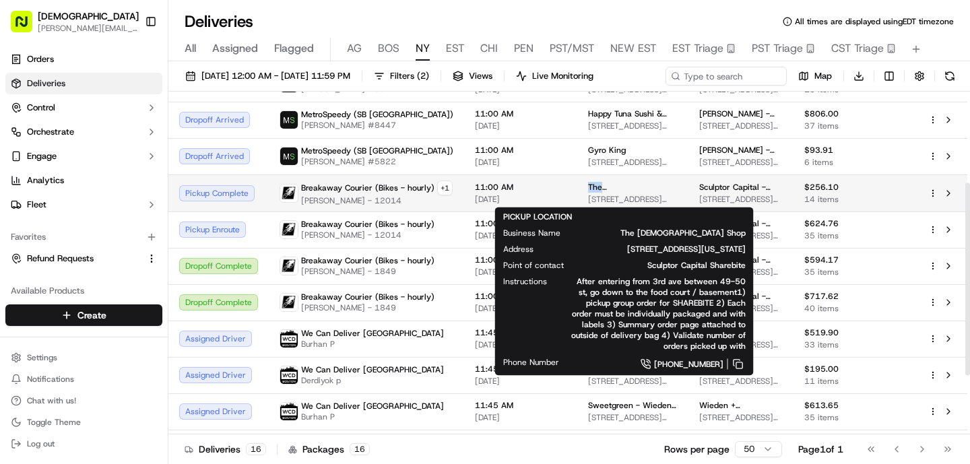
drag, startPoint x: 645, startPoint y: 186, endPoint x: 577, endPoint y: 187, distance: 67.4
click at [577, 187] on td "The Chick Shop 805 3rd Ave, New York, NY 10022, USA" at bounding box center [632, 192] width 111 height 37
copy span "The [DEMOGRAPHIC_DATA] Shop"
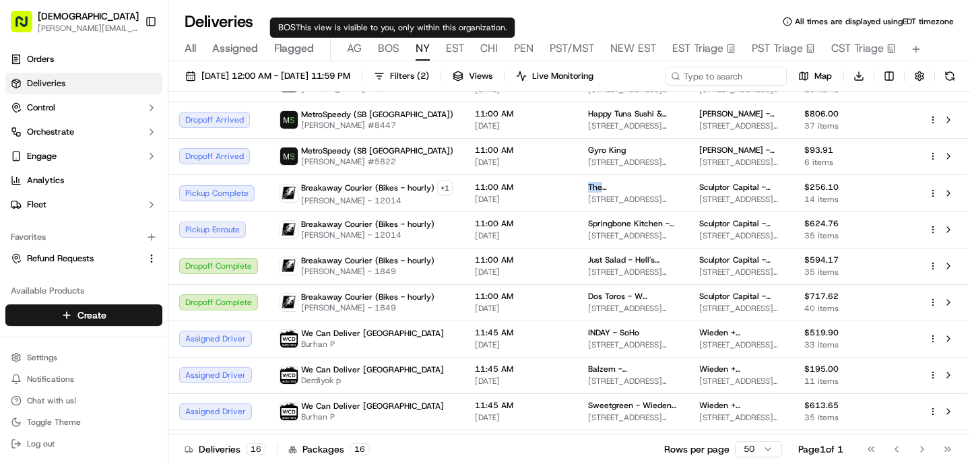
click at [379, 49] on span "BOS" at bounding box center [389, 48] width 22 height 16
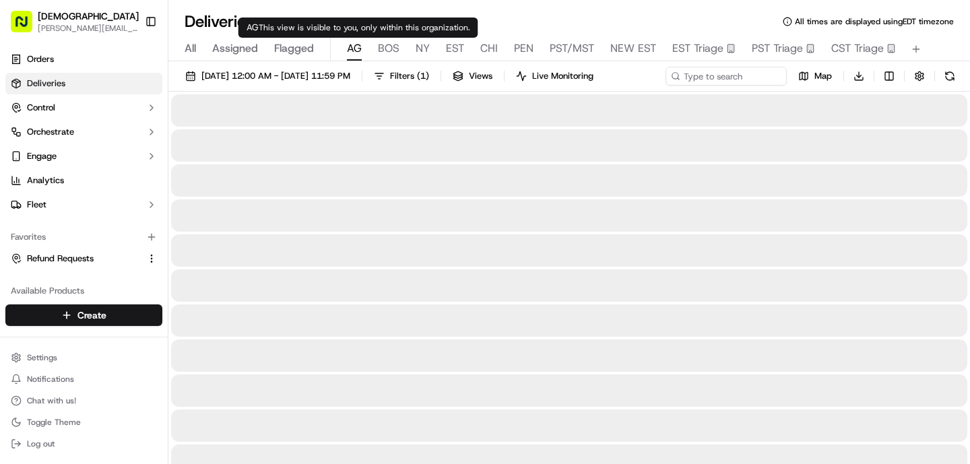
click at [357, 48] on span "AG" at bounding box center [354, 48] width 15 height 16
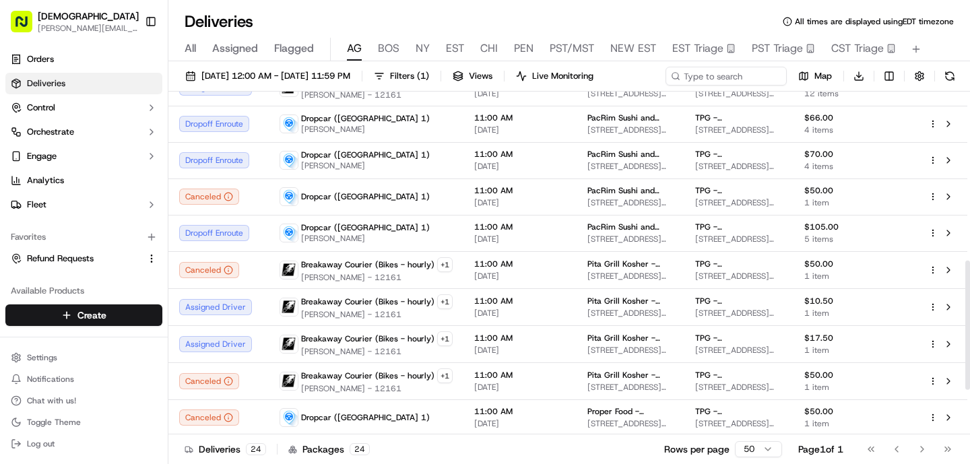
scroll to position [565, 0]
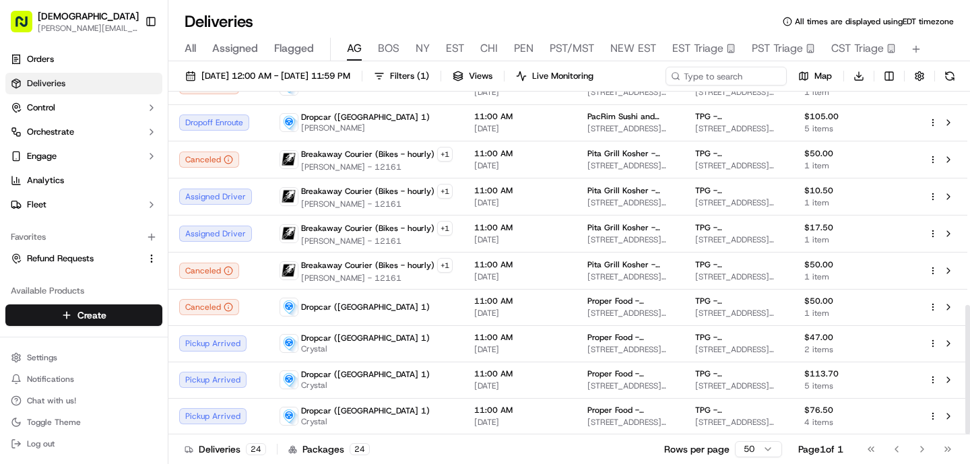
click at [379, 57] on button "BOS" at bounding box center [389, 49] width 22 height 23
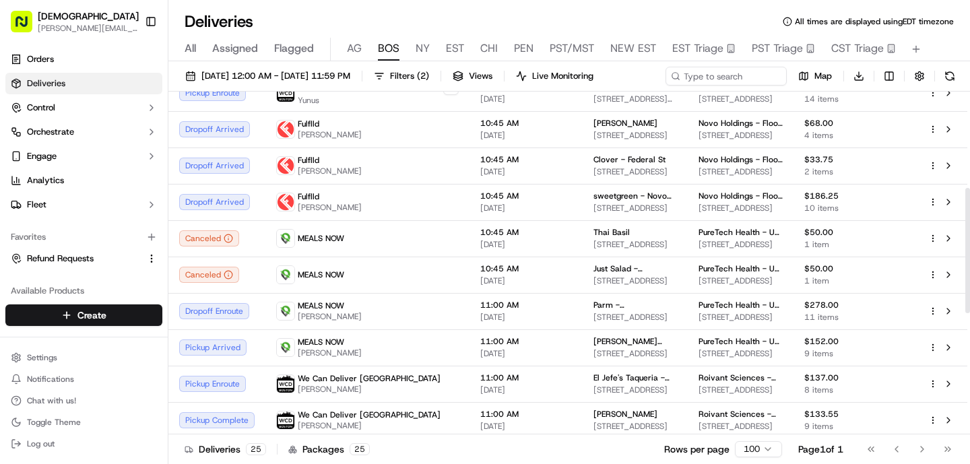
scroll to position [267, 0]
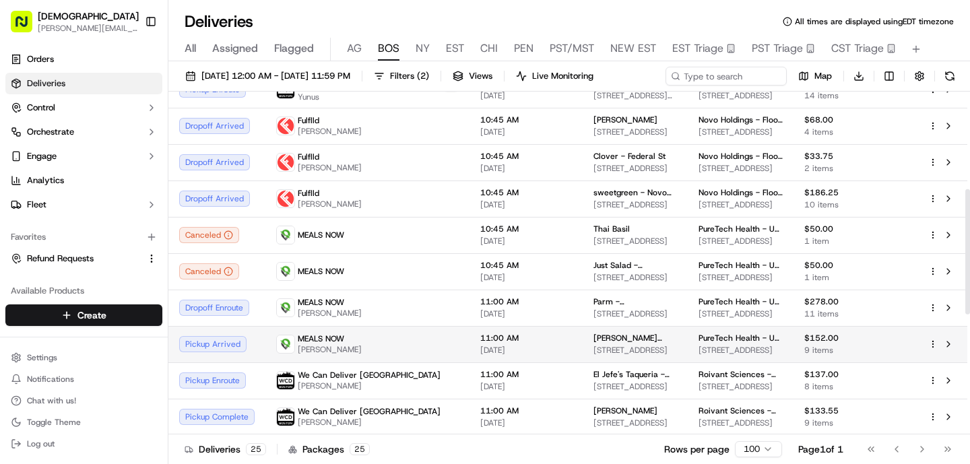
click at [355, 351] on span "[PERSON_NAME]" at bounding box center [330, 349] width 64 height 11
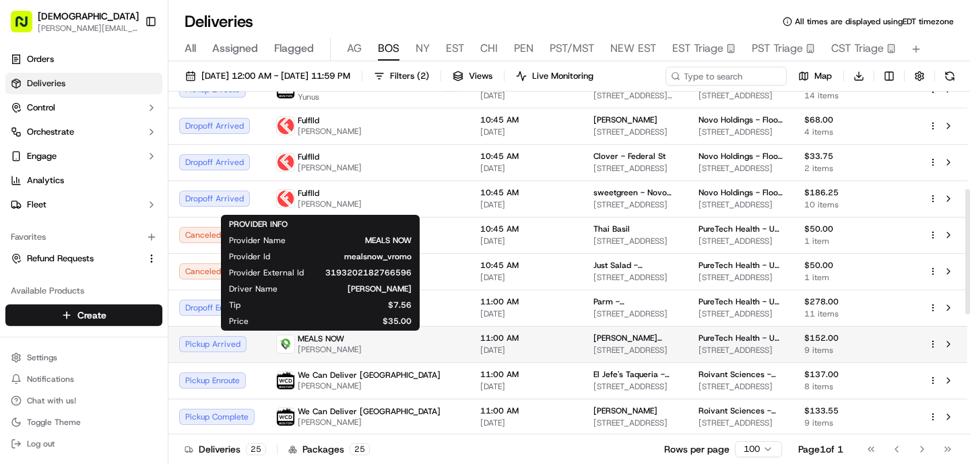
click at [356, 351] on span "[PERSON_NAME]" at bounding box center [330, 349] width 64 height 11
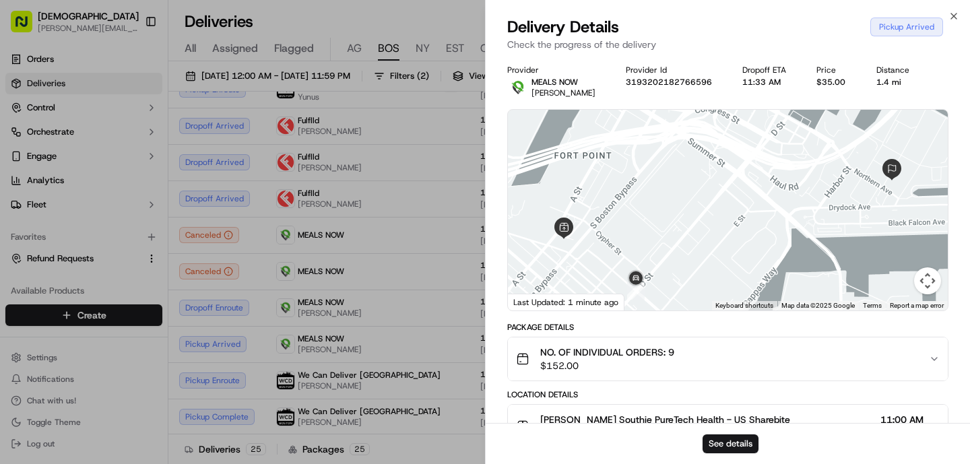
scroll to position [311, 0]
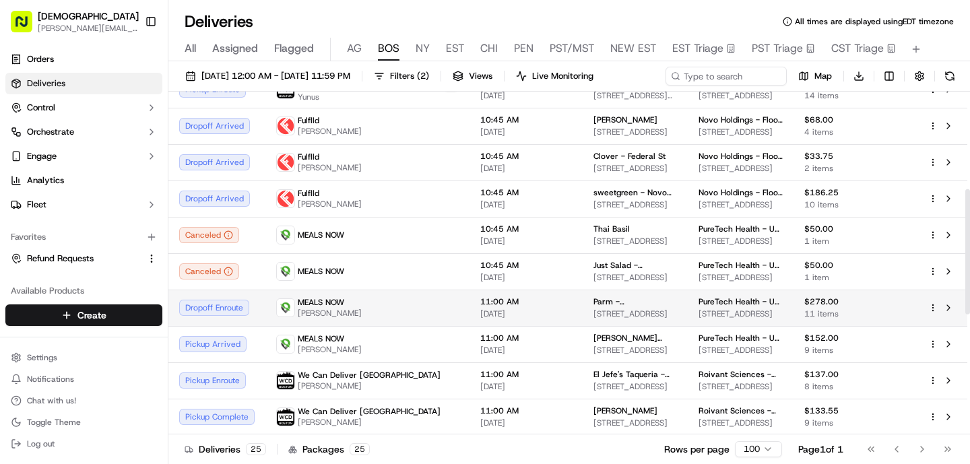
click at [391, 304] on div "MEALS NOW Mustafa Turkmen" at bounding box center [367, 308] width 183 height 22
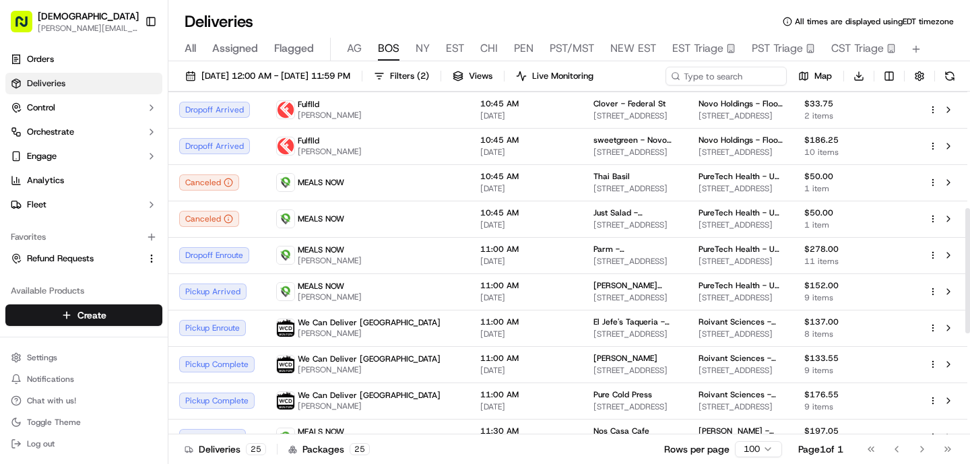
scroll to position [321, 0]
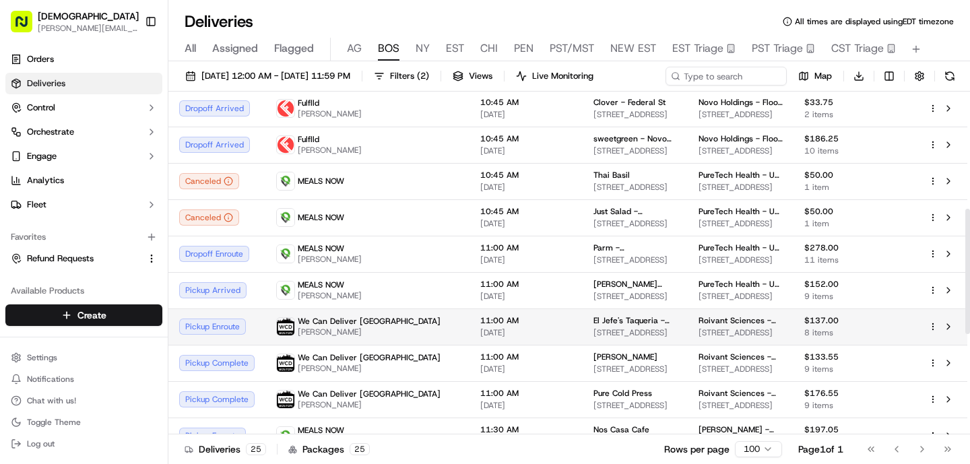
click at [277, 312] on td "We Can Deliver Boston Selim" at bounding box center [367, 326] width 204 height 36
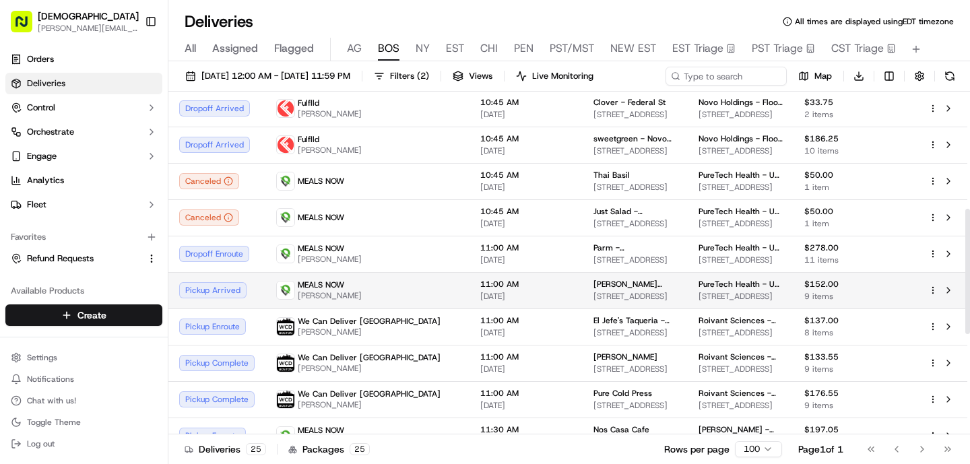
click at [281, 295] on img at bounding box center [286, 291] width 18 height 18
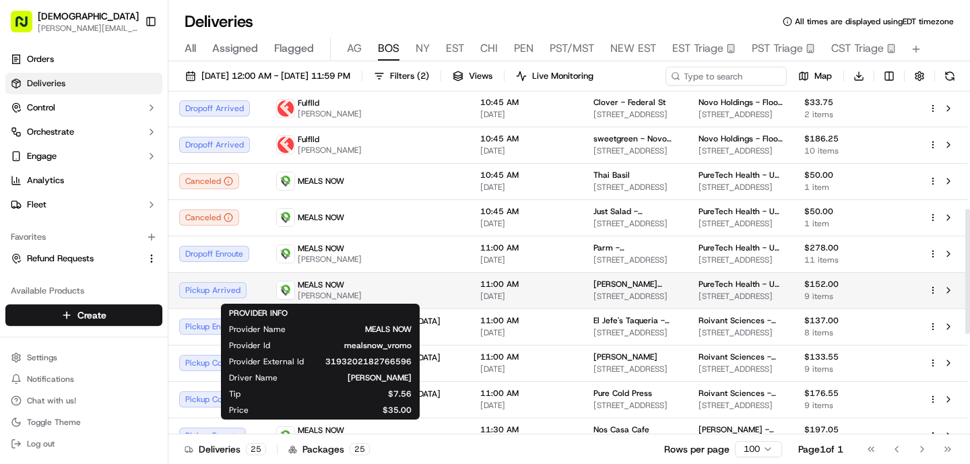
click at [282, 295] on img at bounding box center [286, 291] width 18 height 18
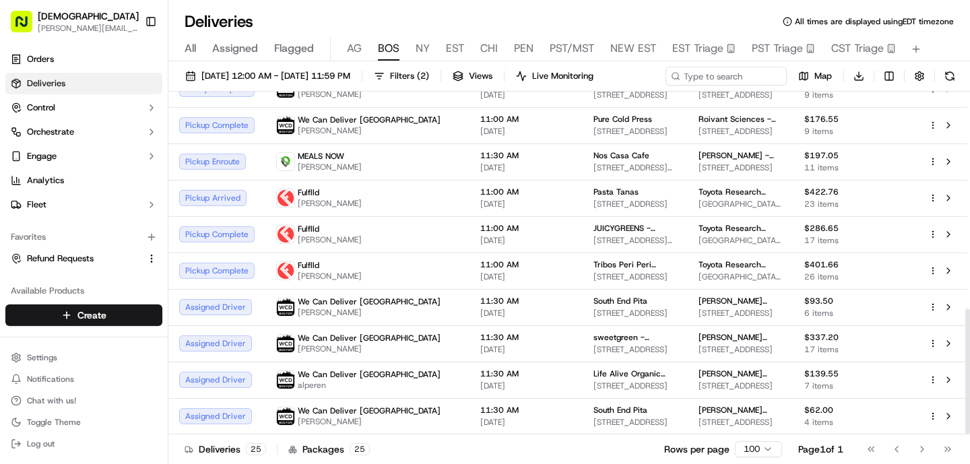
scroll to position [591, 0]
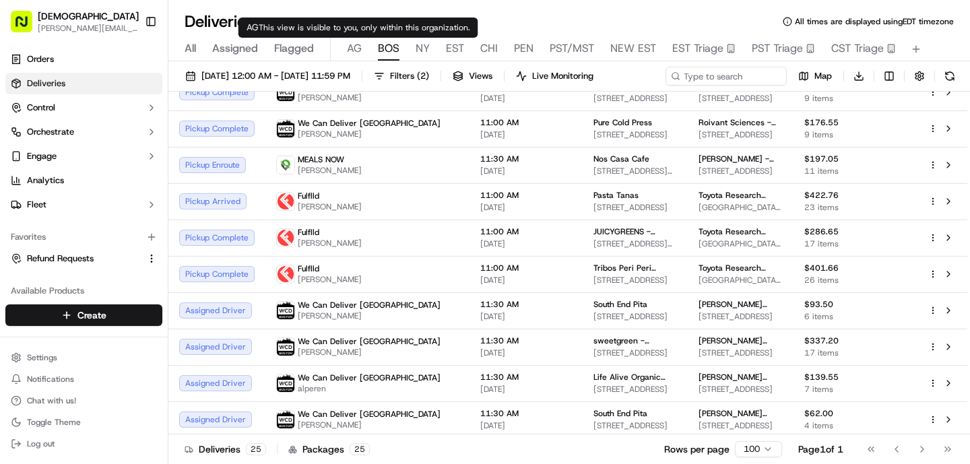
click at [362, 53] on div "All Assigned Flagged [PERSON_NAME] NY EST CHI PEN PST/MST NEW EST EST Triage PS…" at bounding box center [569, 50] width 802 height 24
click at [356, 50] on span "AG" at bounding box center [354, 48] width 15 height 16
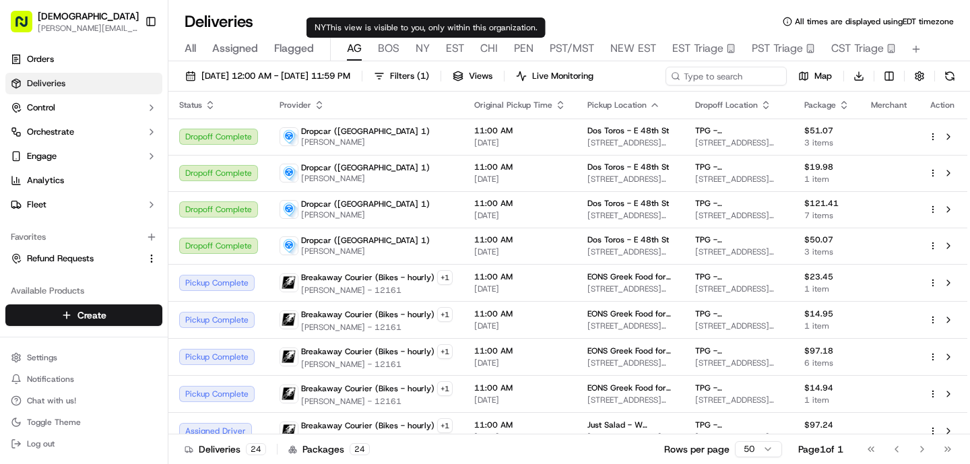
click at [429, 50] on div "All Assigned Flagged [PERSON_NAME] NY EST CHI PEN PST/MST NEW EST EST Triage PS…" at bounding box center [569, 50] width 802 height 24
click at [425, 50] on span "NY" at bounding box center [423, 48] width 14 height 16
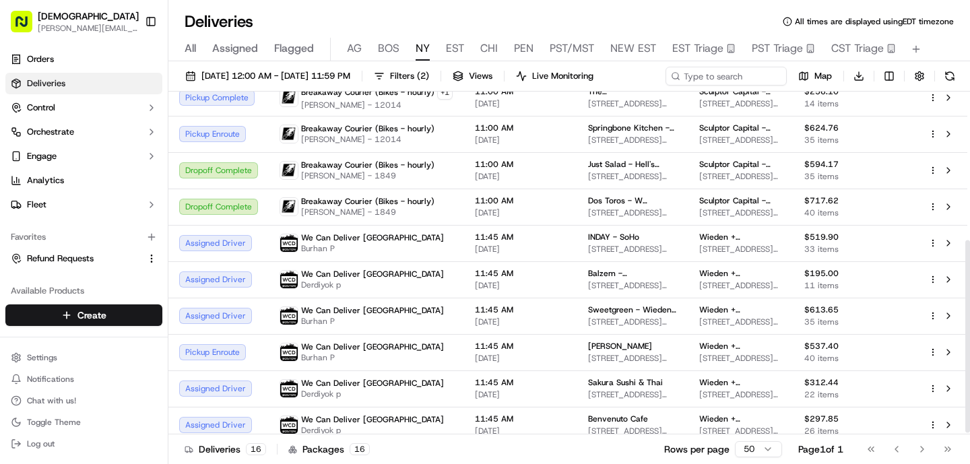
scroll to position [267, 0]
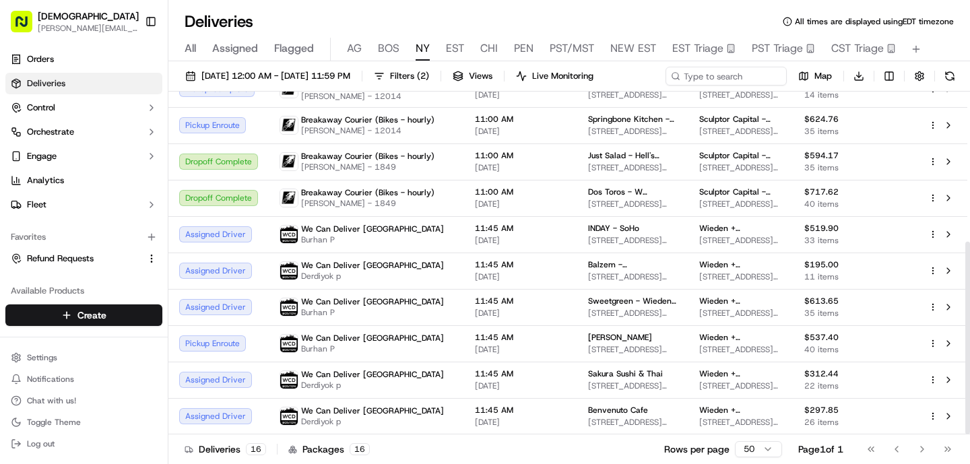
click at [457, 52] on span "EST" at bounding box center [455, 48] width 18 height 16
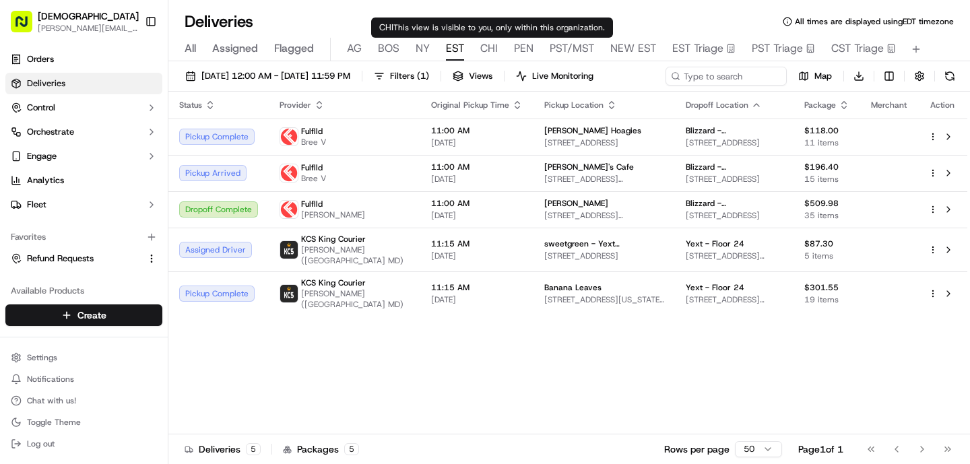
click at [486, 53] on span "CHI" at bounding box center [489, 48] width 18 height 16
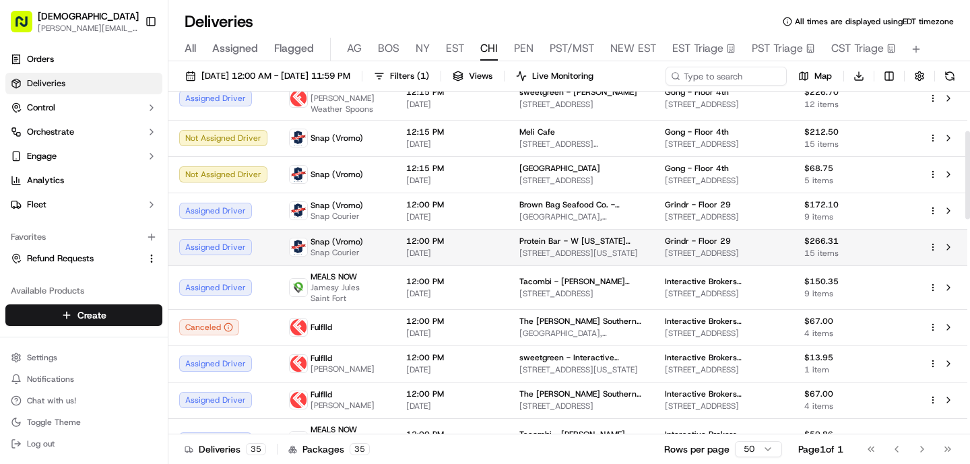
scroll to position [154, 0]
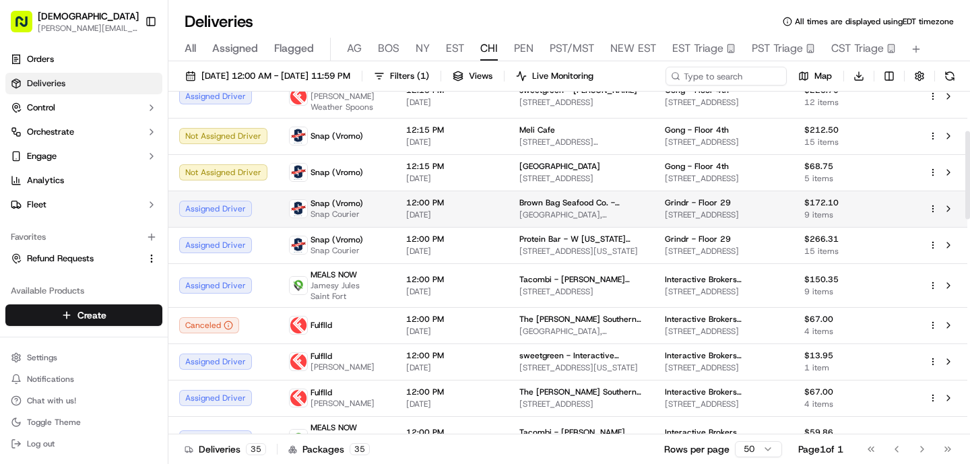
click at [509, 209] on td "Brown Bag Seafood Co. - Lakeshore East [GEOGRAPHIC_DATA], [STREET_ADDRESS][PERS…" at bounding box center [582, 209] width 146 height 36
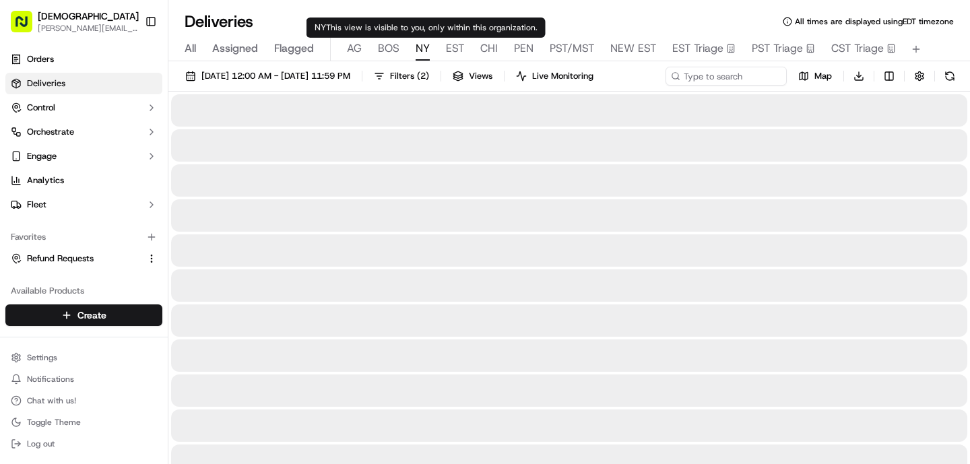
click at [424, 48] on span "NY" at bounding box center [423, 48] width 14 height 16
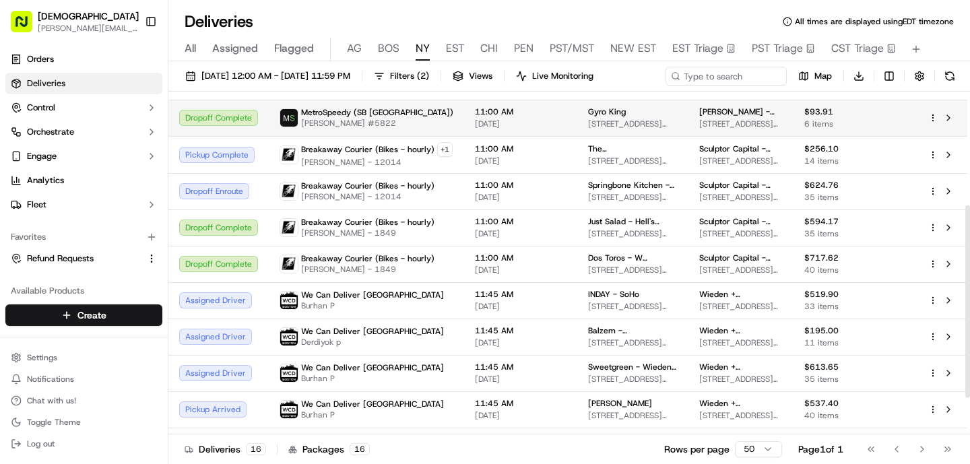
scroll to position [202, 0]
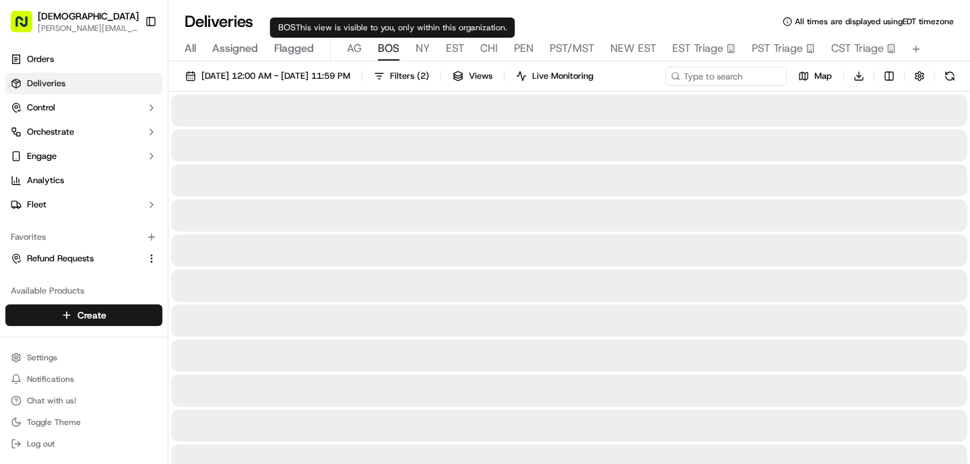
click at [392, 48] on span "BOS" at bounding box center [389, 48] width 22 height 16
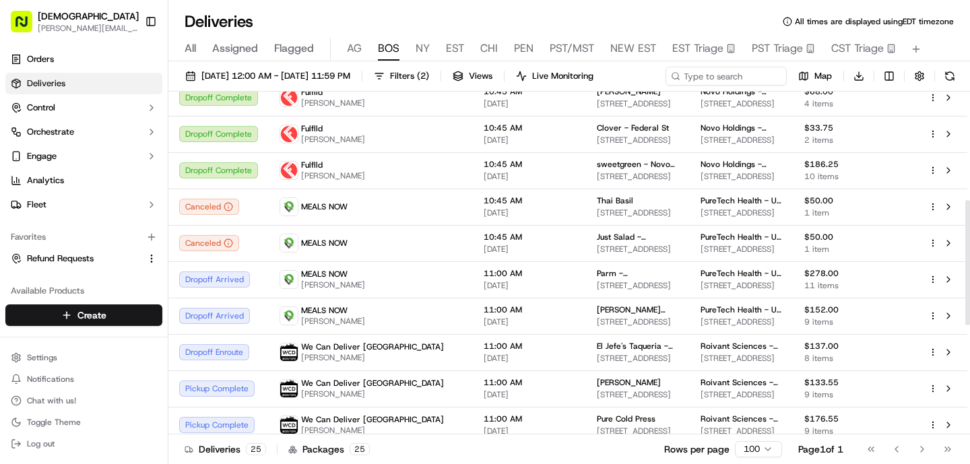
scroll to position [296, 0]
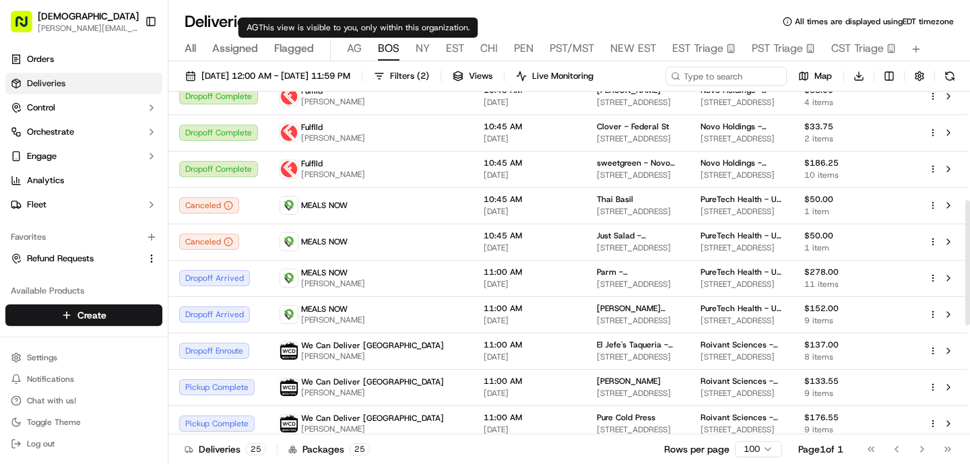
click at [358, 55] on span "AG" at bounding box center [354, 48] width 15 height 16
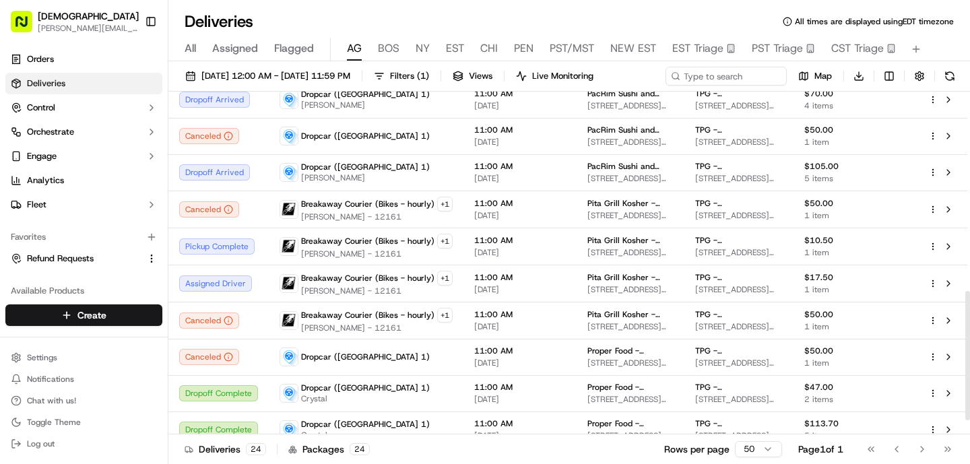
scroll to position [565, 0]
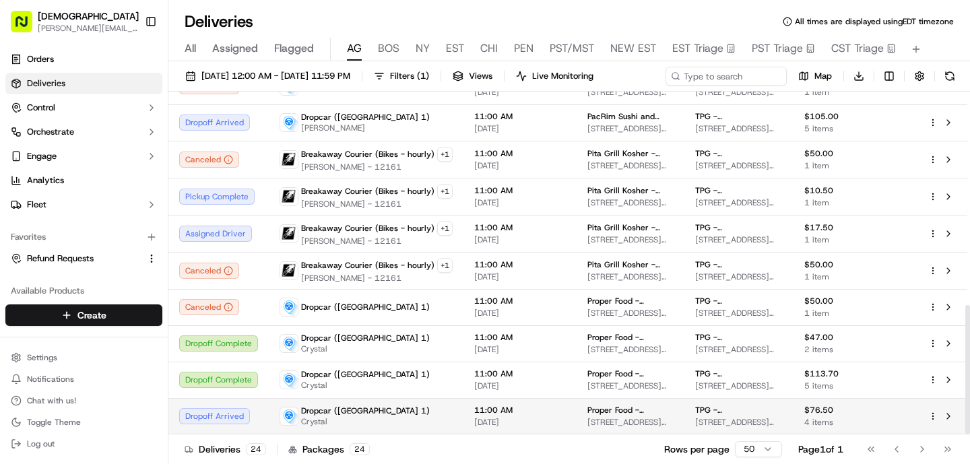
click at [368, 412] on div "Dropcar (NYC 1) Crystal" at bounding box center [366, 416] width 173 height 22
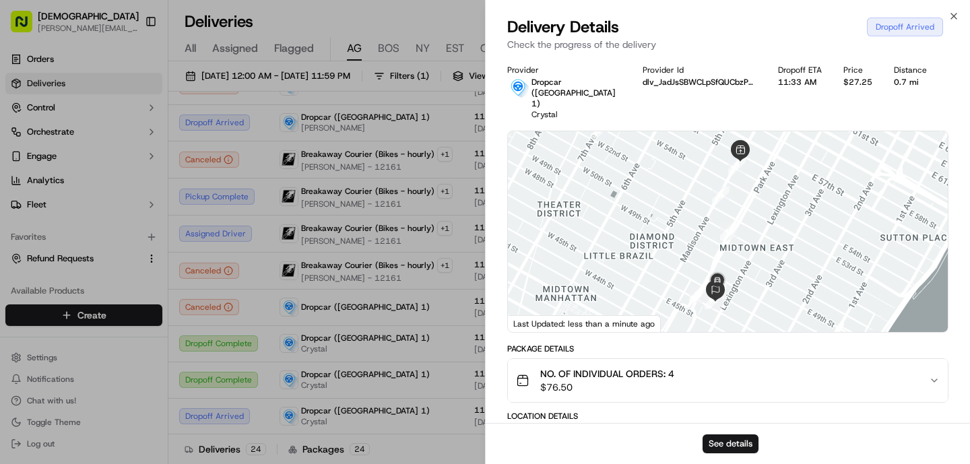
scroll to position [408, 0]
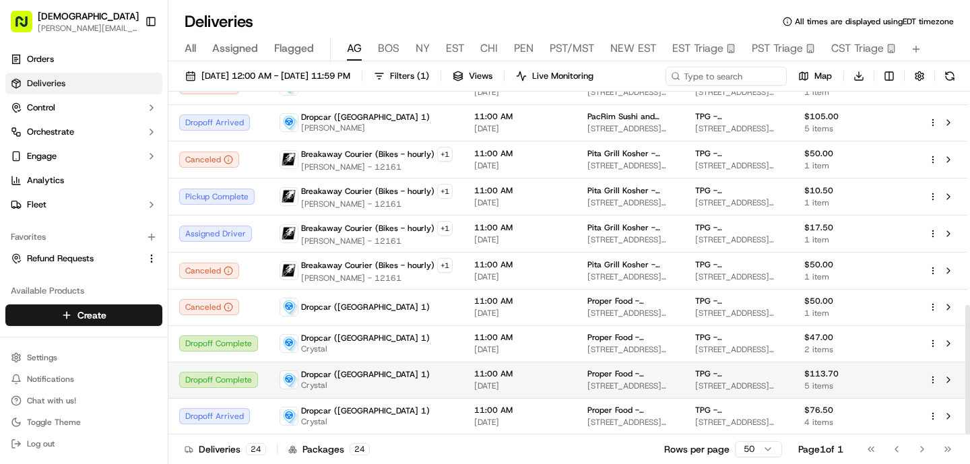
click at [371, 380] on div "Dropcar (NYC 1) Crystal" at bounding box center [366, 380] width 173 height 22
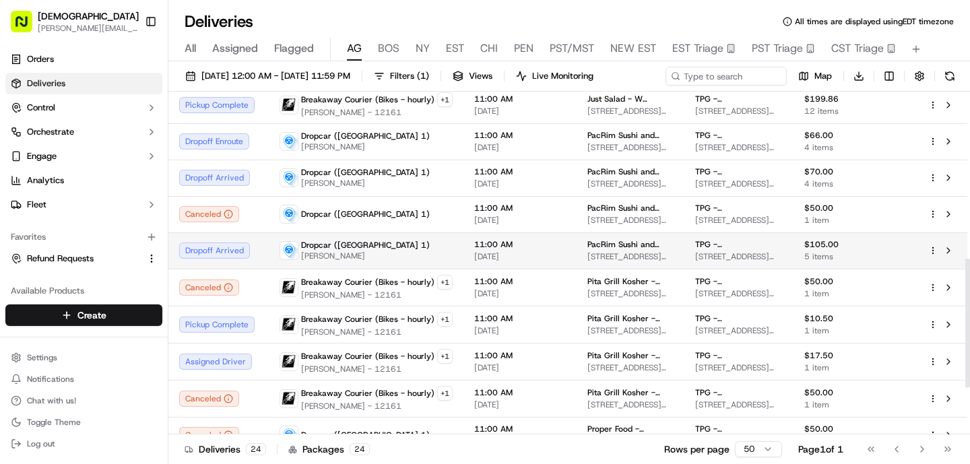
scroll to position [443, 0]
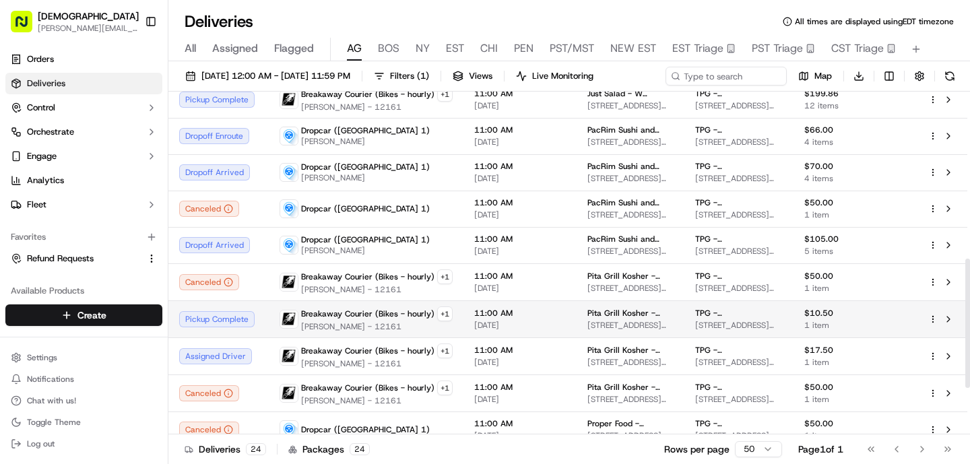
click at [374, 329] on span "Cicero Ferrante - 12161" at bounding box center [377, 326] width 152 height 11
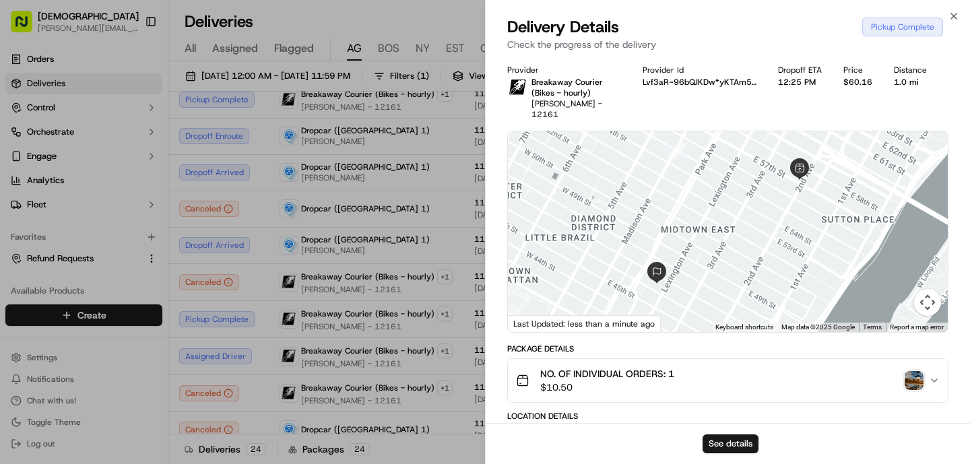
scroll to position [430, 0]
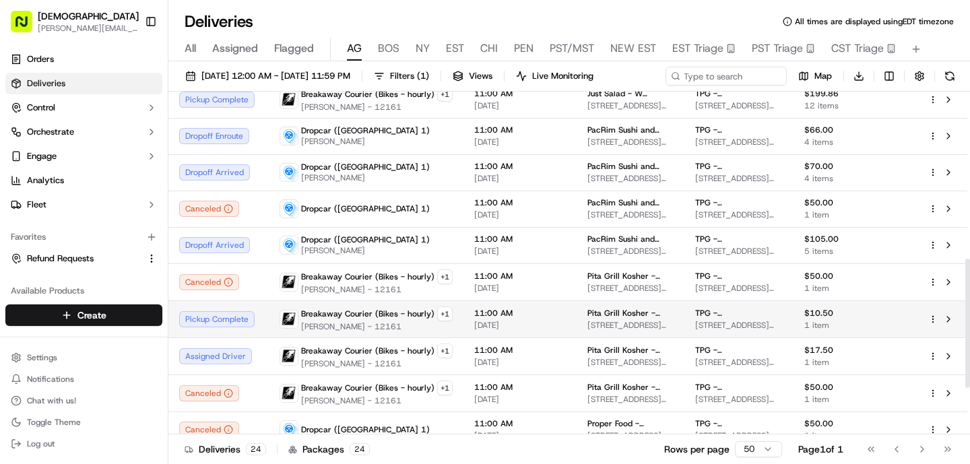
click at [374, 322] on span "Cicero Ferrante - 12161" at bounding box center [377, 326] width 152 height 11
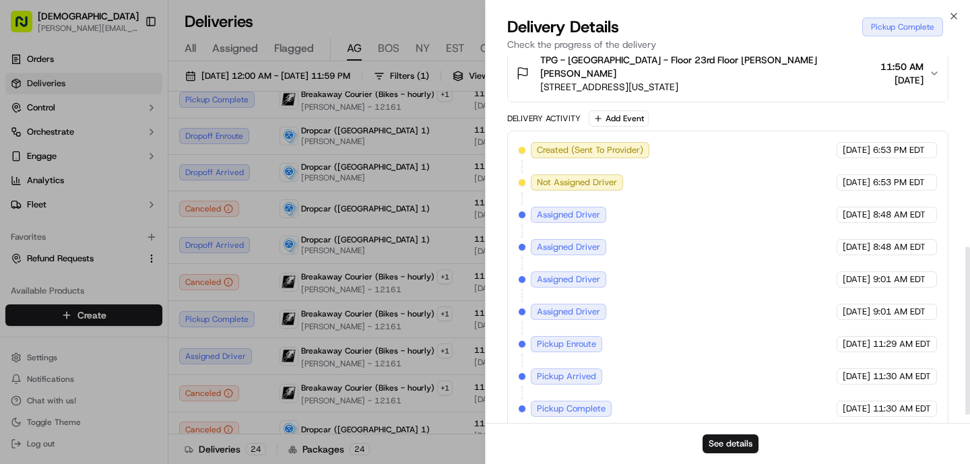
scroll to position [0, 0]
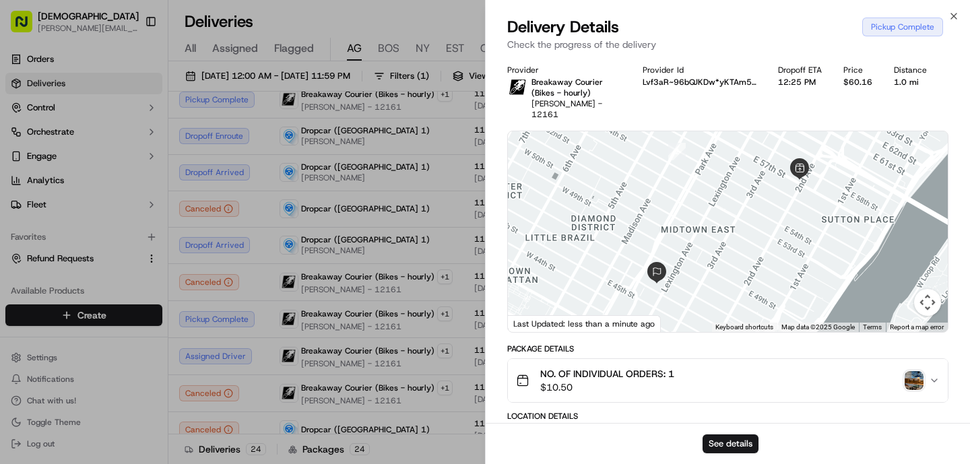
click at [908, 373] on img "button" at bounding box center [914, 380] width 19 height 19
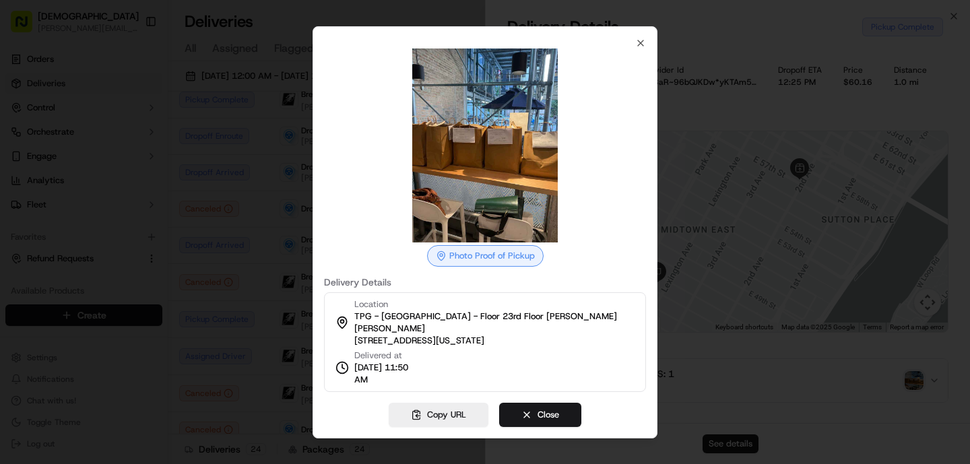
click at [889, 374] on div at bounding box center [485, 232] width 970 height 464
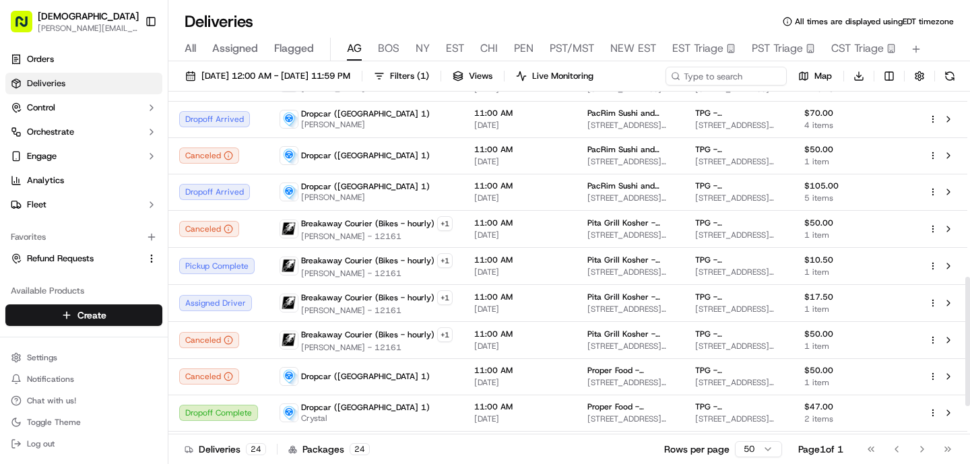
scroll to position [478, 0]
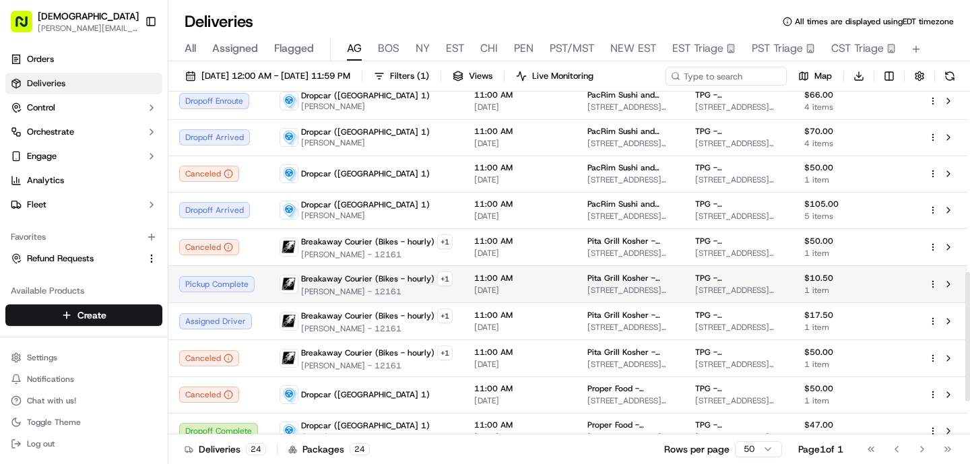
click at [356, 287] on span "Cicero Ferrante - 12161" at bounding box center [377, 291] width 152 height 11
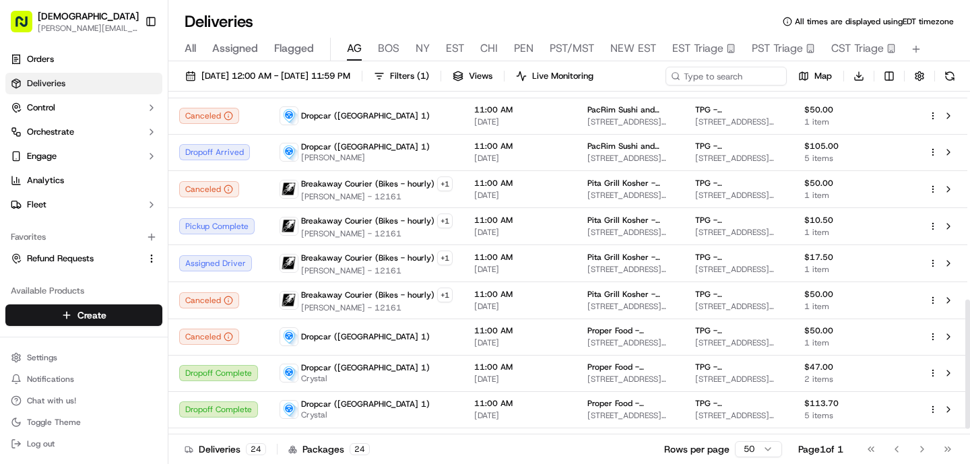
scroll to position [565, 0]
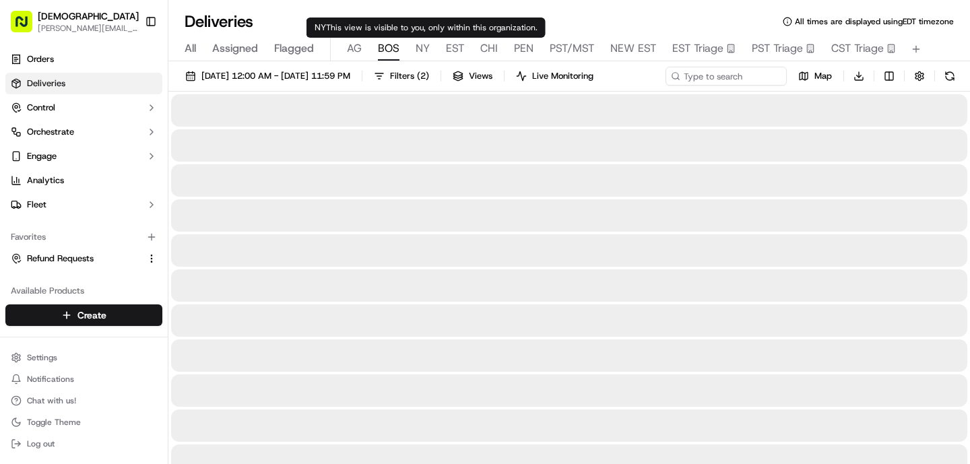
click at [389, 46] on span "BOS" at bounding box center [389, 48] width 22 height 16
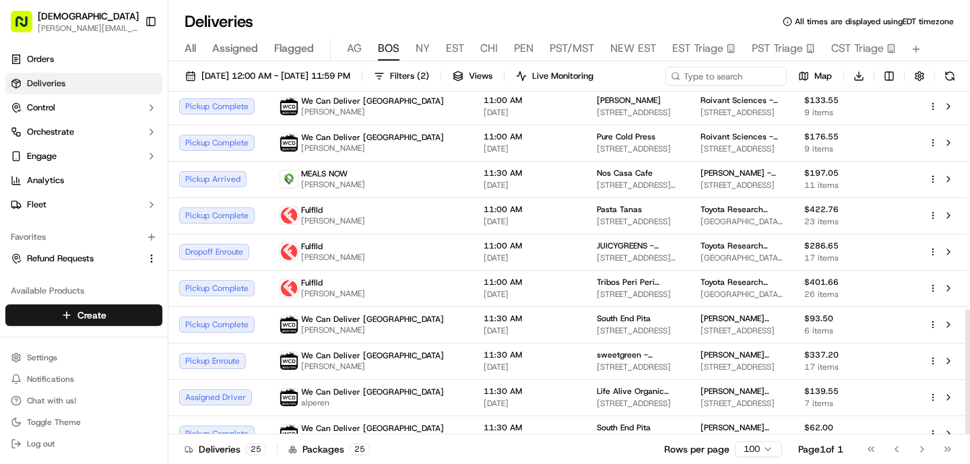
scroll to position [595, 0]
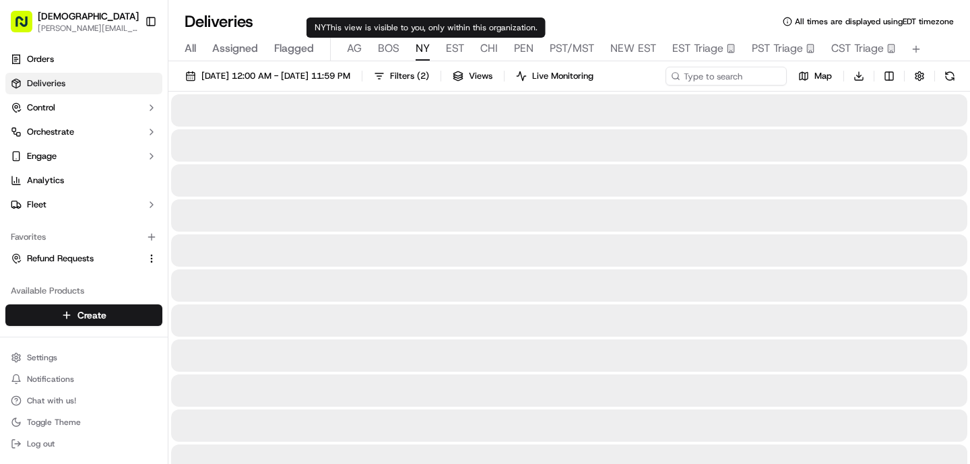
click at [418, 46] on span "NY" at bounding box center [423, 48] width 14 height 16
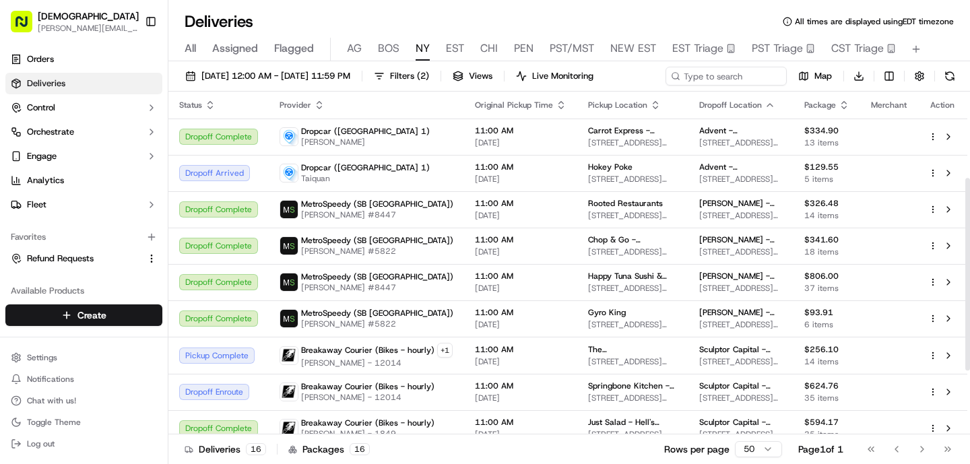
scroll to position [267, 0]
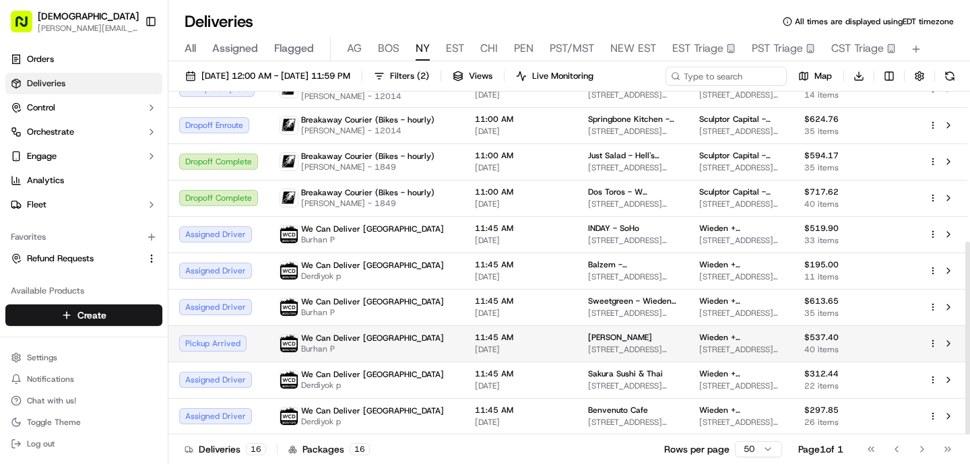
click at [445, 344] on div "We Can Deliver Boston Burhan P" at bounding box center [367, 344] width 174 height 22
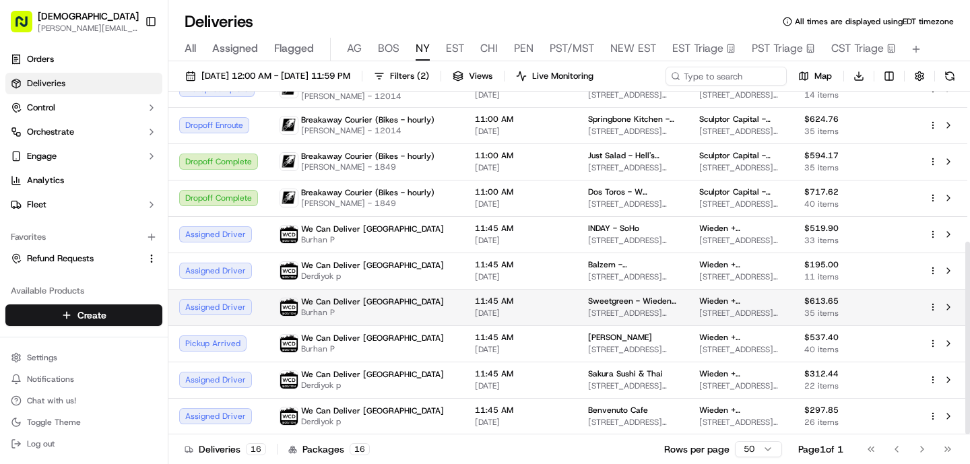
click at [420, 314] on div "We Can Deliver Boston Burhan P" at bounding box center [367, 307] width 174 height 22
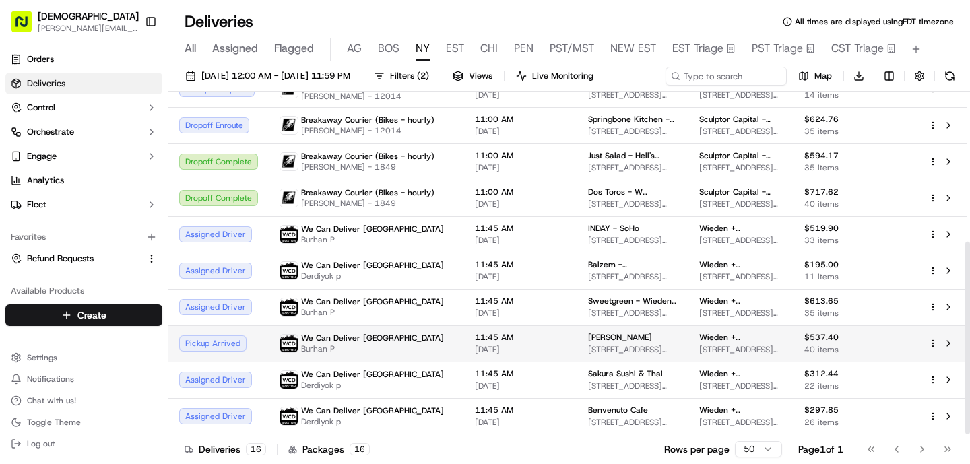
click at [391, 340] on div "We Can Deliver Boston Burhan P" at bounding box center [367, 344] width 174 height 22
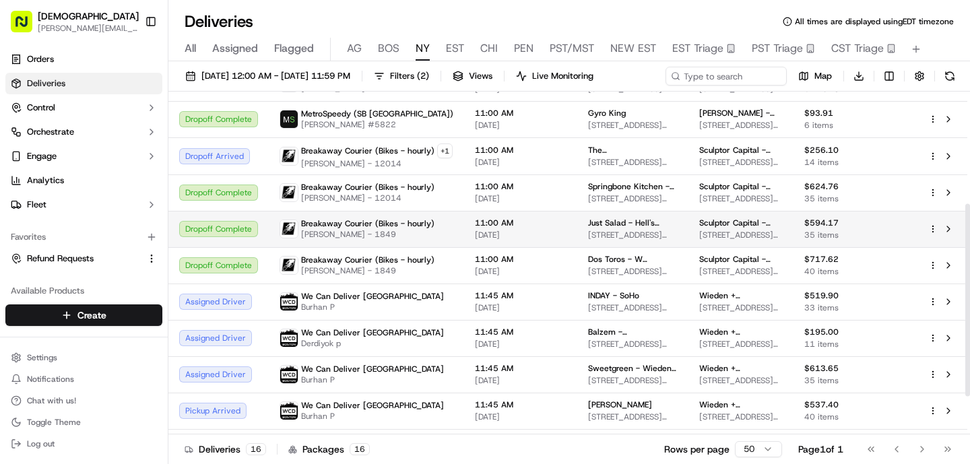
scroll to position [197, 0]
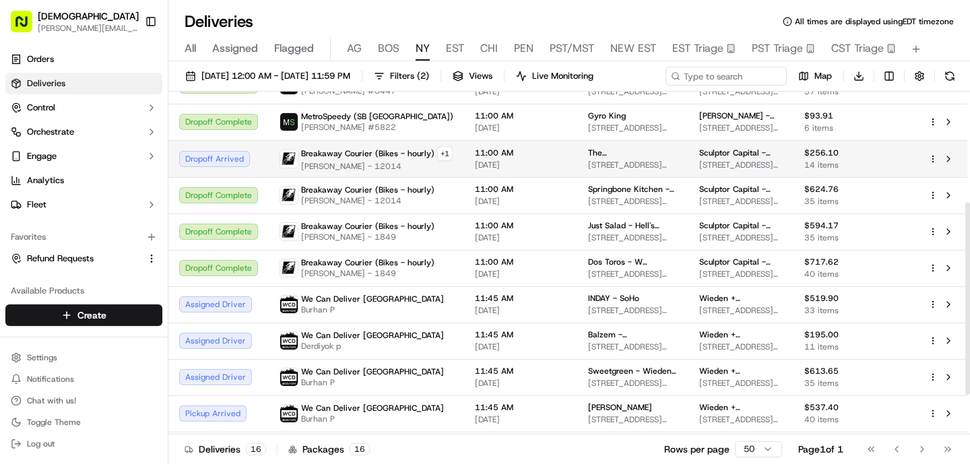
click at [488, 153] on span "11:00 AM" at bounding box center [521, 153] width 92 height 11
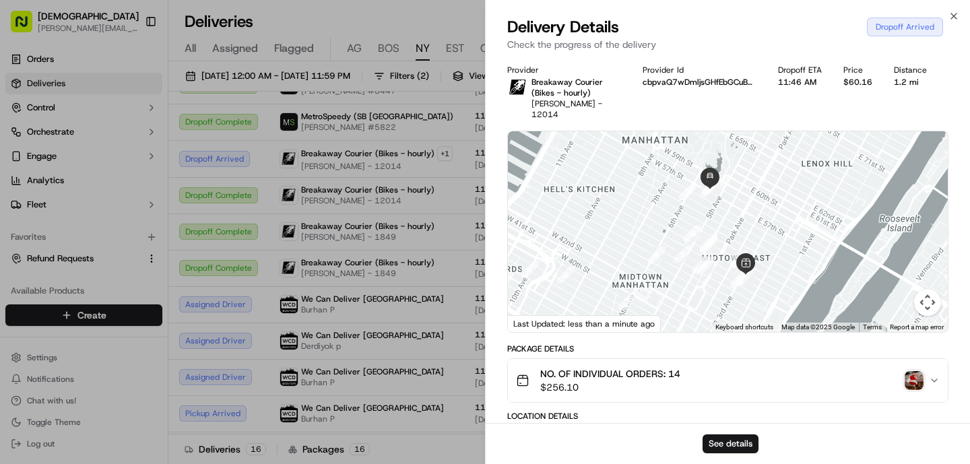
scroll to position [548, 0]
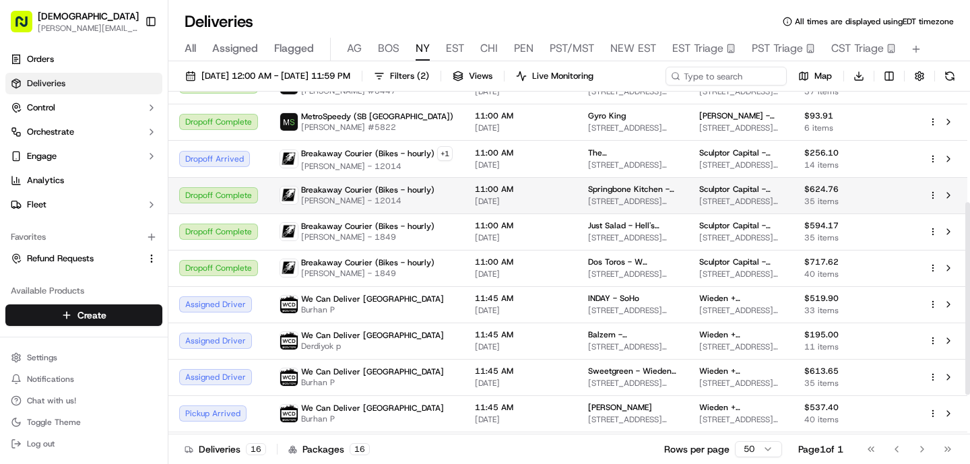
click at [481, 203] on span "[DATE]" at bounding box center [521, 201] width 92 height 11
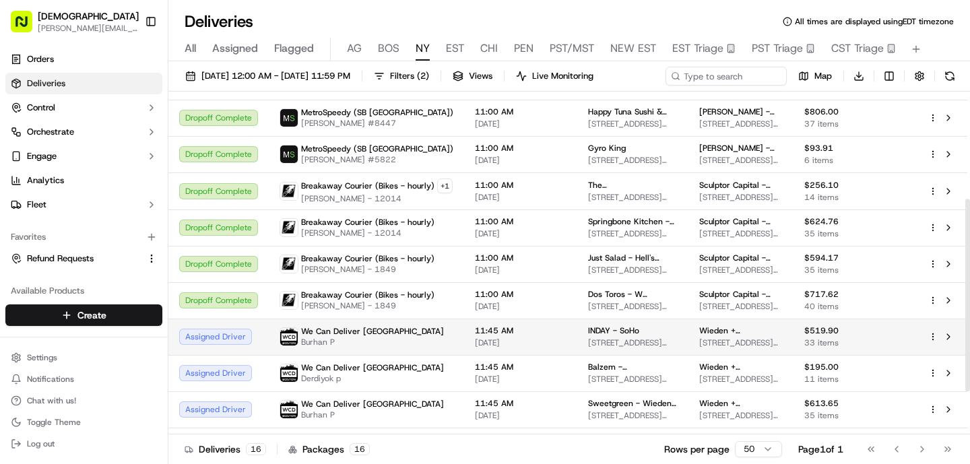
scroll to position [158, 0]
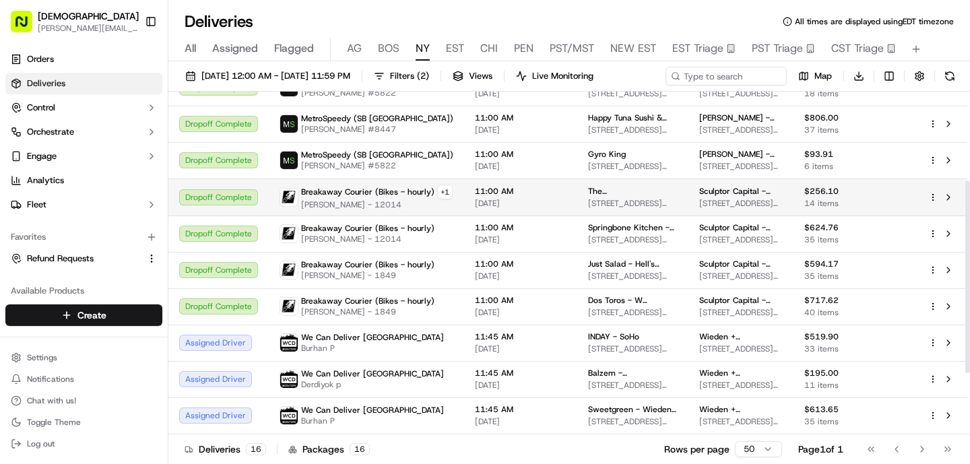
click at [414, 195] on span "Breakaway Courier (Bikes - hourly)" at bounding box center [367, 192] width 133 height 11
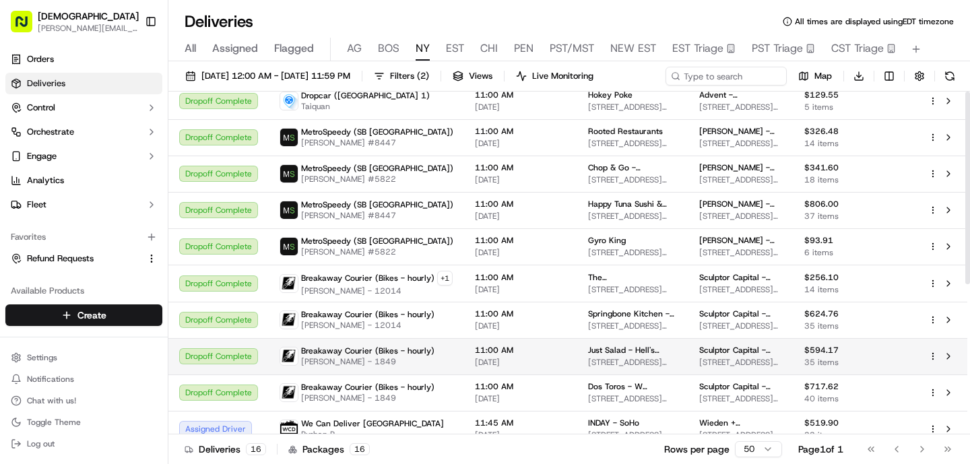
scroll to position [0, 0]
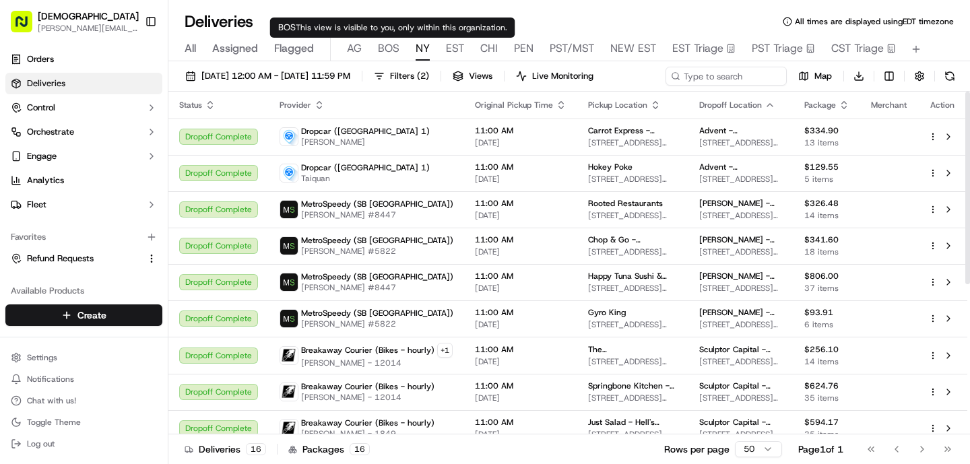
click at [379, 52] on span "BOS" at bounding box center [389, 48] width 22 height 16
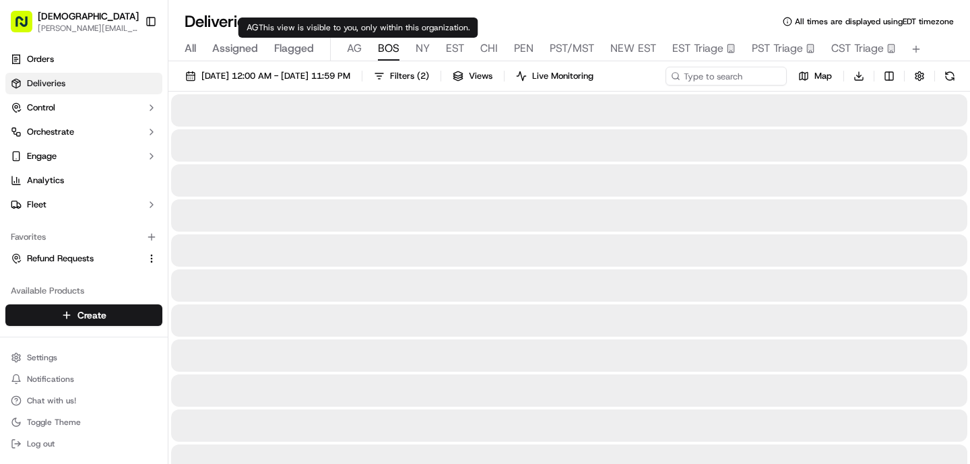
click at [354, 51] on span "AG" at bounding box center [354, 48] width 15 height 16
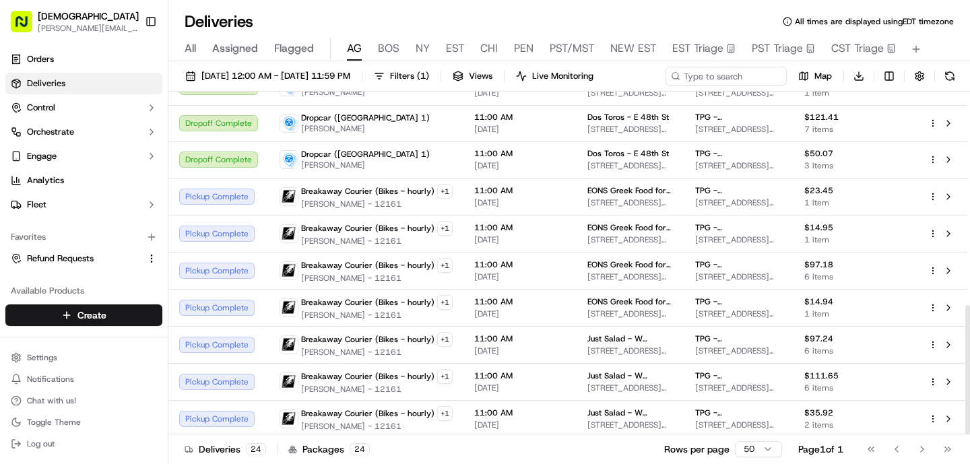
scroll to position [565, 0]
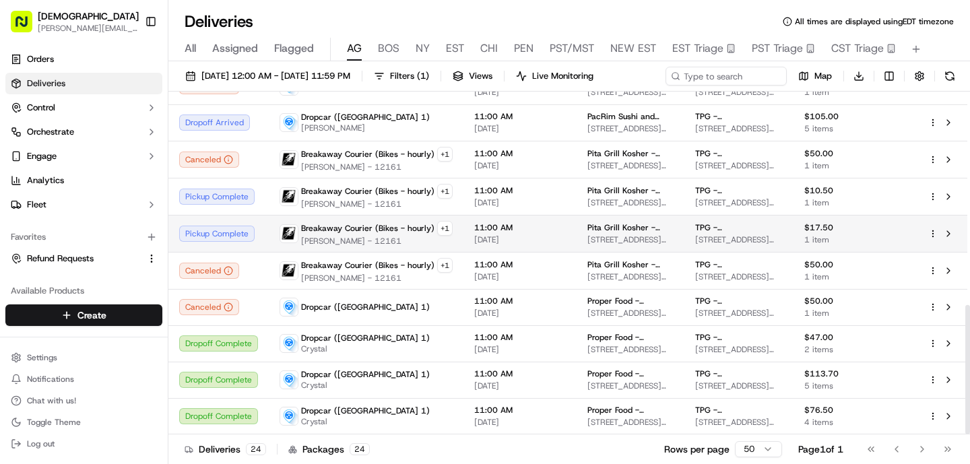
click at [351, 219] on td "Breakaway Courier (Bikes - hourly) + 1 Cicero Ferrante - 12161" at bounding box center [366, 233] width 195 height 37
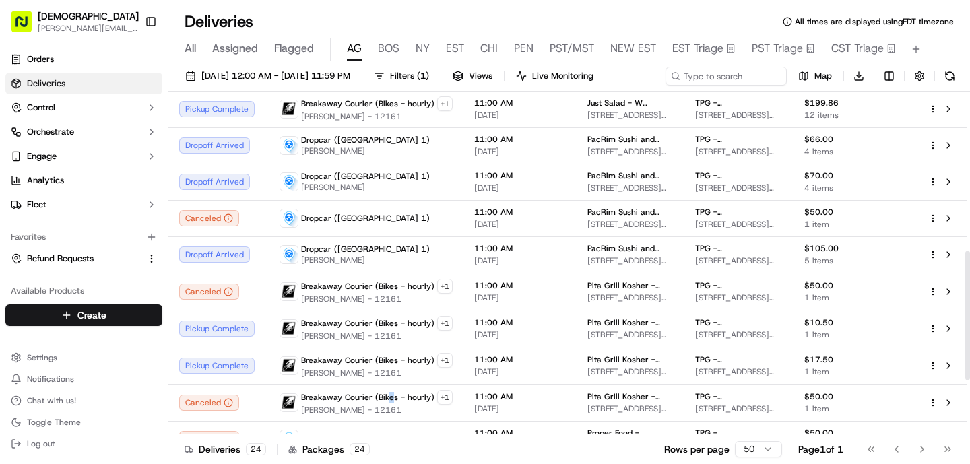
scroll to position [403, 0]
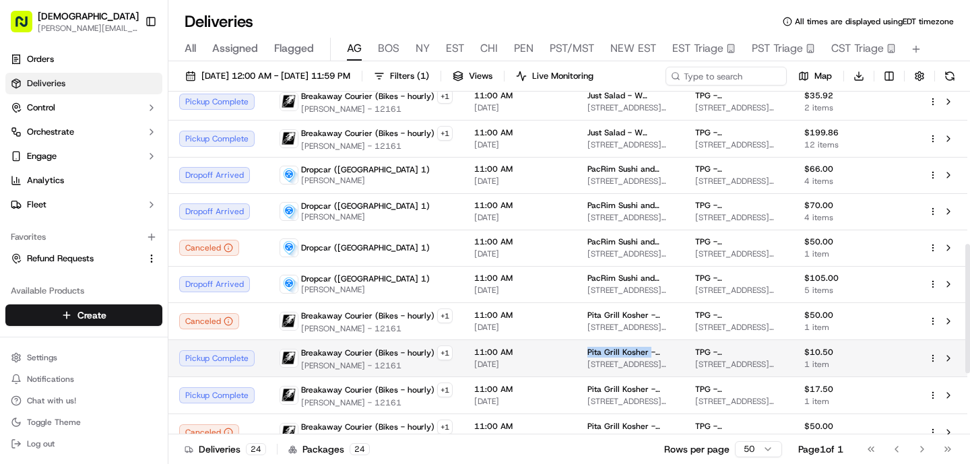
drag, startPoint x: 640, startPoint y: 350, endPoint x: 576, endPoint y: 349, distance: 64.0
click at [577, 349] on td "Pita Grill Kosher - 2nd Ave 1083 2nd Ave, New York, NY 10022, USA" at bounding box center [631, 357] width 108 height 37
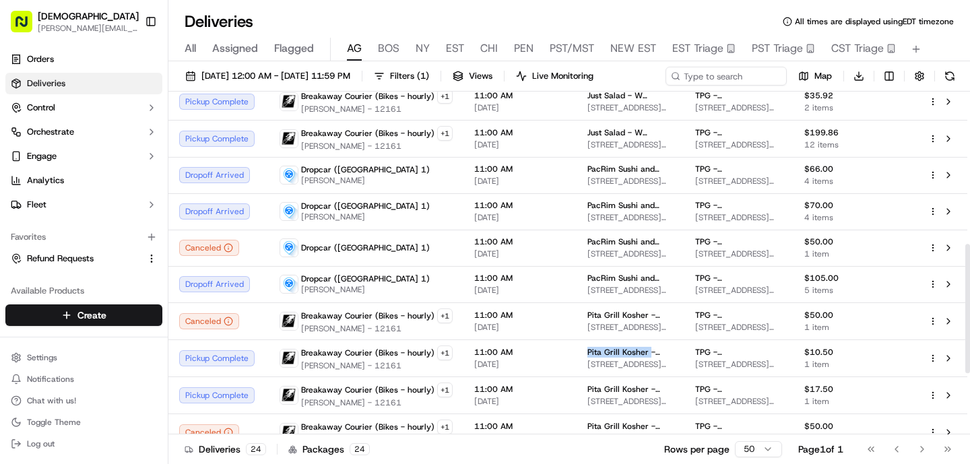
copy span "Pita Grill Kosher"
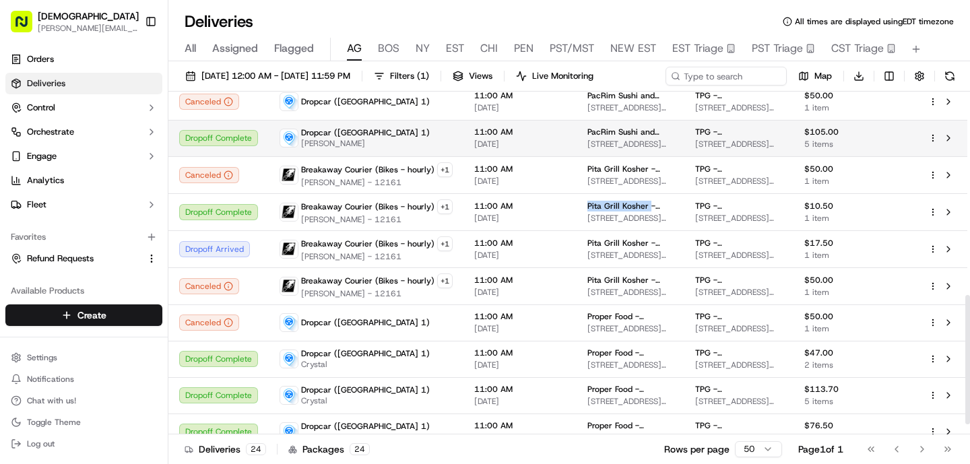
scroll to position [565, 0]
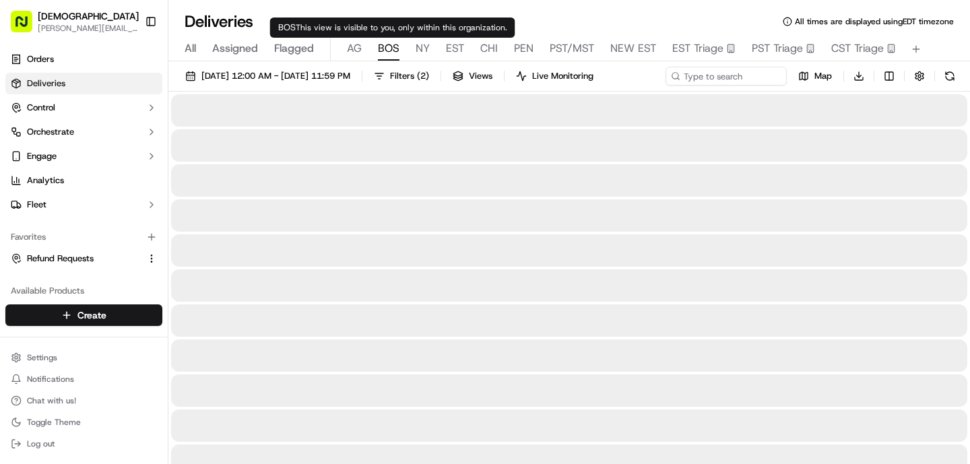
click at [389, 47] on span "BOS" at bounding box center [389, 48] width 22 height 16
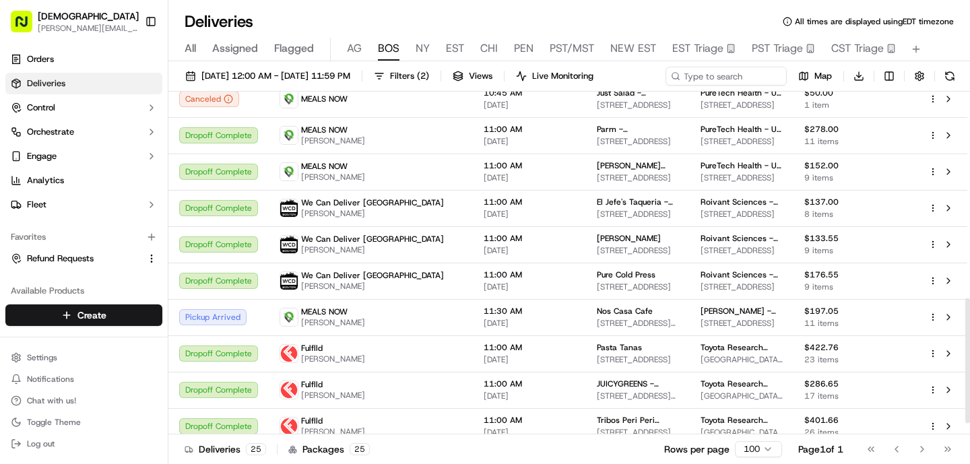
scroll to position [595, 0]
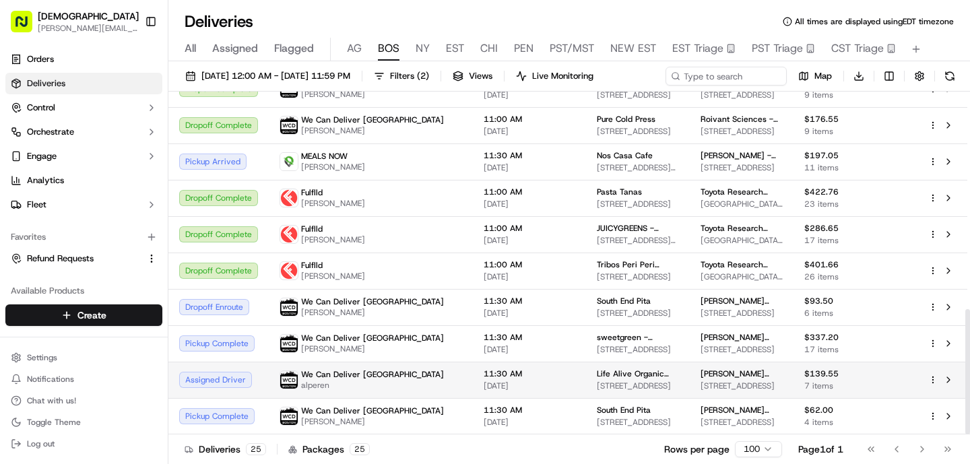
click at [484, 371] on span "11:30 AM" at bounding box center [530, 373] width 92 height 11
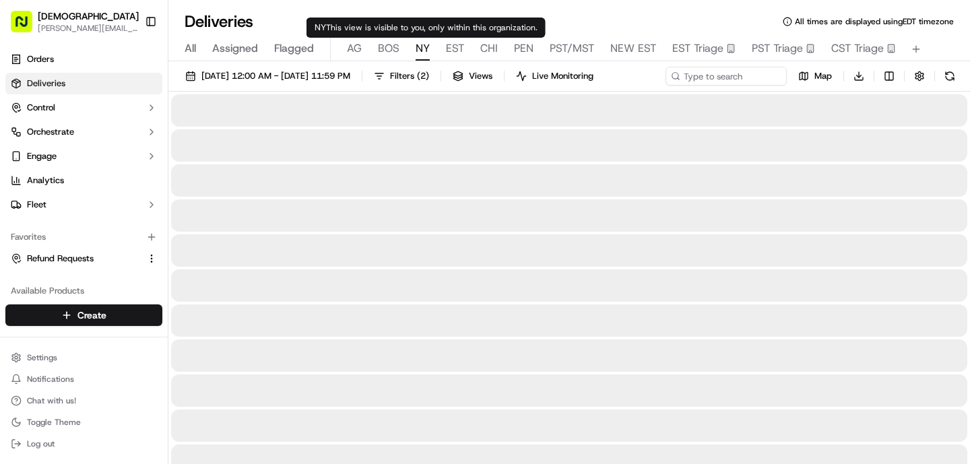
click at [418, 60] on button "NY" at bounding box center [423, 49] width 14 height 23
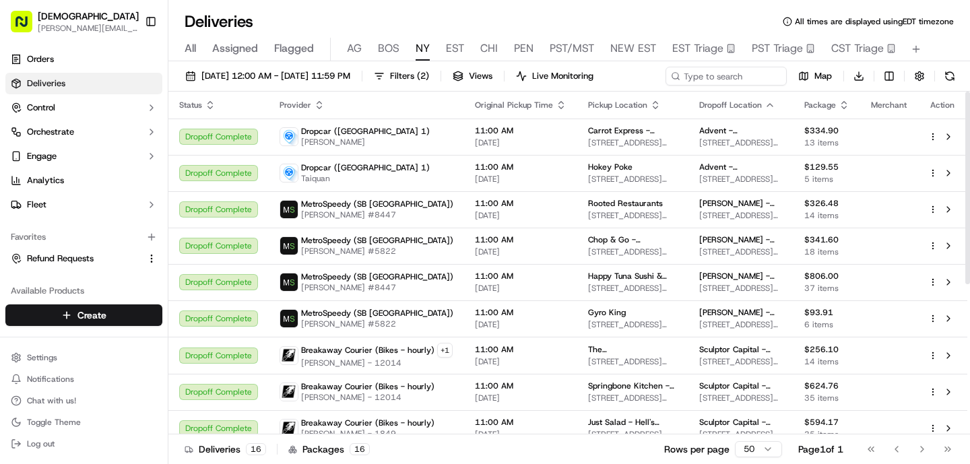
scroll to position [267, 0]
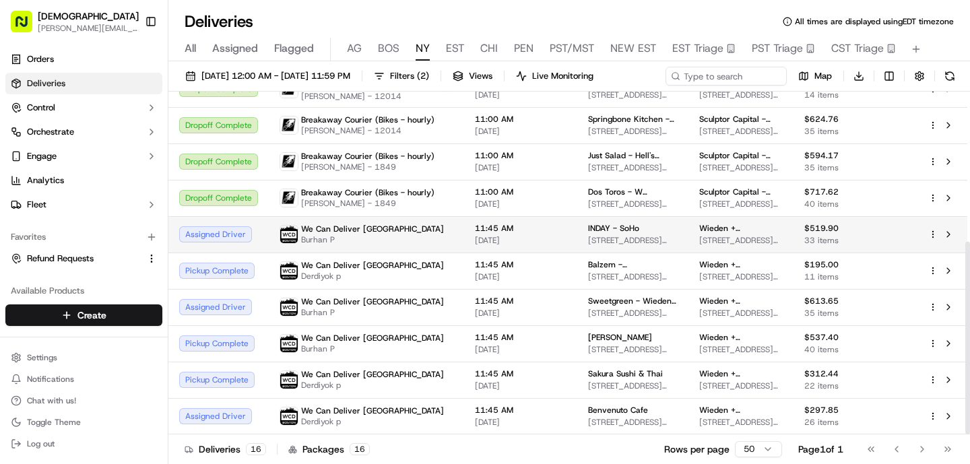
click at [385, 223] on td "We Can Deliver Boston Burhan P" at bounding box center [366, 234] width 195 height 36
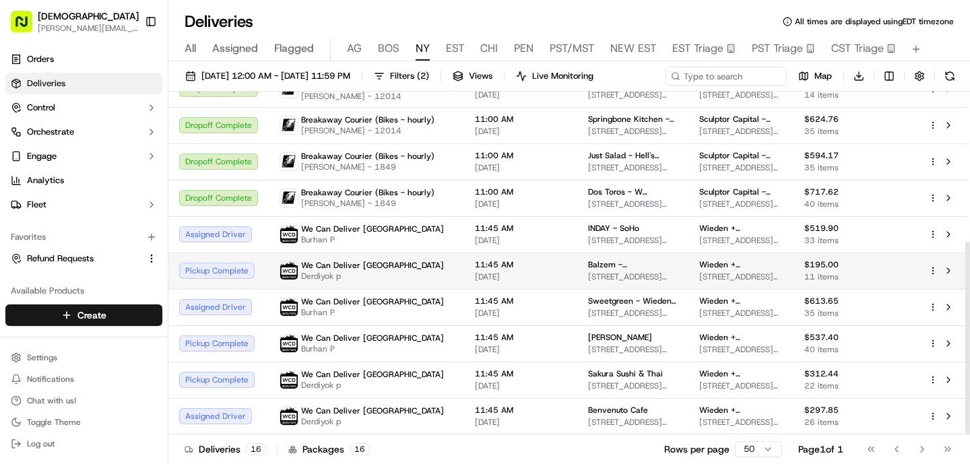
click at [383, 273] on span "Derdiyok p" at bounding box center [372, 276] width 143 height 11
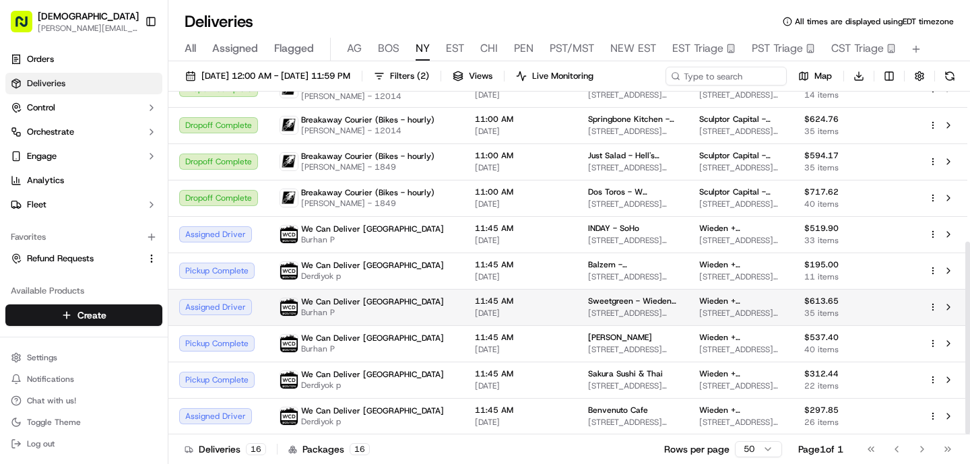
click at [382, 303] on span "We Can Deliver [GEOGRAPHIC_DATA]" at bounding box center [372, 301] width 143 height 11
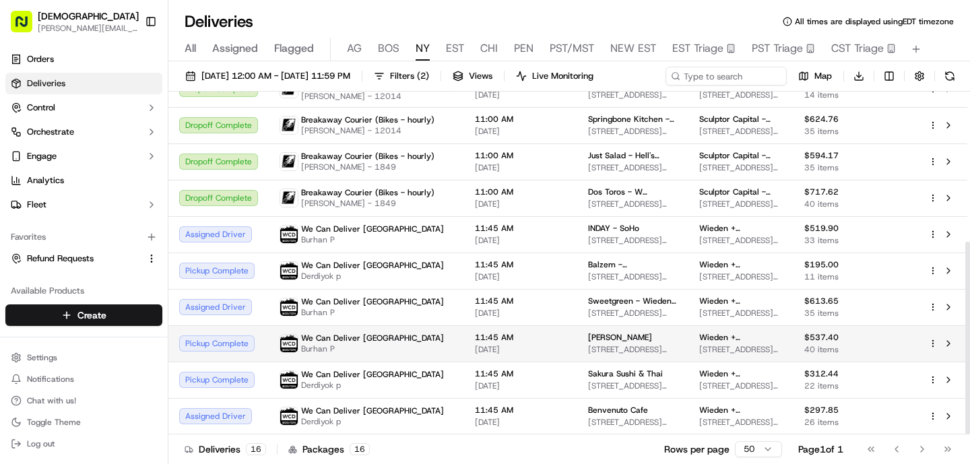
click at [382, 346] on span "Burhan P" at bounding box center [372, 349] width 143 height 11
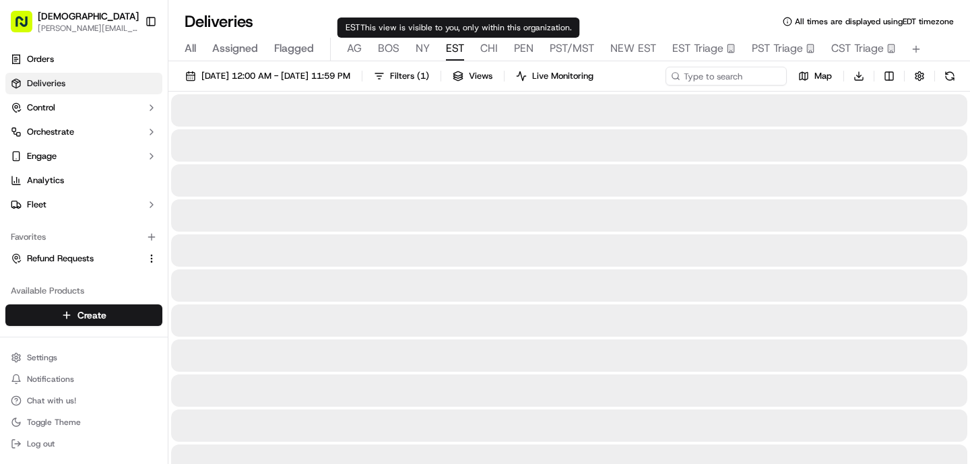
click at [457, 50] on span "EST" at bounding box center [455, 48] width 18 height 16
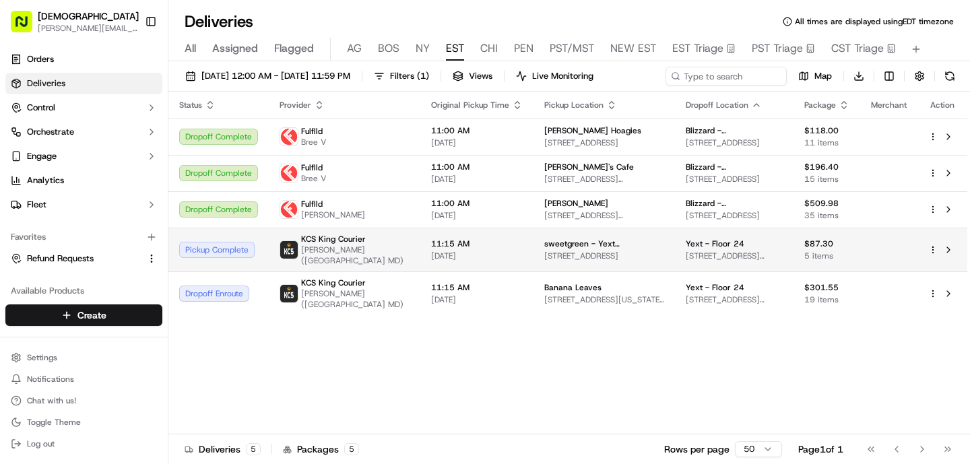
click at [383, 257] on span "[PERSON_NAME] ([GEOGRAPHIC_DATA] MD)" at bounding box center [355, 255] width 108 height 22
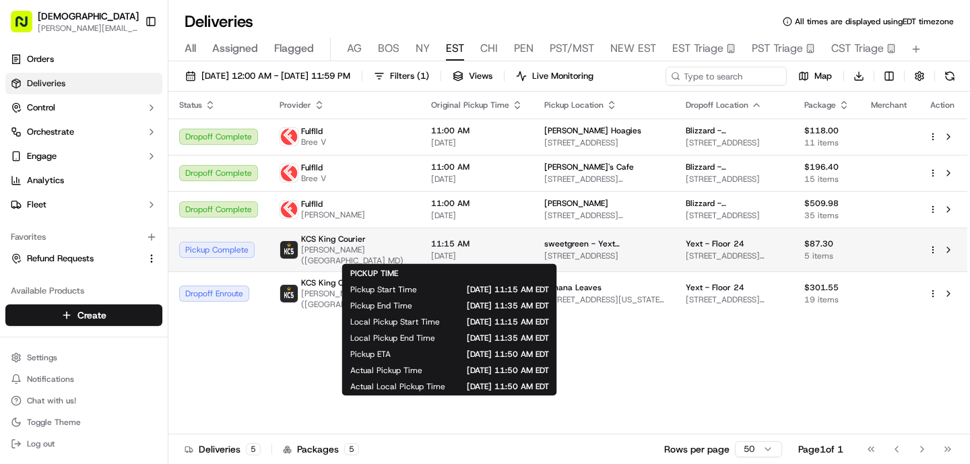
click at [473, 259] on span "[DATE]" at bounding box center [477, 256] width 92 height 11
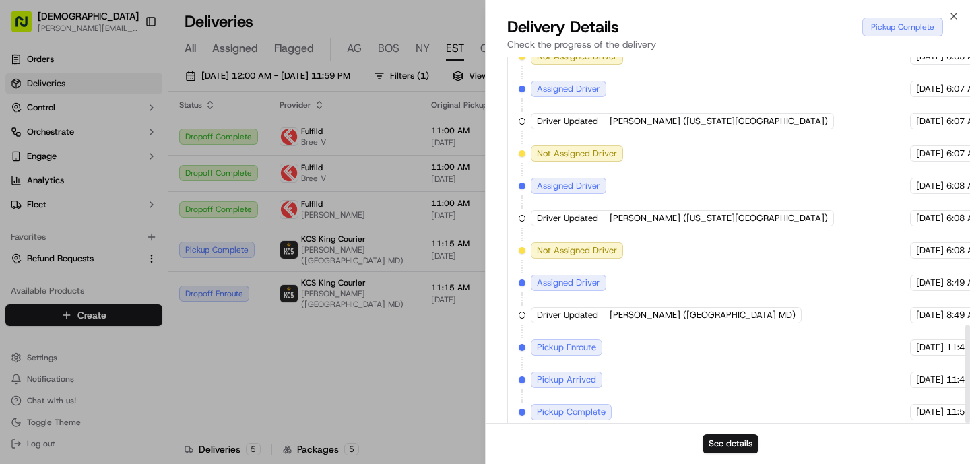
scroll to position [1001, 0]
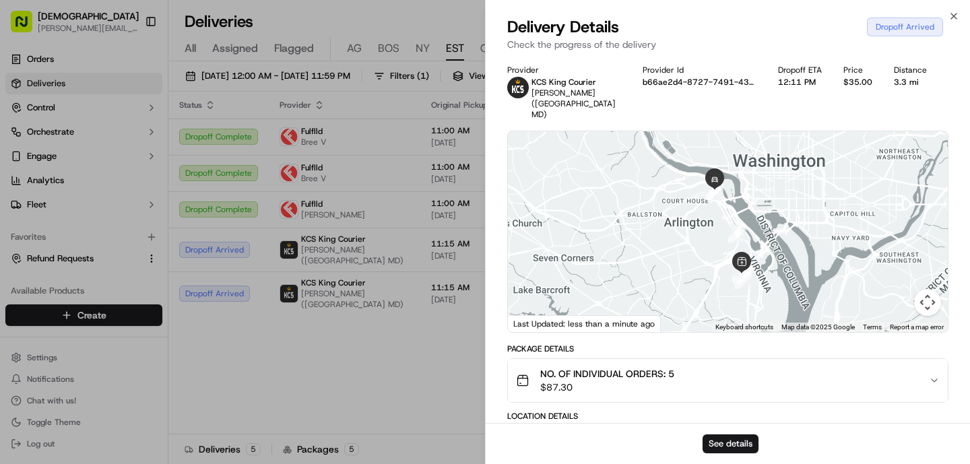
scroll to position [1001, 0]
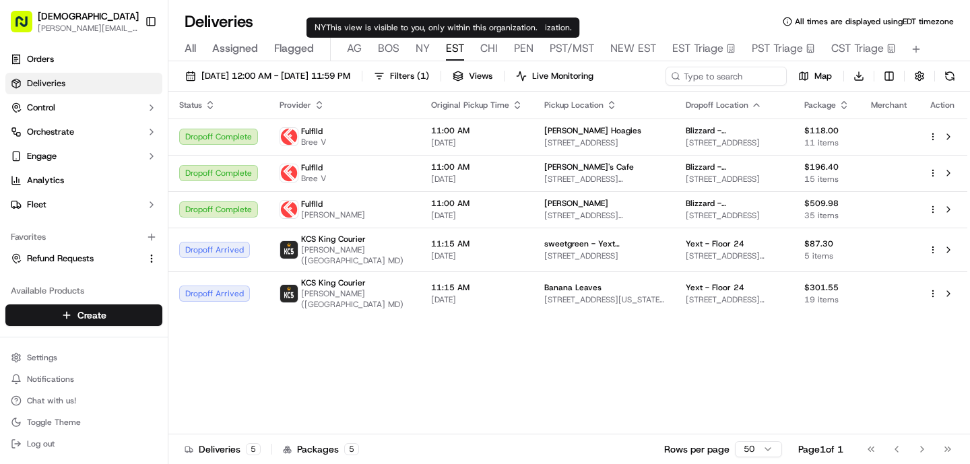
click at [410, 46] on div "All Assigned Flagged [PERSON_NAME] NY EST CHI PEN PST/MST NEW EST EST Triage PS…" at bounding box center [569, 50] width 802 height 24
click at [418, 48] on span "NY" at bounding box center [423, 48] width 14 height 16
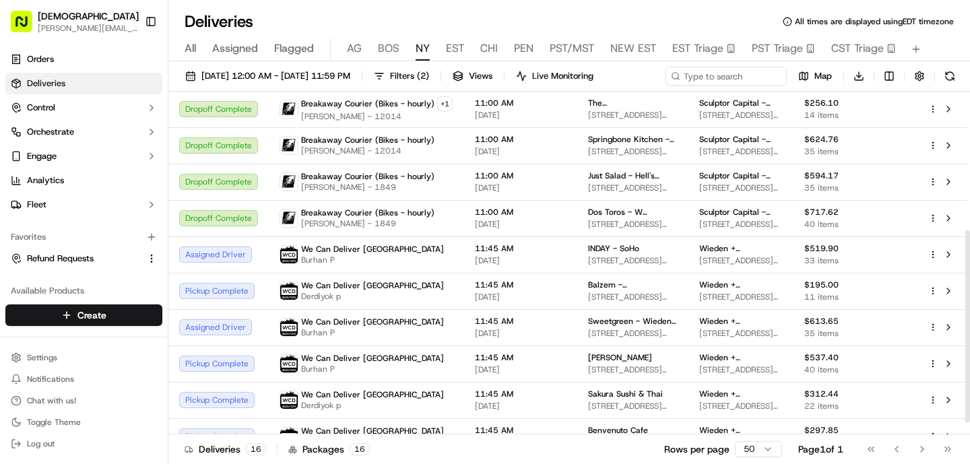
scroll to position [267, 0]
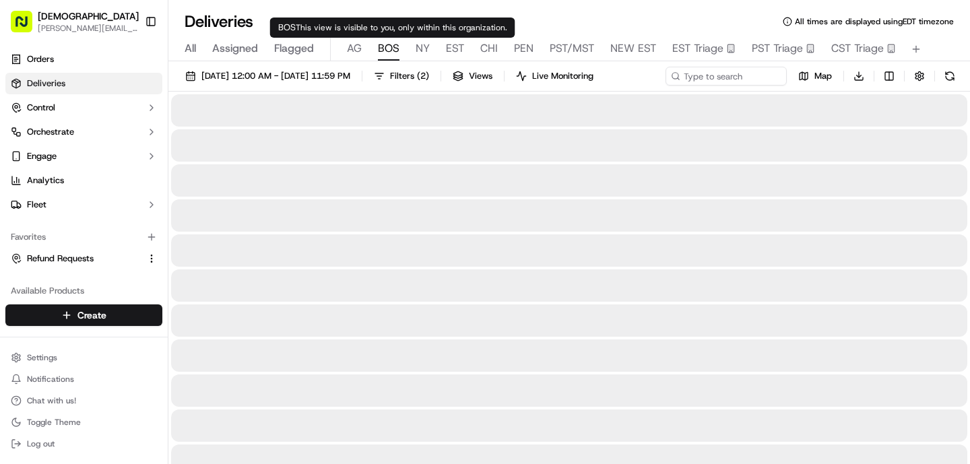
click at [385, 51] on span "BOS" at bounding box center [389, 48] width 22 height 16
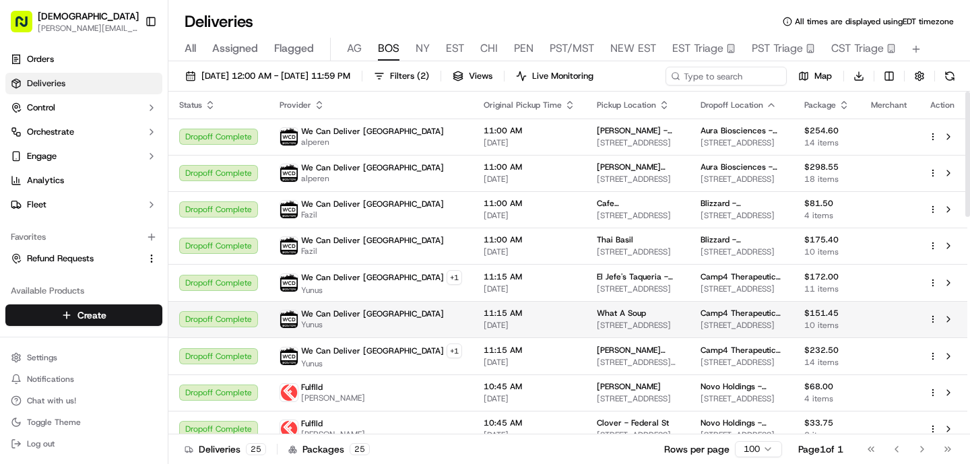
scroll to position [595, 0]
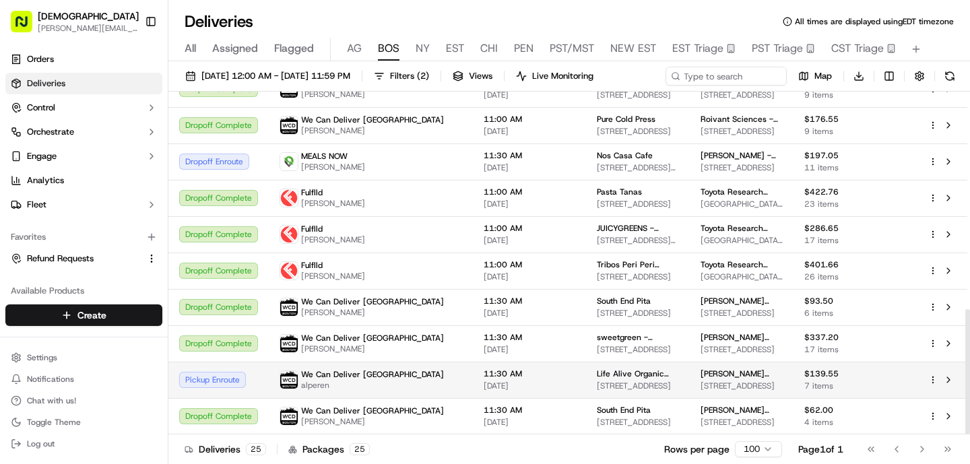
click at [484, 385] on span "[DATE]" at bounding box center [530, 386] width 92 height 11
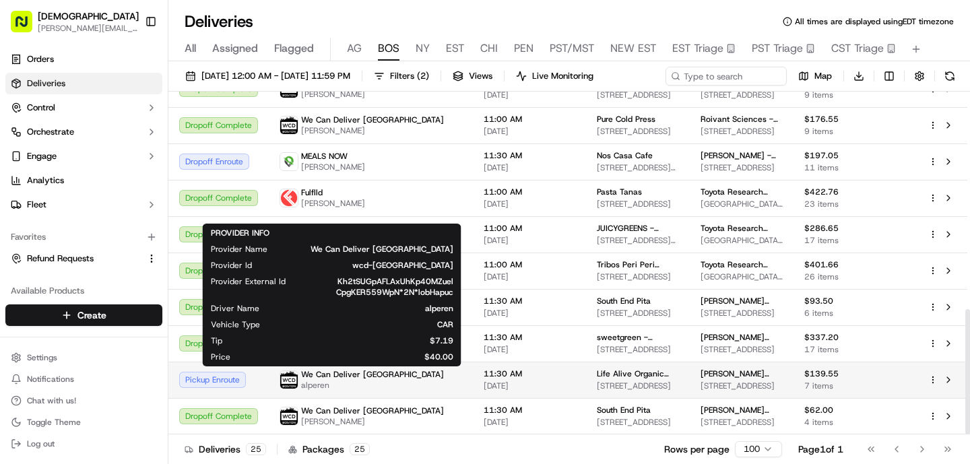
click at [353, 376] on span "We Can Deliver [GEOGRAPHIC_DATA]" at bounding box center [372, 374] width 143 height 11
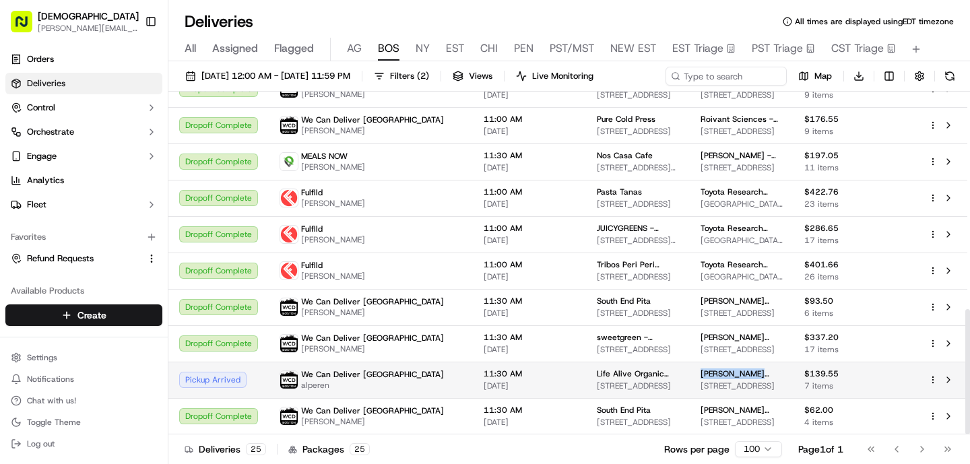
drag, startPoint x: 762, startPoint y: 373, endPoint x: 657, endPoint y: 374, distance: 105.1
click at [690, 374] on td "[PERSON_NAME] Asset Management - Floor [GEOGRAPHIC_DATA][STREET_ADDRESS]" at bounding box center [742, 380] width 104 height 36
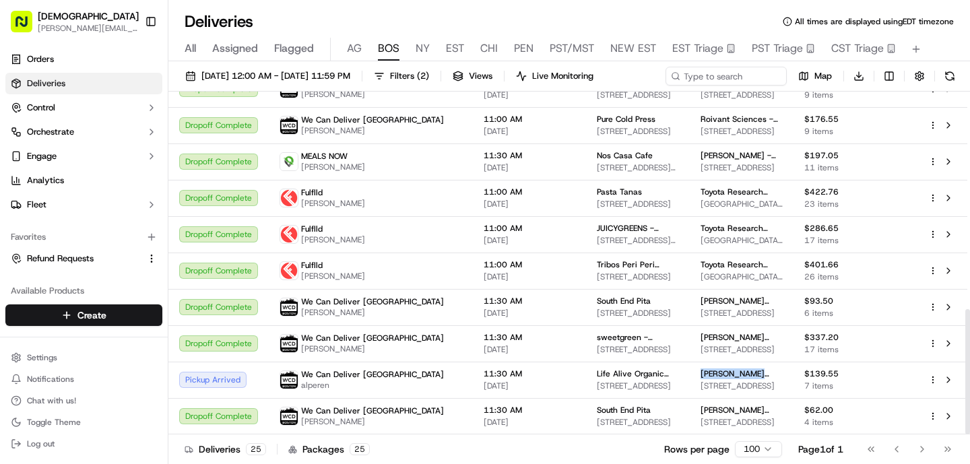
copy span "[PERSON_NAME] Asset Management"
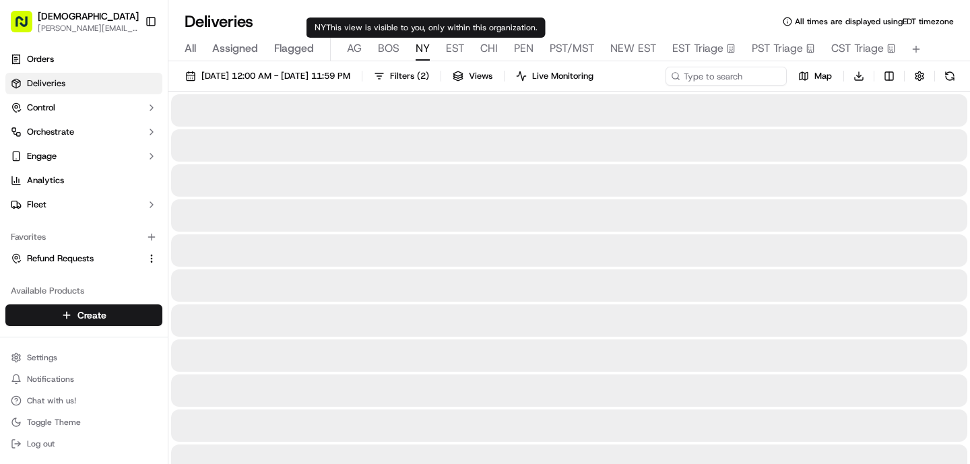
click at [428, 46] on span "NY" at bounding box center [423, 48] width 14 height 16
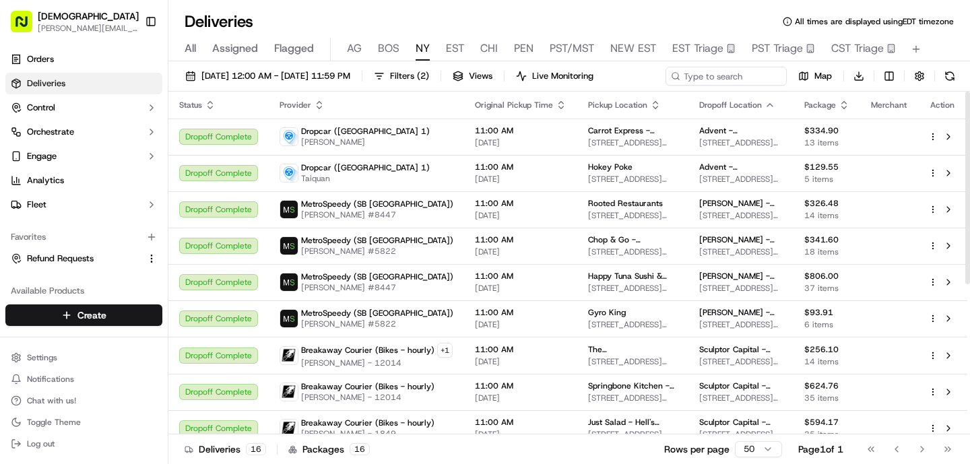
scroll to position [267, 0]
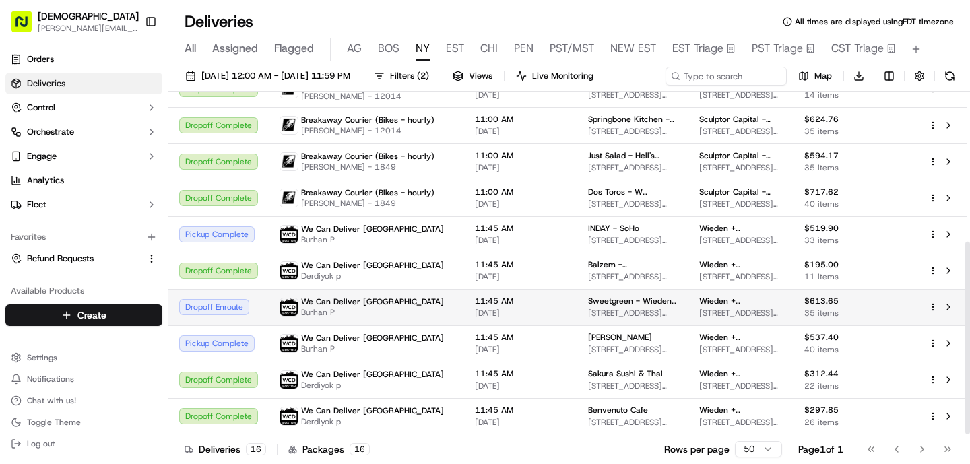
click at [415, 300] on div "We Can Deliver Boston Burhan P" at bounding box center [367, 307] width 174 height 22
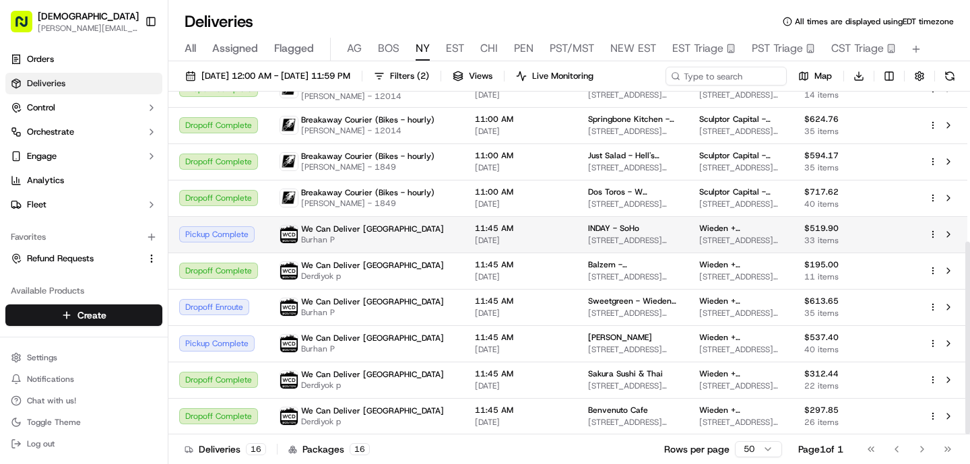
click at [389, 225] on div "We Can Deliver Boston Burhan P" at bounding box center [367, 235] width 174 height 22
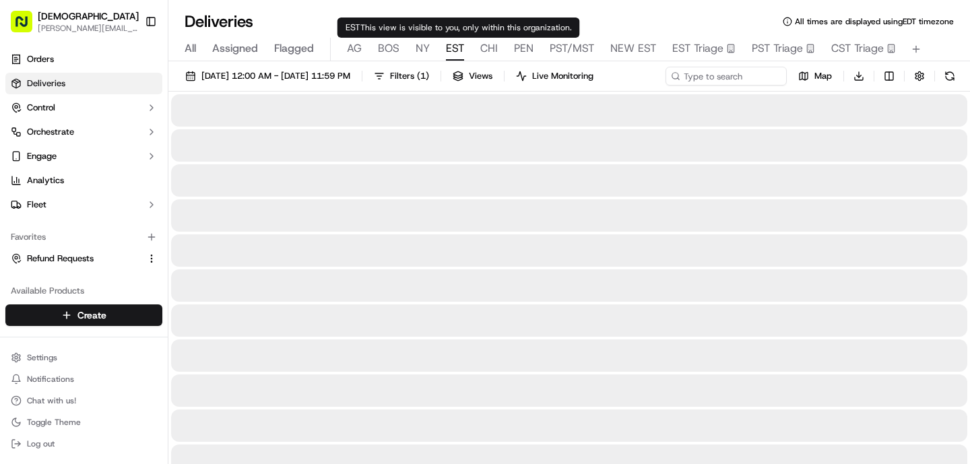
click at [448, 41] on span "EST" at bounding box center [455, 48] width 18 height 16
click at [489, 48] on span "CHI" at bounding box center [489, 48] width 18 height 16
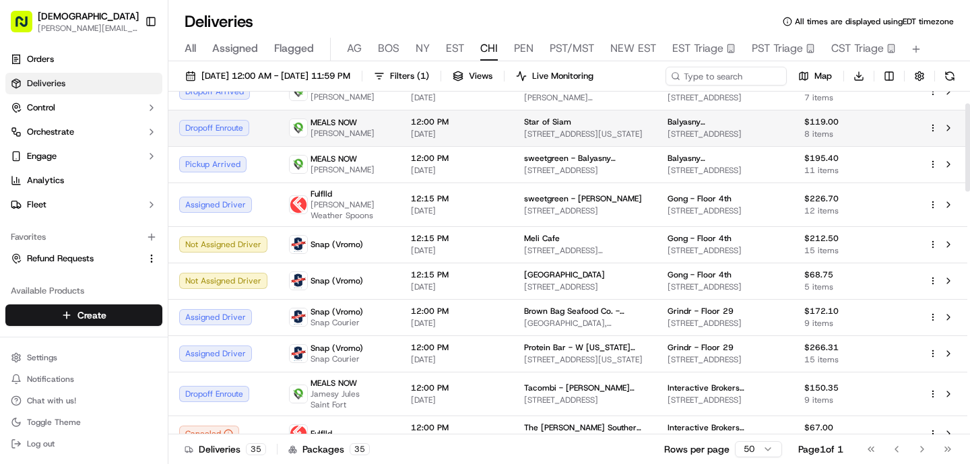
scroll to position [46, 0]
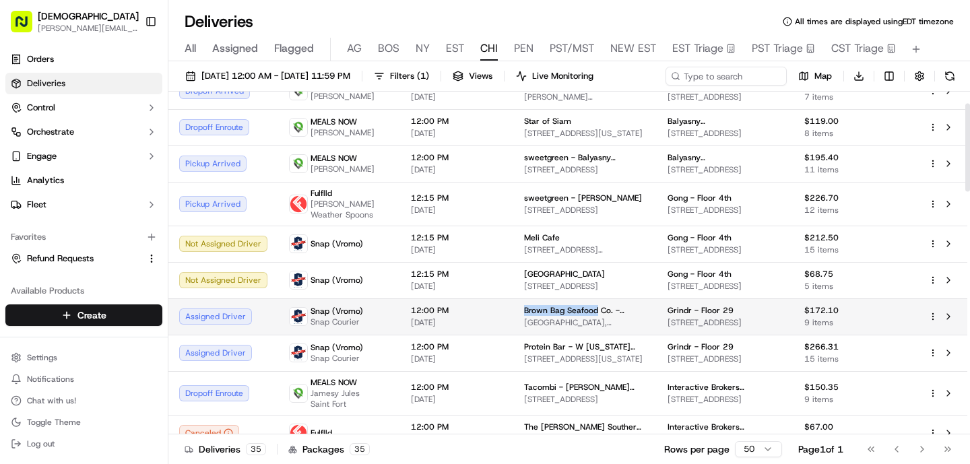
drag, startPoint x: 589, startPoint y: 308, endPoint x: 512, endPoint y: 307, distance: 77.5
click at [513, 307] on td "Brown Bag Seafood Co. - Lakeshore East [GEOGRAPHIC_DATA], [STREET_ADDRESS][PERS…" at bounding box center [584, 316] width 143 height 36
copy span "Brown Bag Seafood"
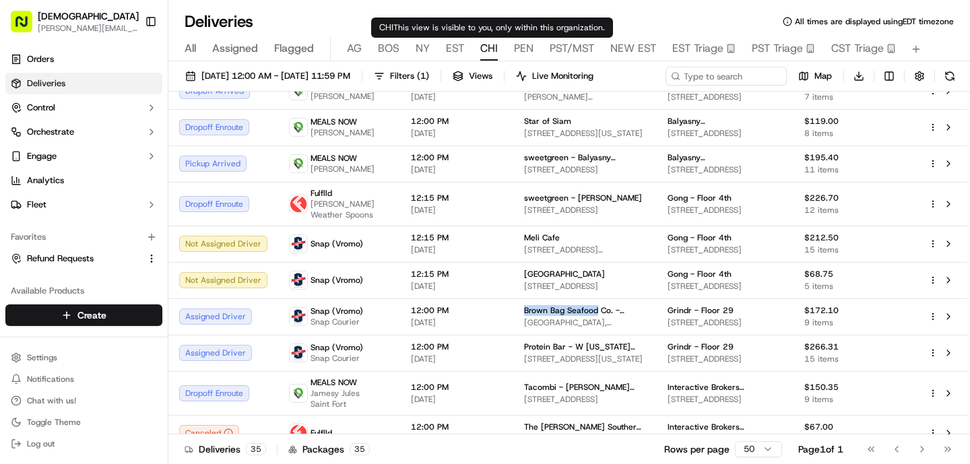
click at [458, 46] on span "EST" at bounding box center [455, 48] width 18 height 16
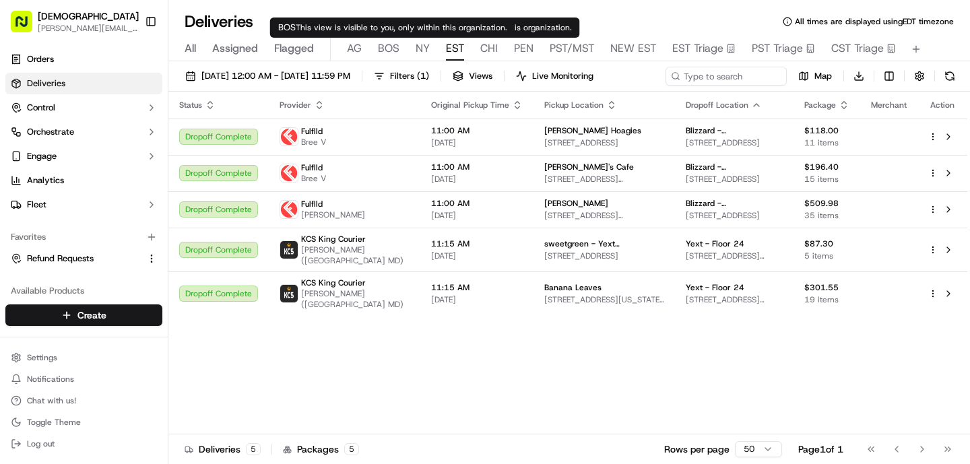
click at [395, 48] on span "BOS" at bounding box center [389, 48] width 22 height 16
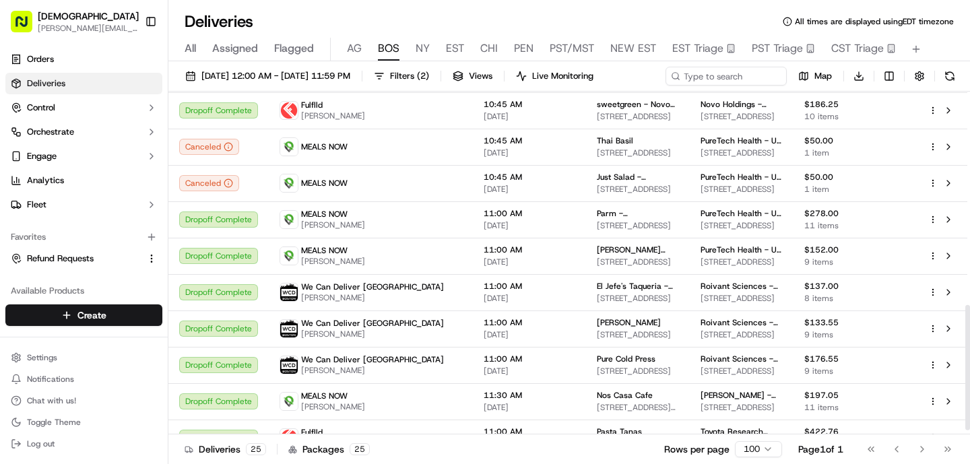
scroll to position [595, 0]
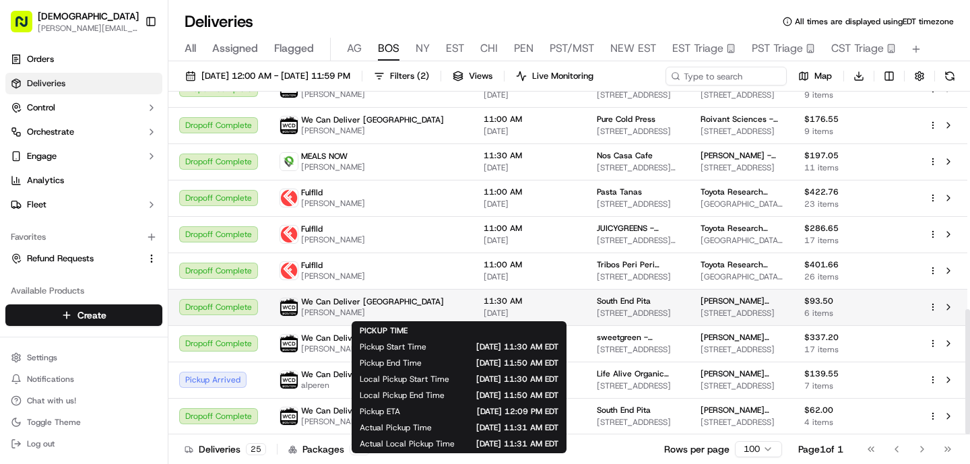
click at [484, 308] on span "[DATE]" at bounding box center [530, 313] width 92 height 11
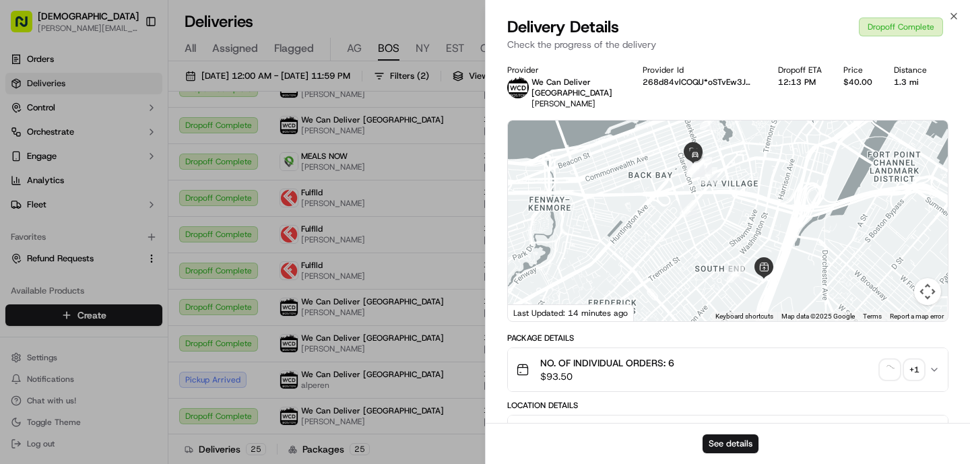
scroll to position [441, 0]
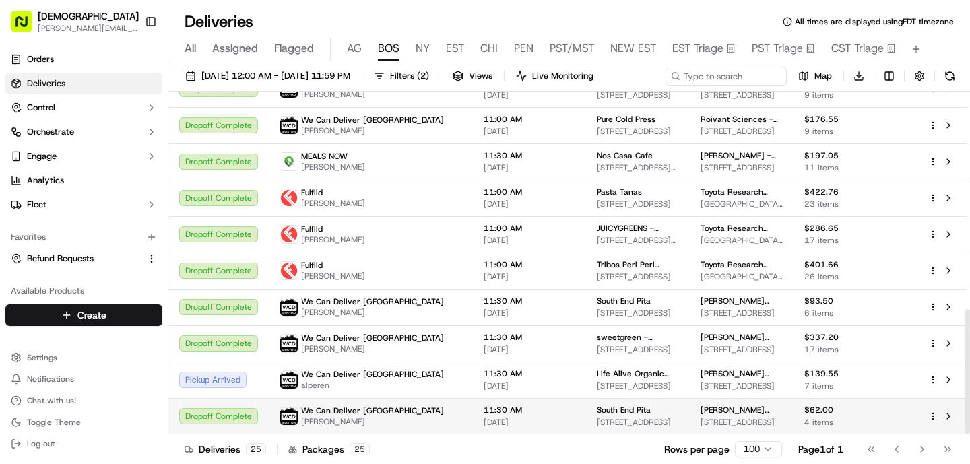
click at [329, 414] on span "We Can Deliver [GEOGRAPHIC_DATA]" at bounding box center [372, 410] width 143 height 11
drag, startPoint x: 595, startPoint y: 412, endPoint x: 531, endPoint y: 410, distance: 64.7
click at [586, 410] on td "[GEOGRAPHIC_DATA] [STREET_ADDRESS]" at bounding box center [638, 416] width 104 height 36
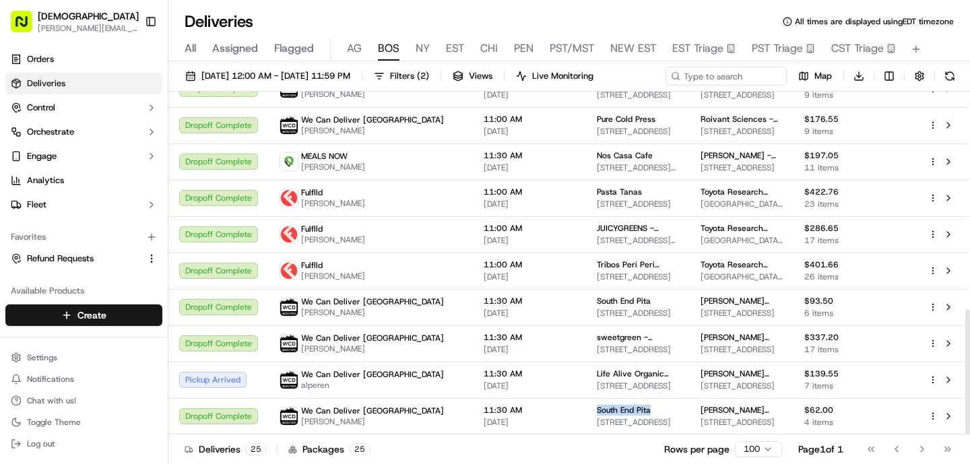
copy span "South End Pita"
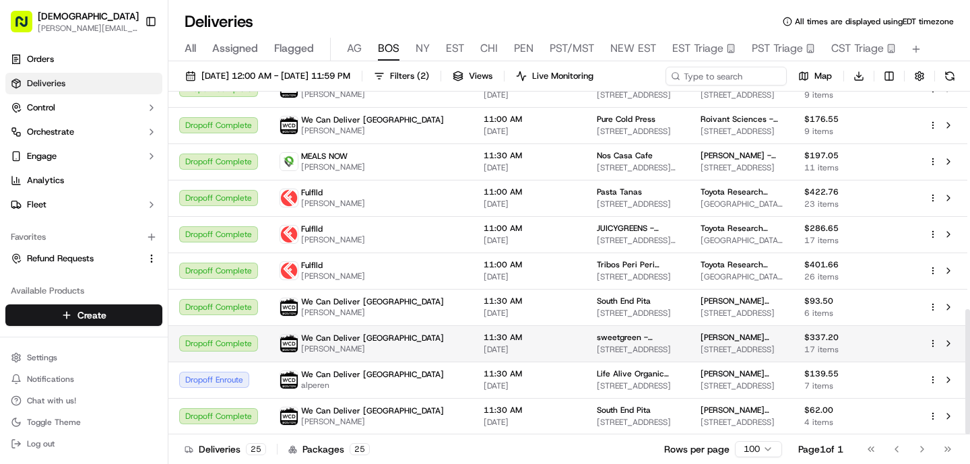
click at [370, 348] on span "[PERSON_NAME]" at bounding box center [372, 349] width 143 height 11
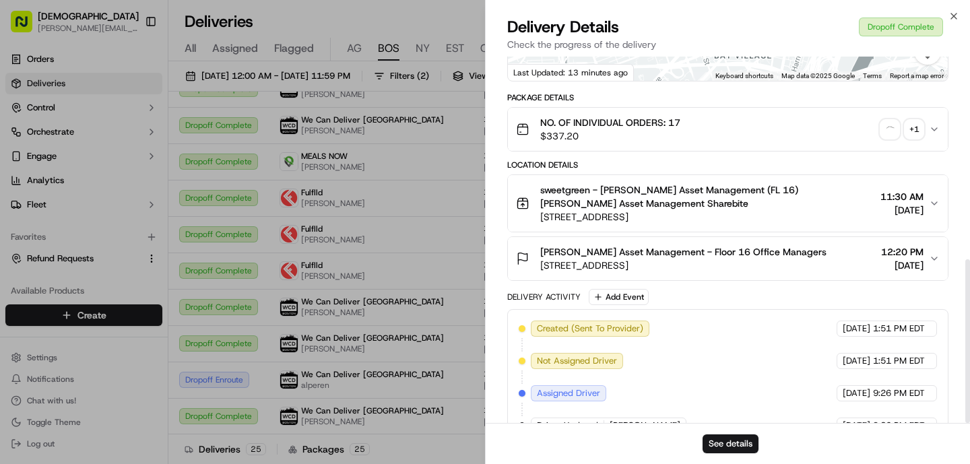
scroll to position [454, 0]
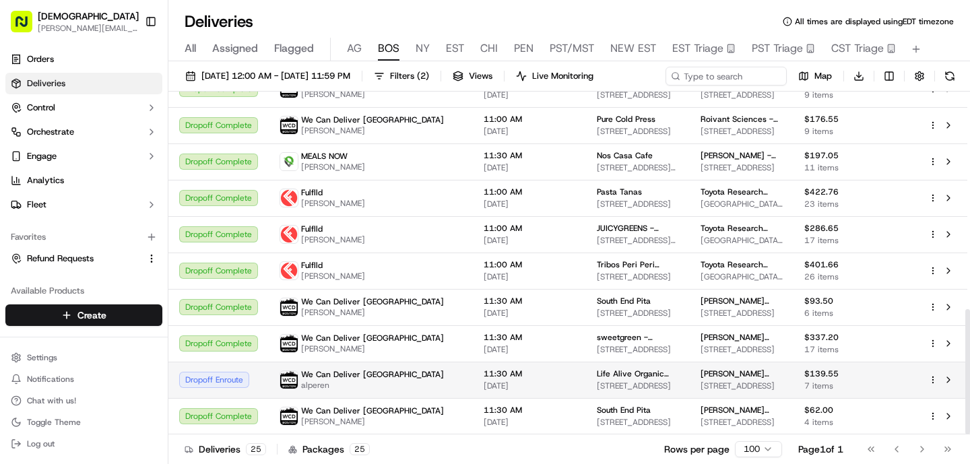
click at [391, 383] on div "We Can Deliver Boston alperen" at bounding box center [371, 380] width 183 height 22
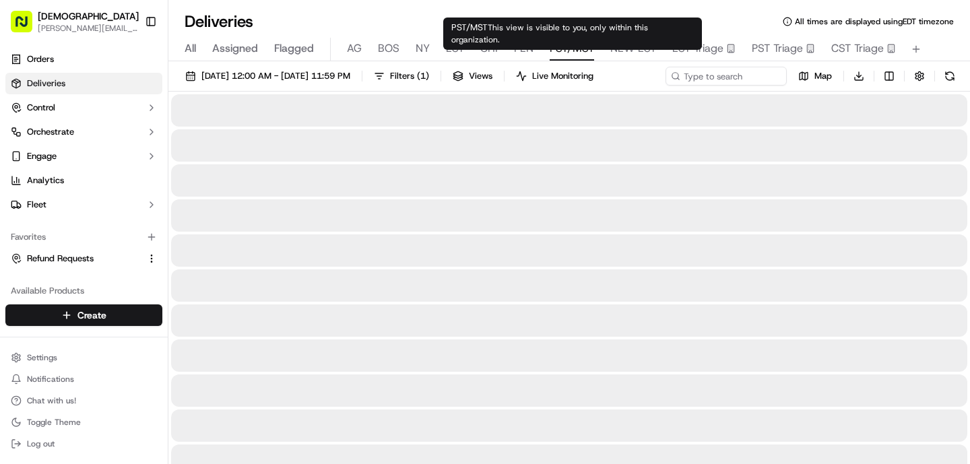
click at [560, 44] on span "PST/MST" at bounding box center [572, 48] width 44 height 16
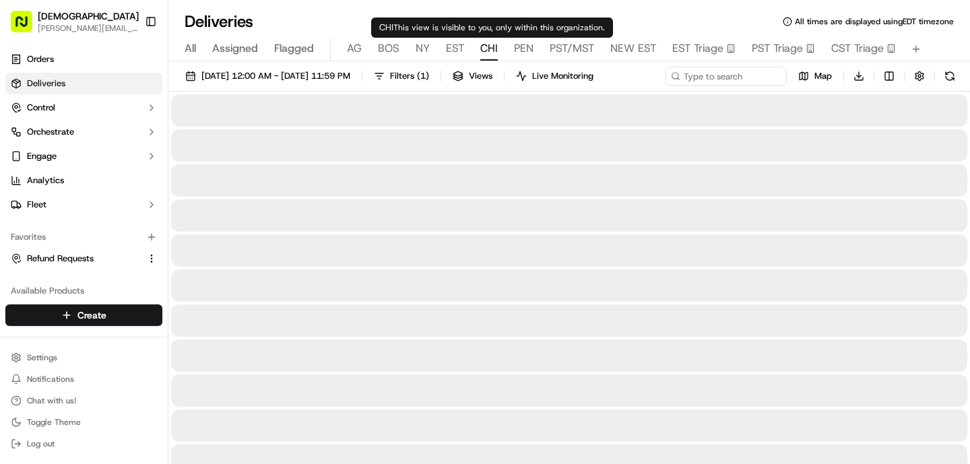
click at [489, 46] on span "CHI" at bounding box center [489, 48] width 18 height 16
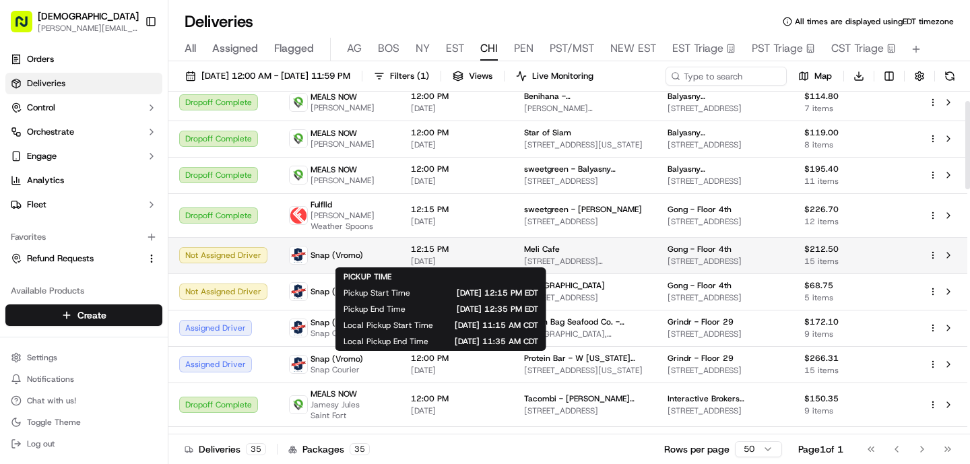
scroll to position [60, 0]
